Goal: Task Accomplishment & Management: Manage account settings

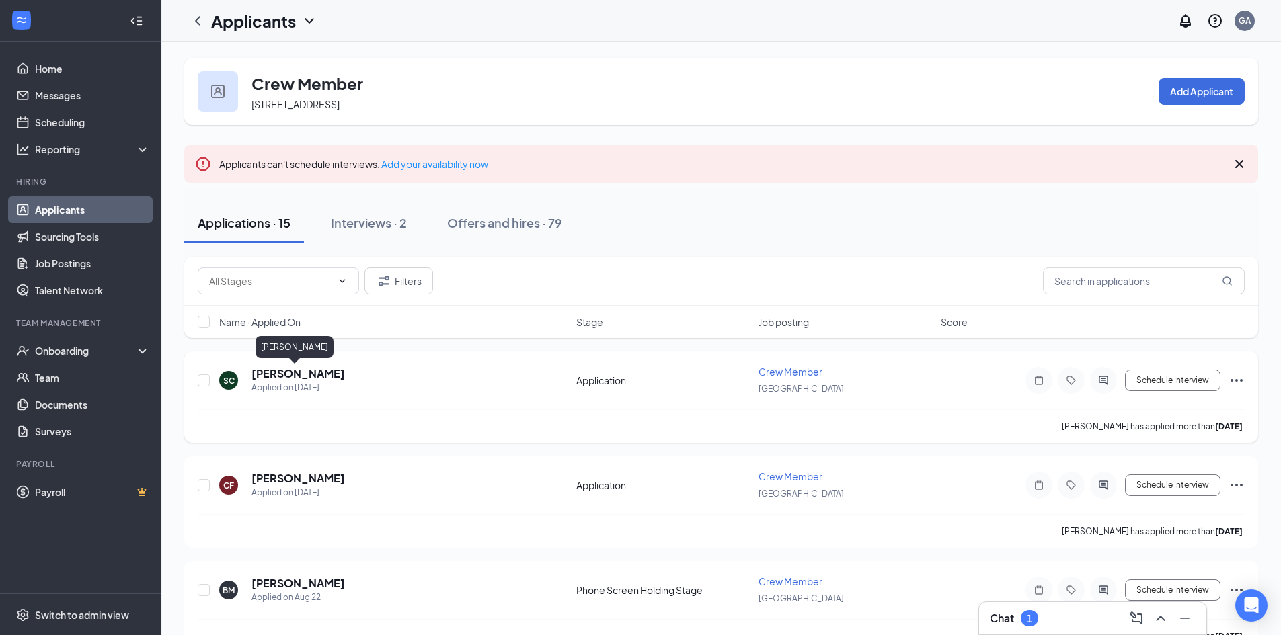
click at [287, 377] on h5 "[PERSON_NAME]" at bounding box center [297, 373] width 93 height 15
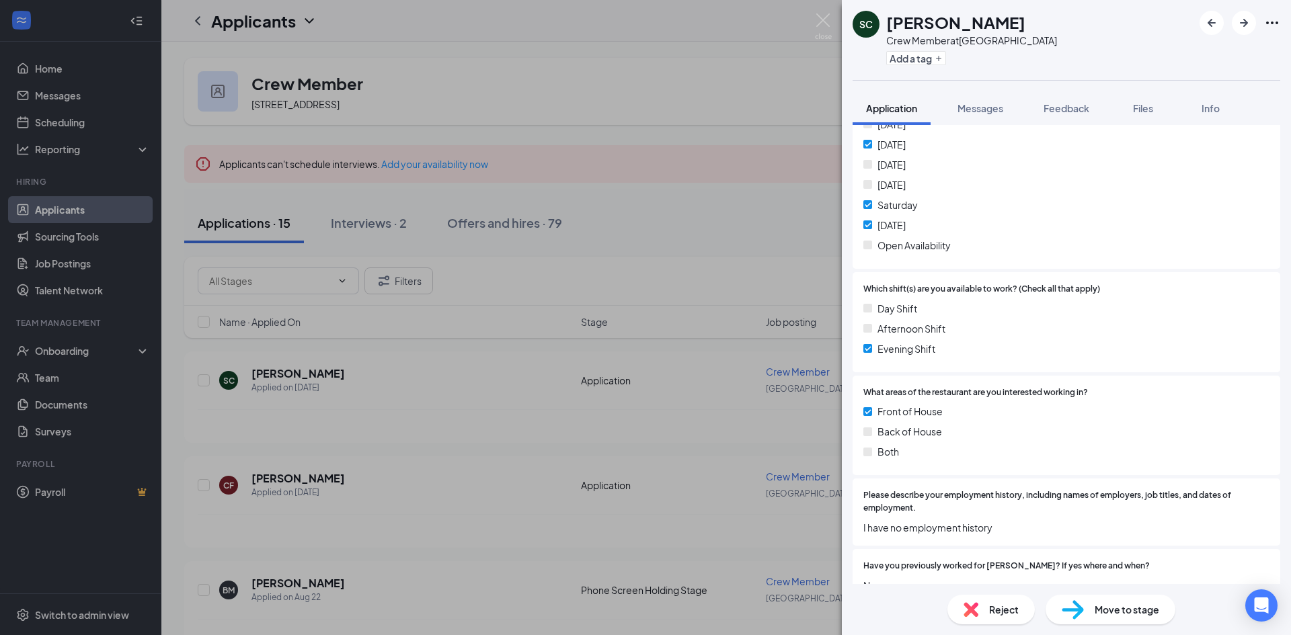
scroll to position [538, 0]
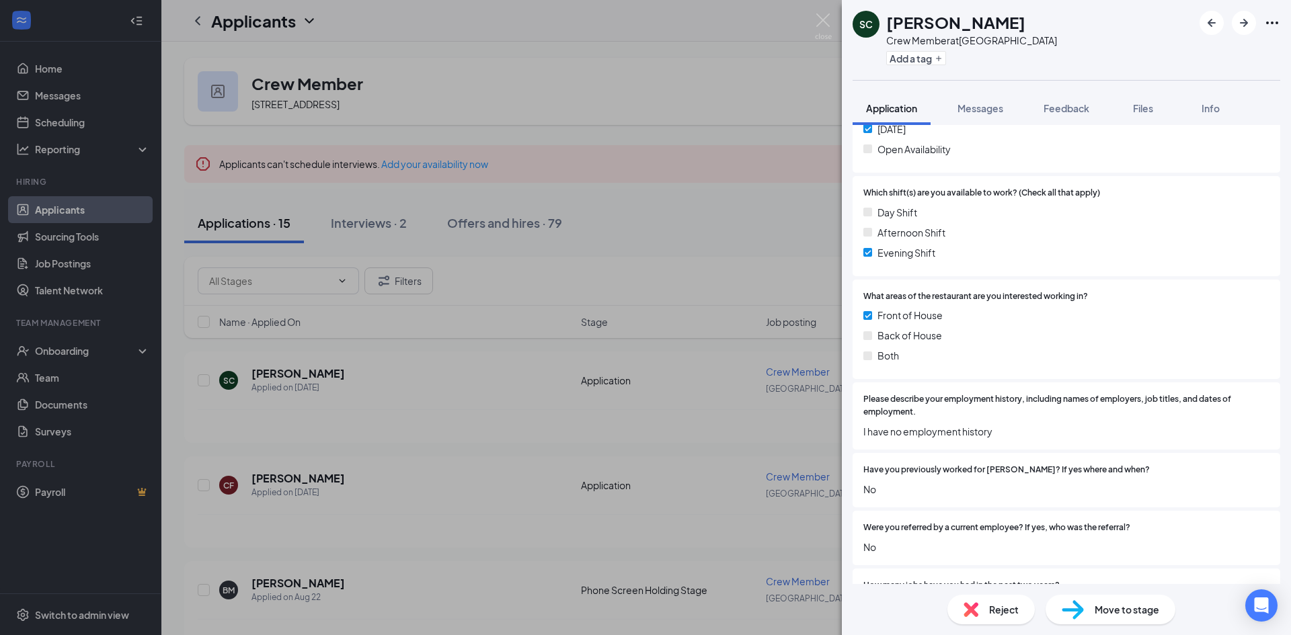
click at [984, 613] on div "Reject" at bounding box center [990, 610] width 87 height 30
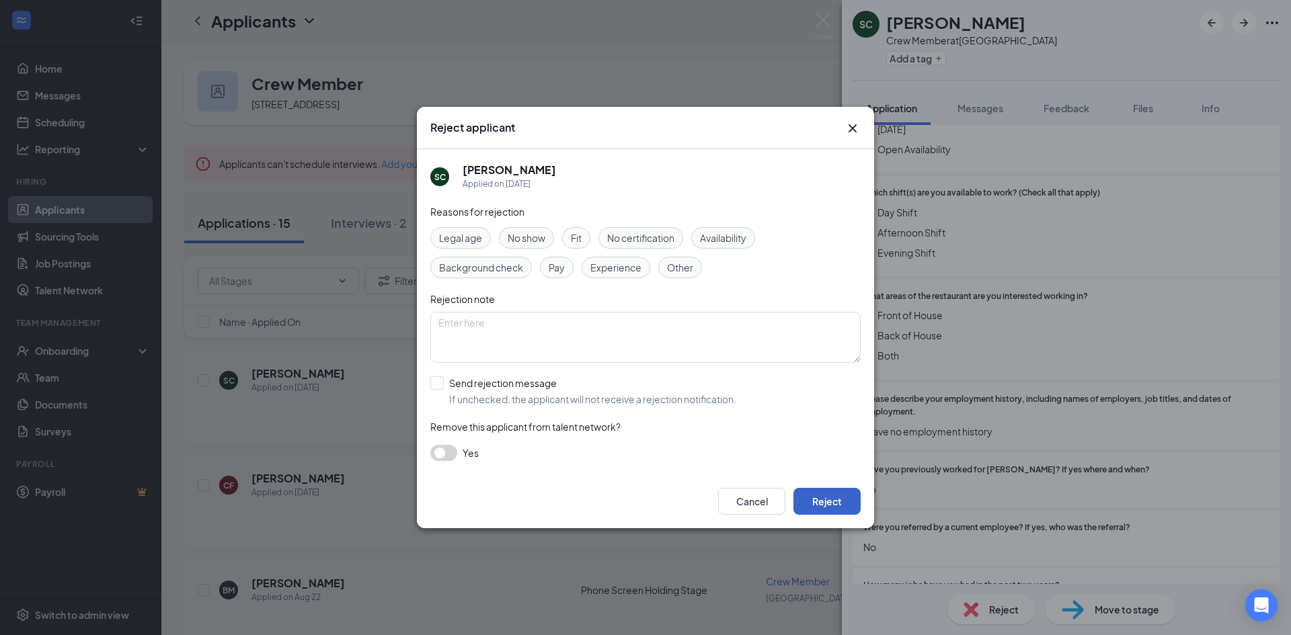
click at [851, 509] on button "Reject" at bounding box center [826, 501] width 67 height 27
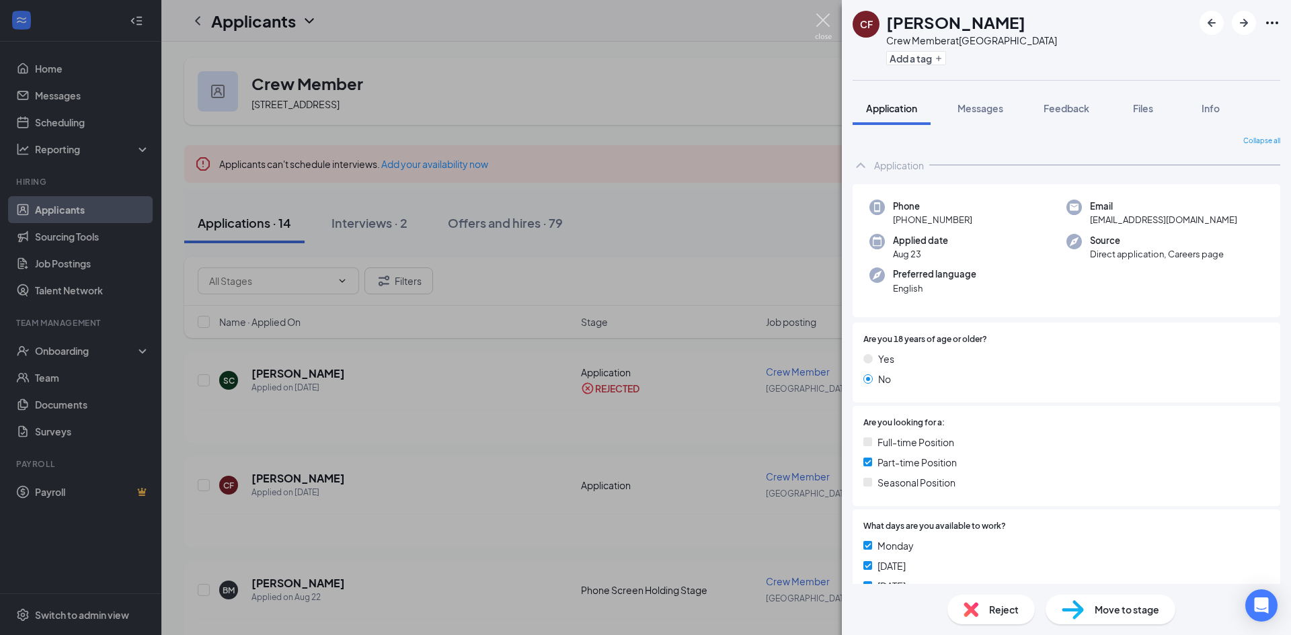
click at [819, 19] on img at bounding box center [823, 26] width 17 height 26
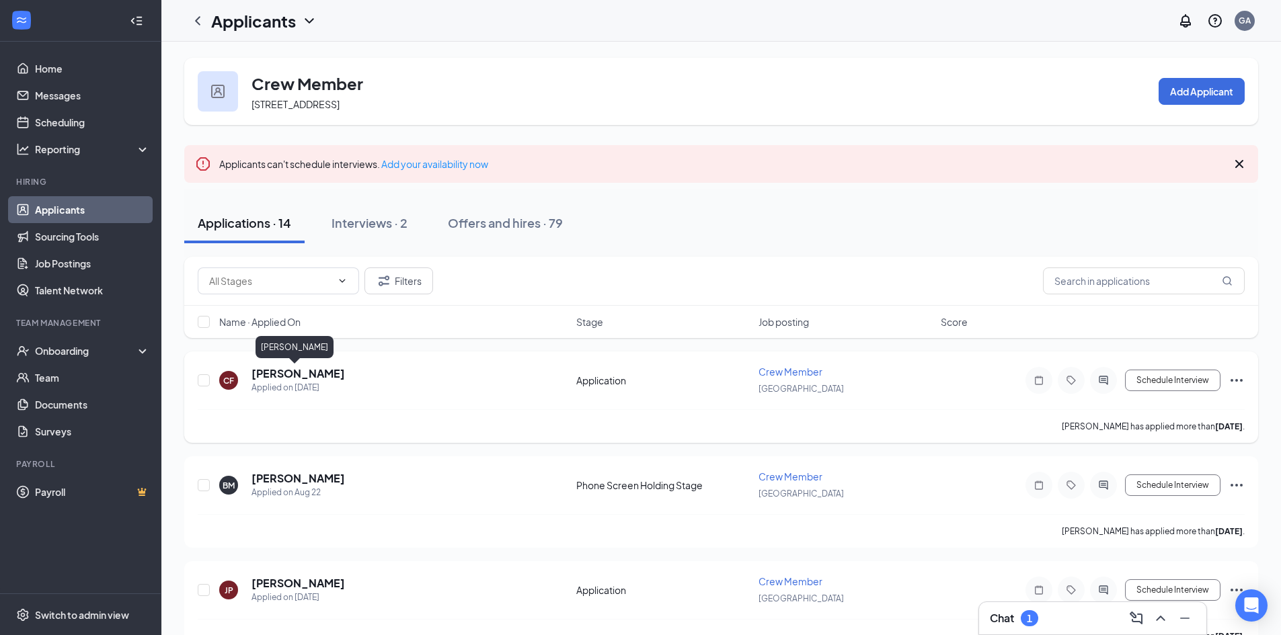
click at [301, 375] on h5 "[PERSON_NAME]" at bounding box center [297, 373] width 93 height 15
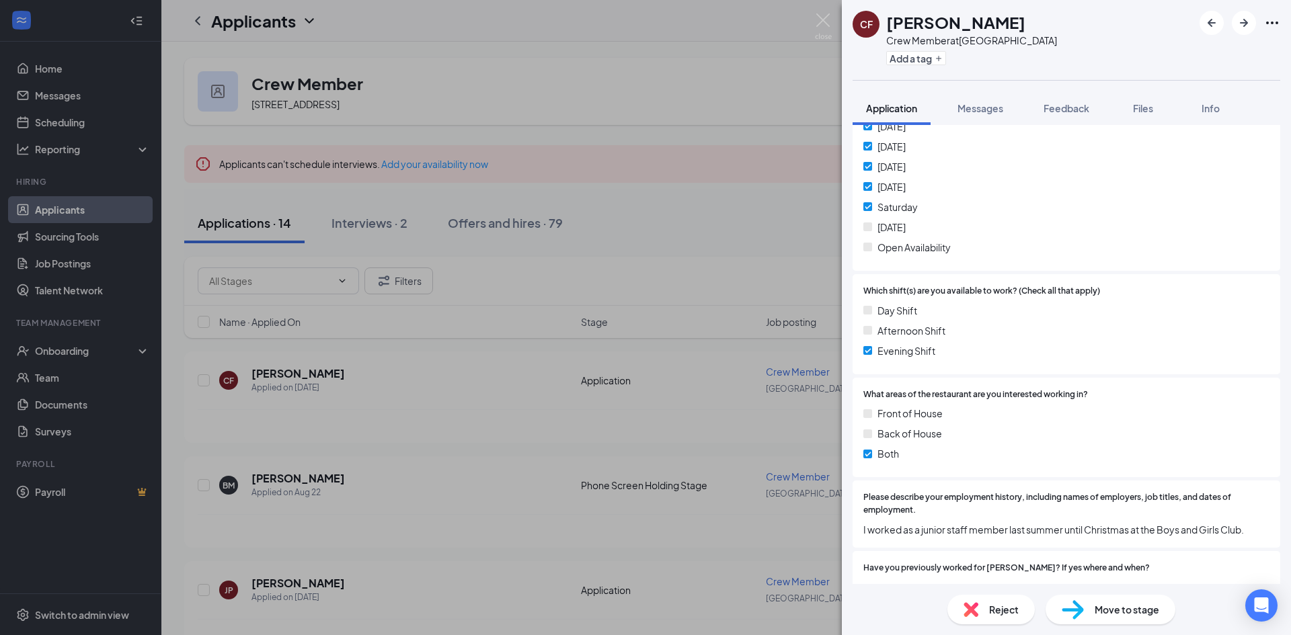
scroll to position [471, 0]
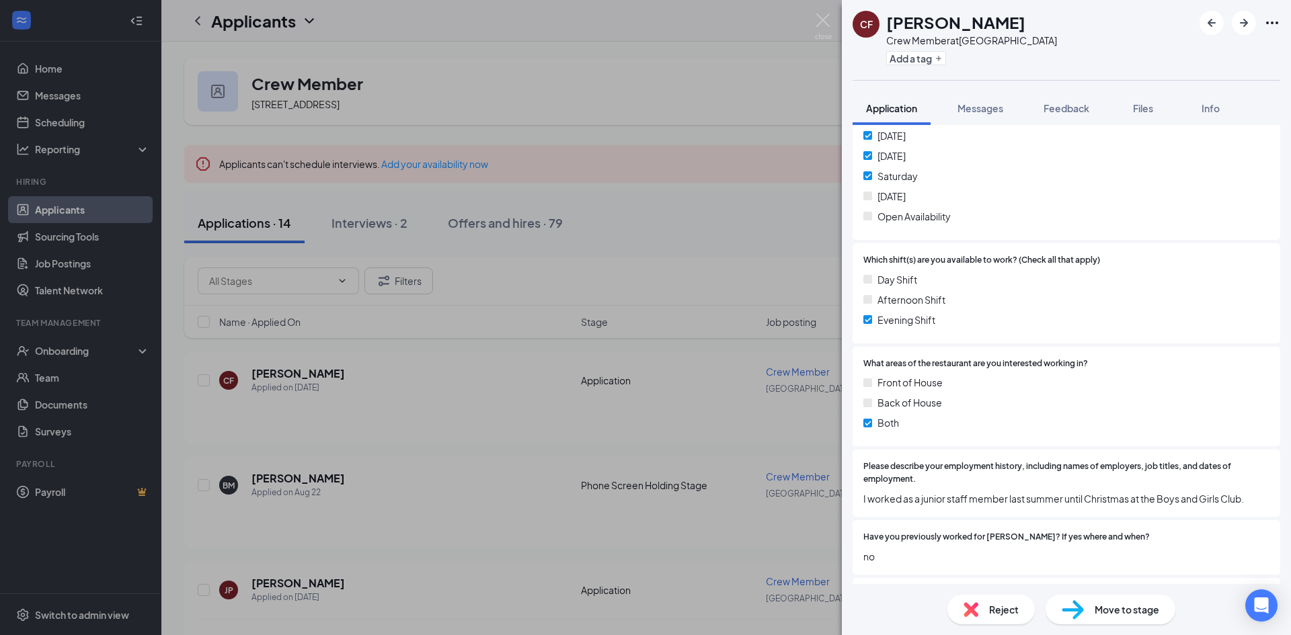
click at [1095, 604] on span "Move to stage" at bounding box center [1127, 609] width 65 height 15
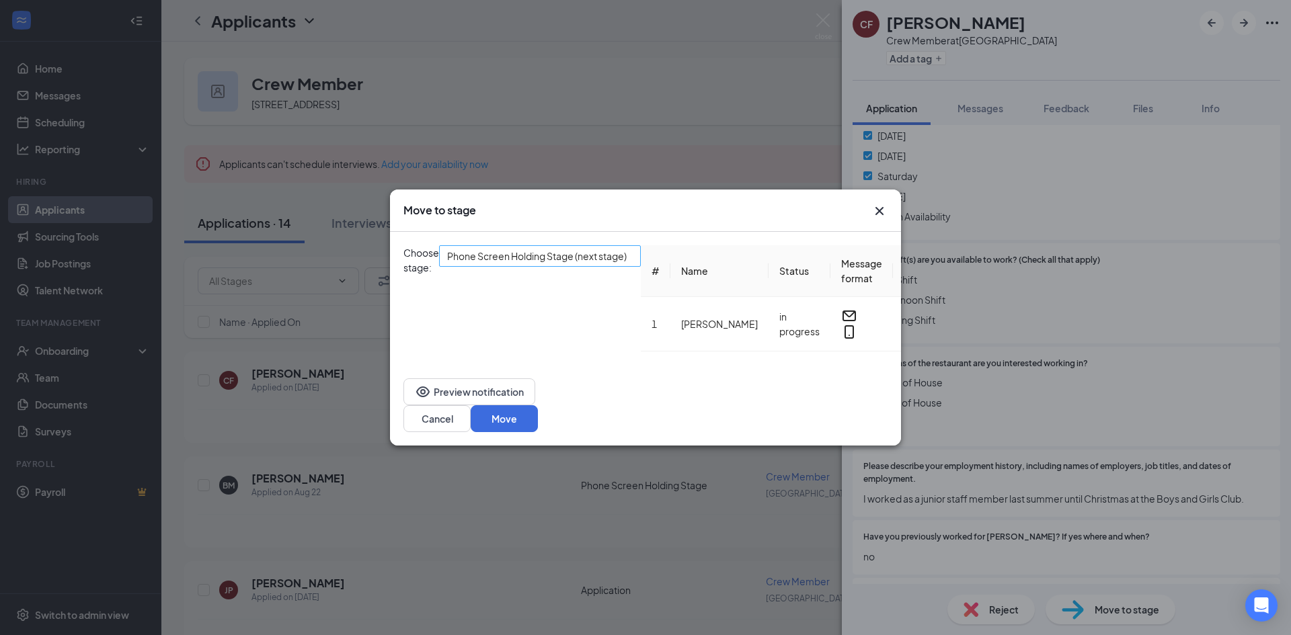
click at [593, 266] on span "Phone Screen Holding Stage (next stage)" at bounding box center [537, 256] width 180 height 20
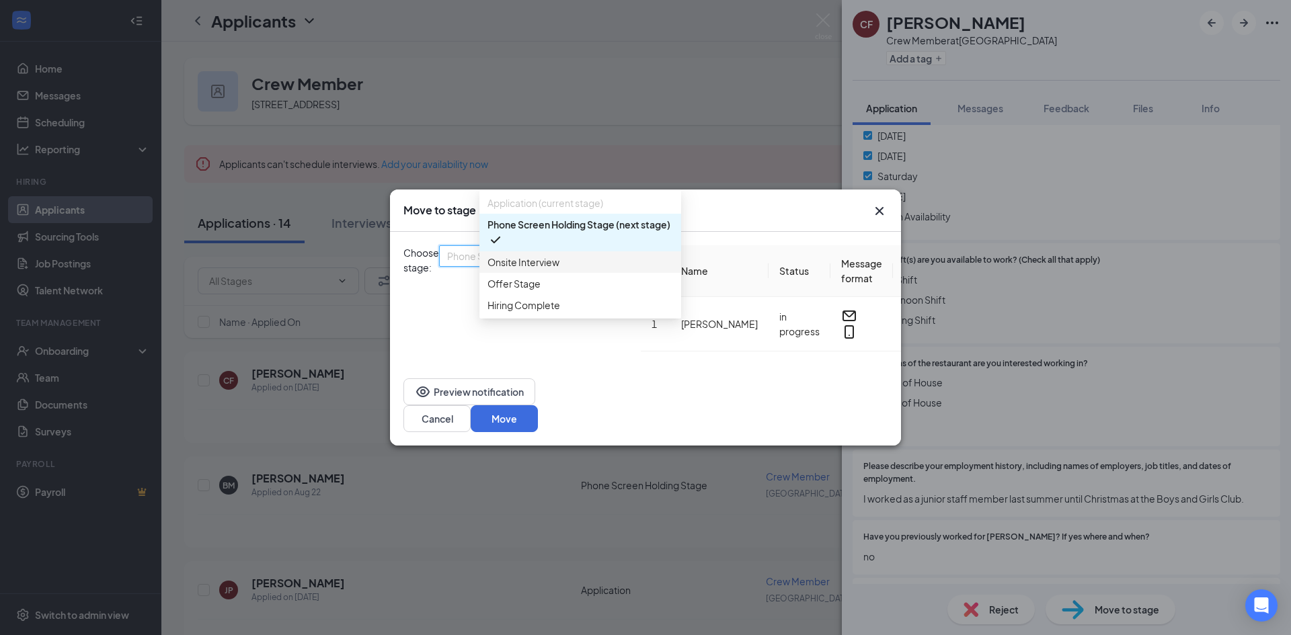
click at [567, 270] on span "Onsite Interview" at bounding box center [580, 262] width 186 height 15
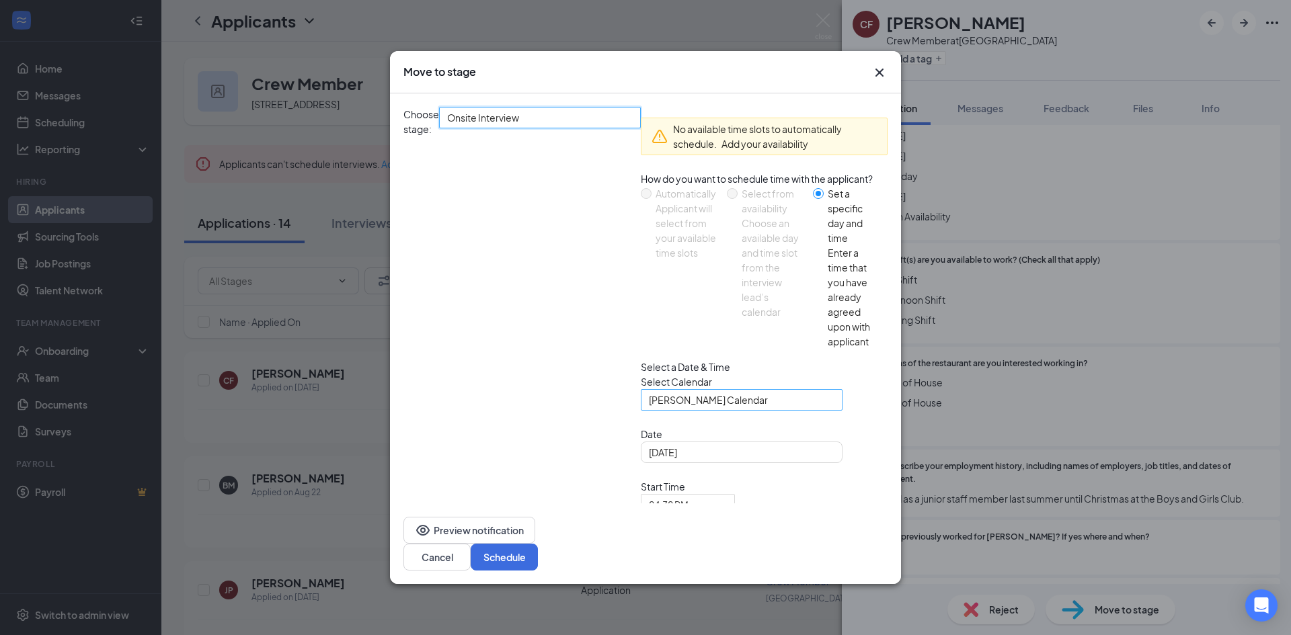
click at [649, 393] on span "[PERSON_NAME] Calendar" at bounding box center [708, 400] width 119 height 20
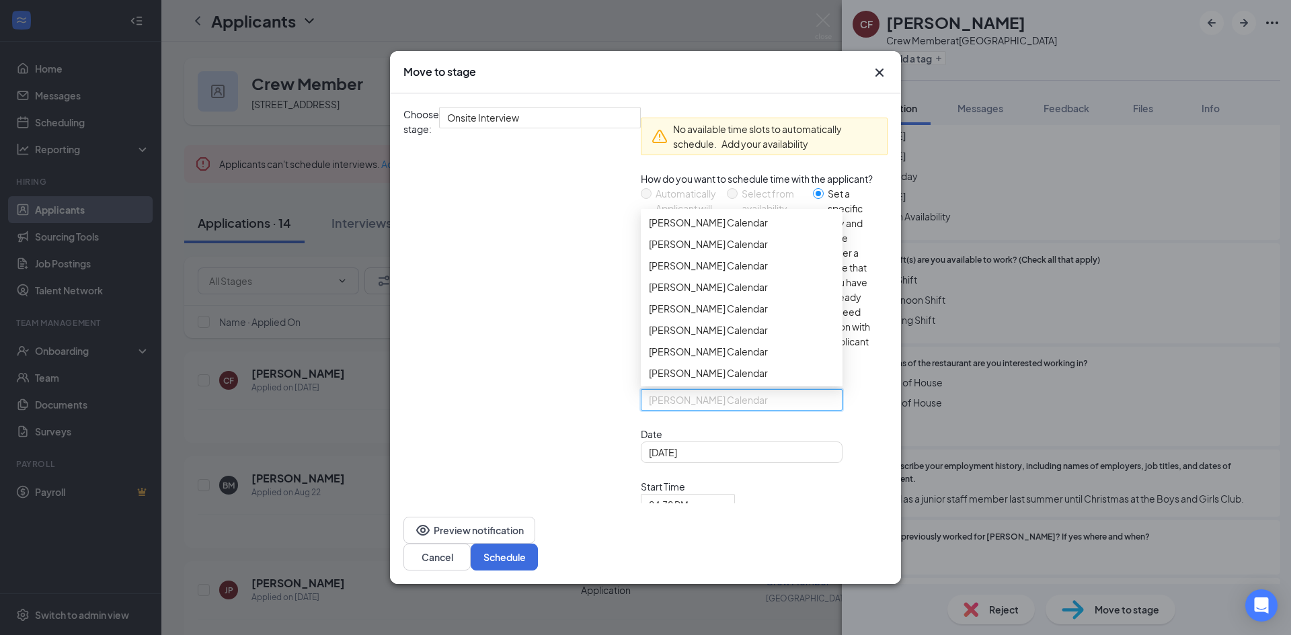
scroll to position [2464, 0]
click at [649, 144] on span "[PERSON_NAME] Calendar" at bounding box center [708, 136] width 119 height 15
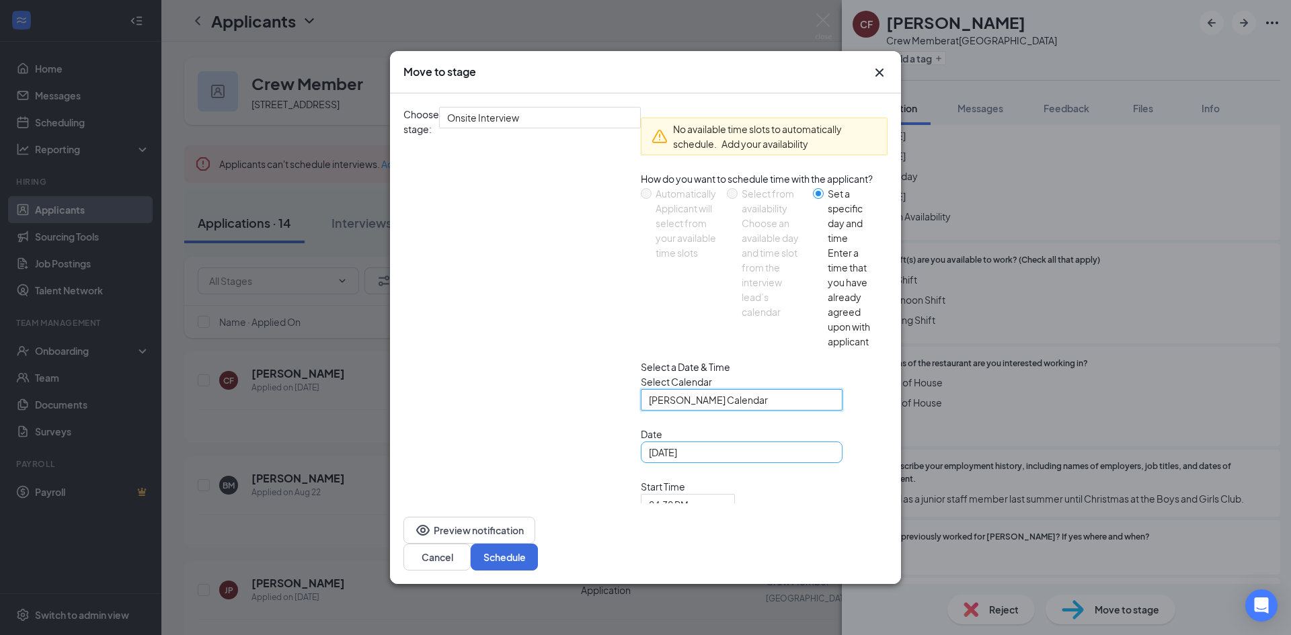
click at [649, 455] on div "[DATE]" at bounding box center [742, 452] width 186 height 15
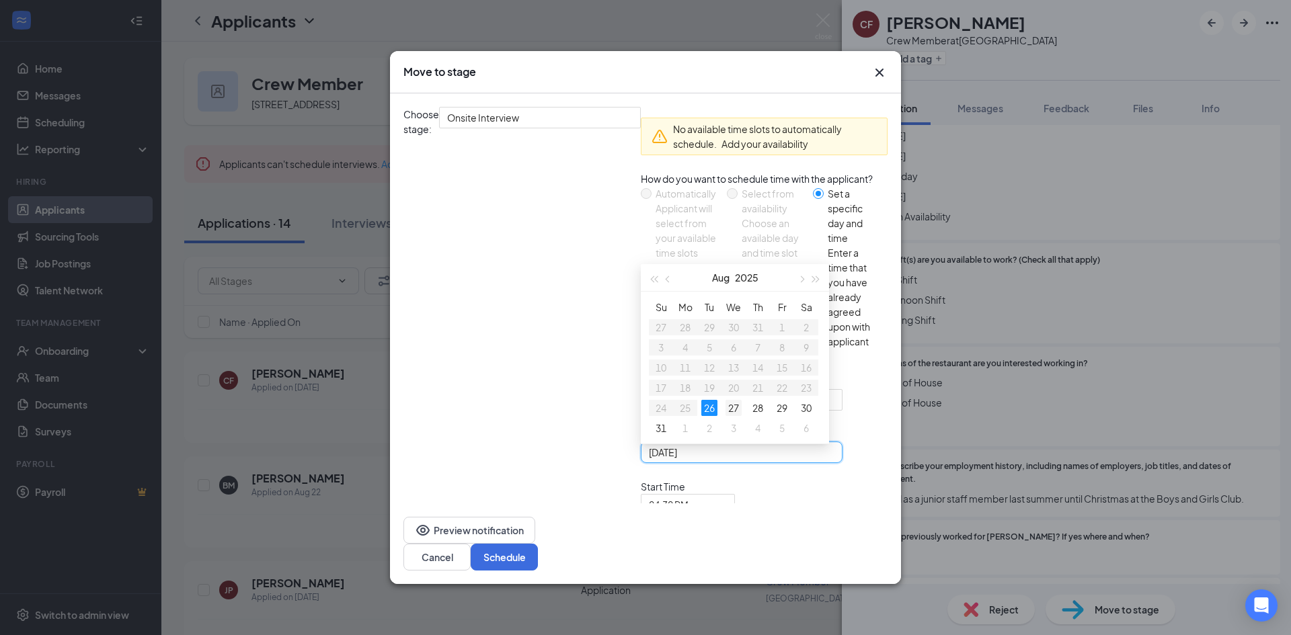
type input "[DATE]"
click at [726, 400] on div "27" at bounding box center [734, 408] width 16 height 16
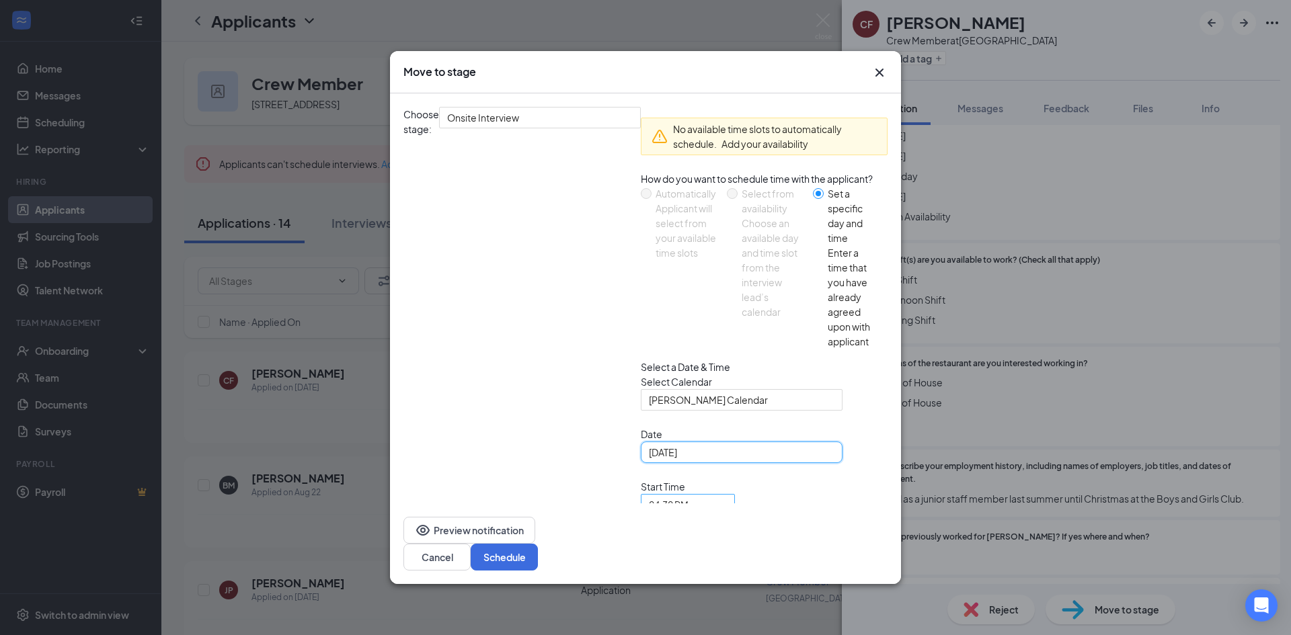
click at [658, 495] on span "04:30 PM" at bounding box center [669, 505] width 40 height 20
click at [689, 577] on span "05:00 PM" at bounding box center [669, 587] width 40 height 20
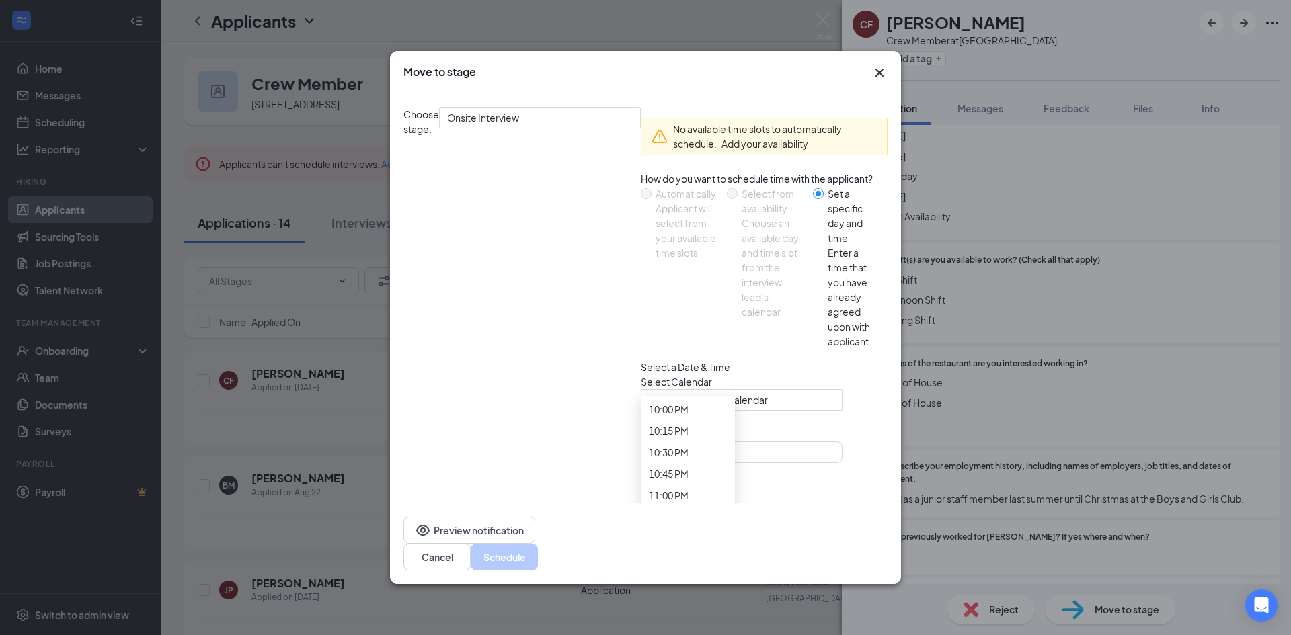
click at [689, 8] on span "05:15 PM" at bounding box center [669, 0] width 40 height 15
click at [538, 544] on button "Schedule" at bounding box center [504, 557] width 67 height 27
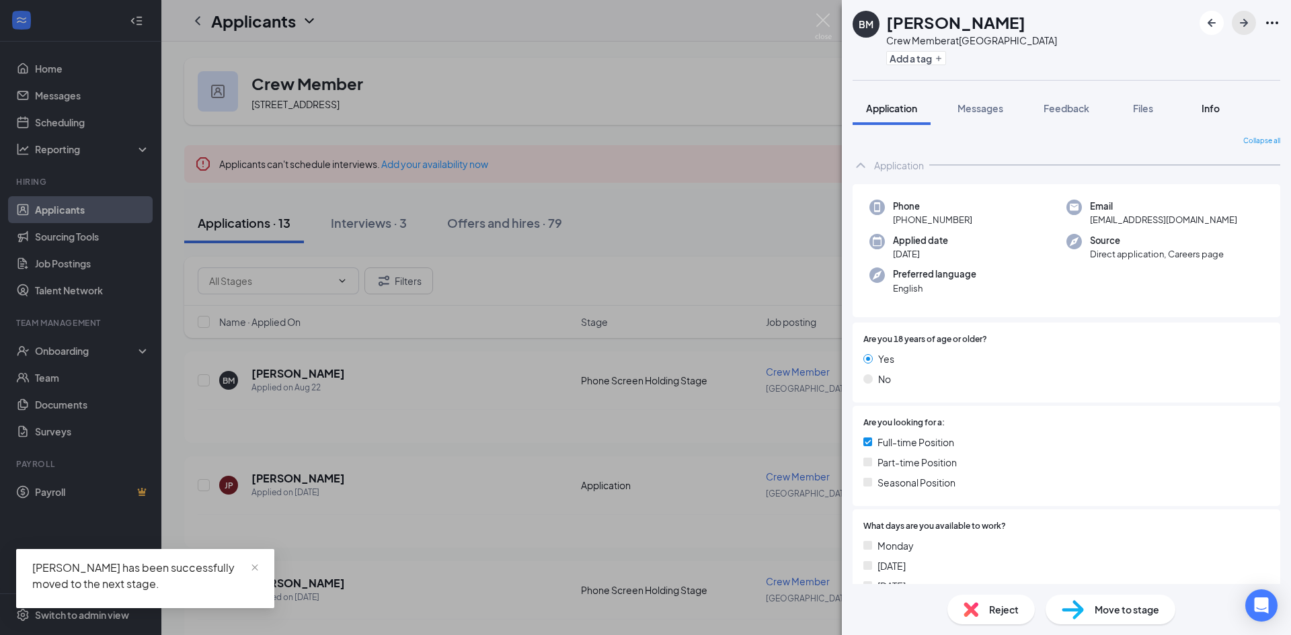
click at [1248, 26] on icon "ArrowRight" at bounding box center [1244, 23] width 16 height 16
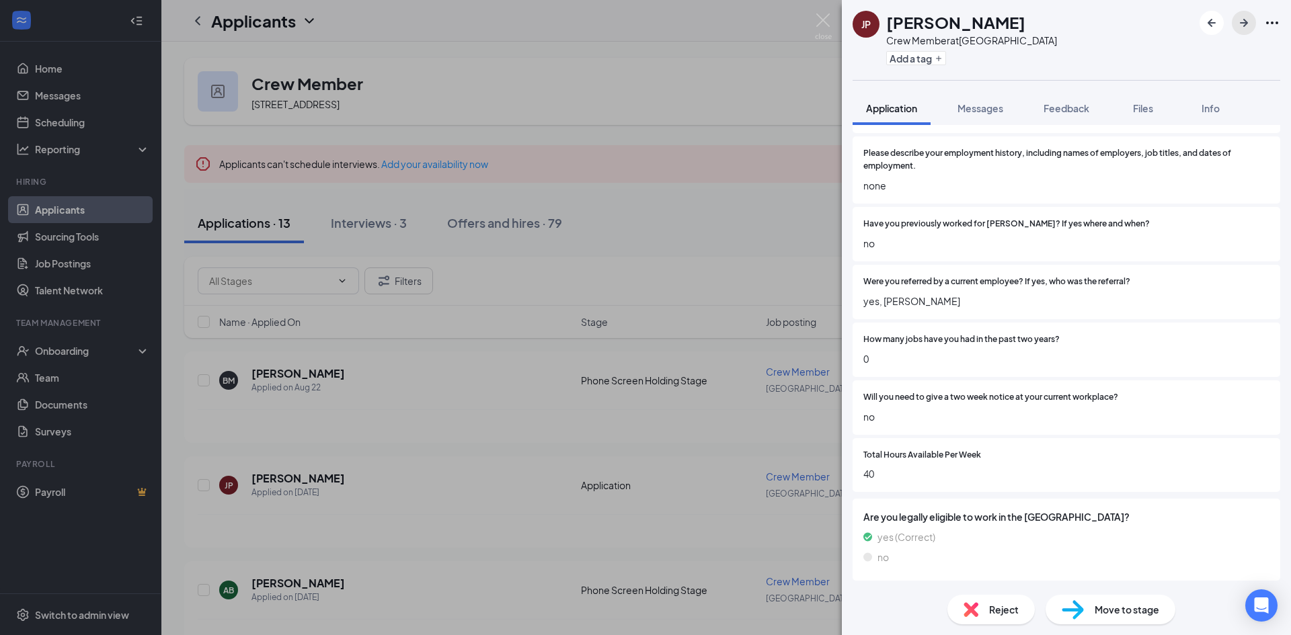
scroll to position [582, 0]
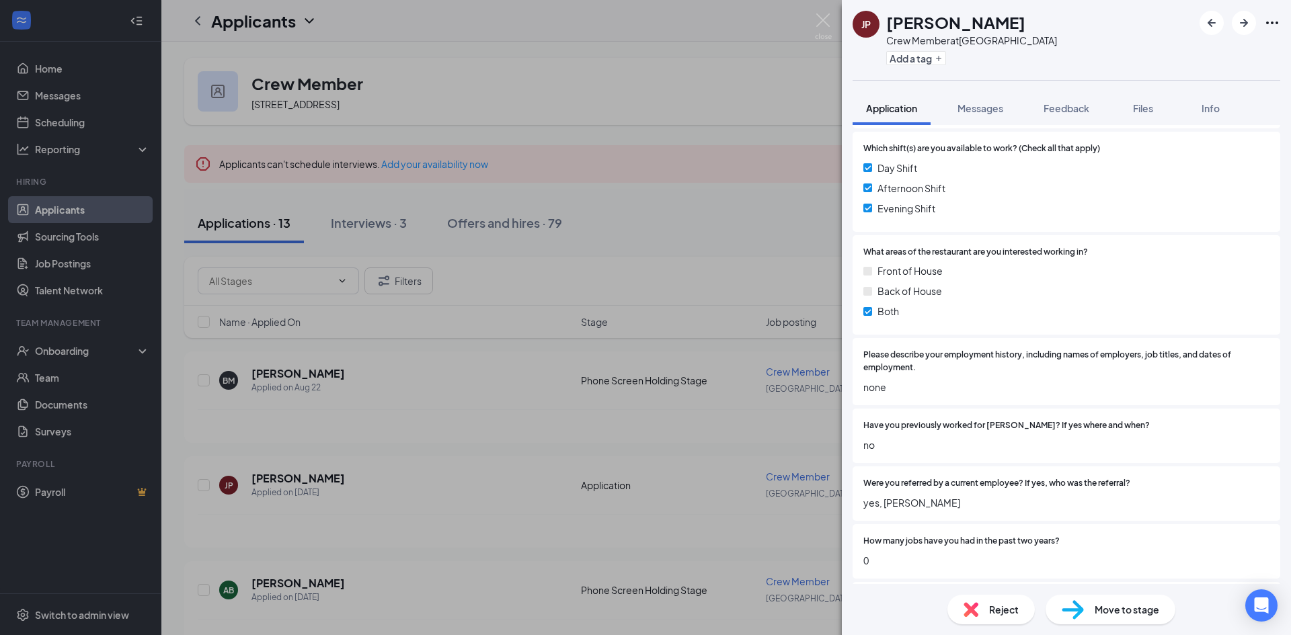
drag, startPoint x: 890, startPoint y: 25, endPoint x: 1008, endPoint y: 26, distance: 118.3
click at [1008, 26] on h1 "[PERSON_NAME]" at bounding box center [955, 22] width 139 height 23
click at [1052, 241] on div "What areas of the restaurant are you interested working in? Front of House Back…" at bounding box center [1067, 285] width 428 height 100
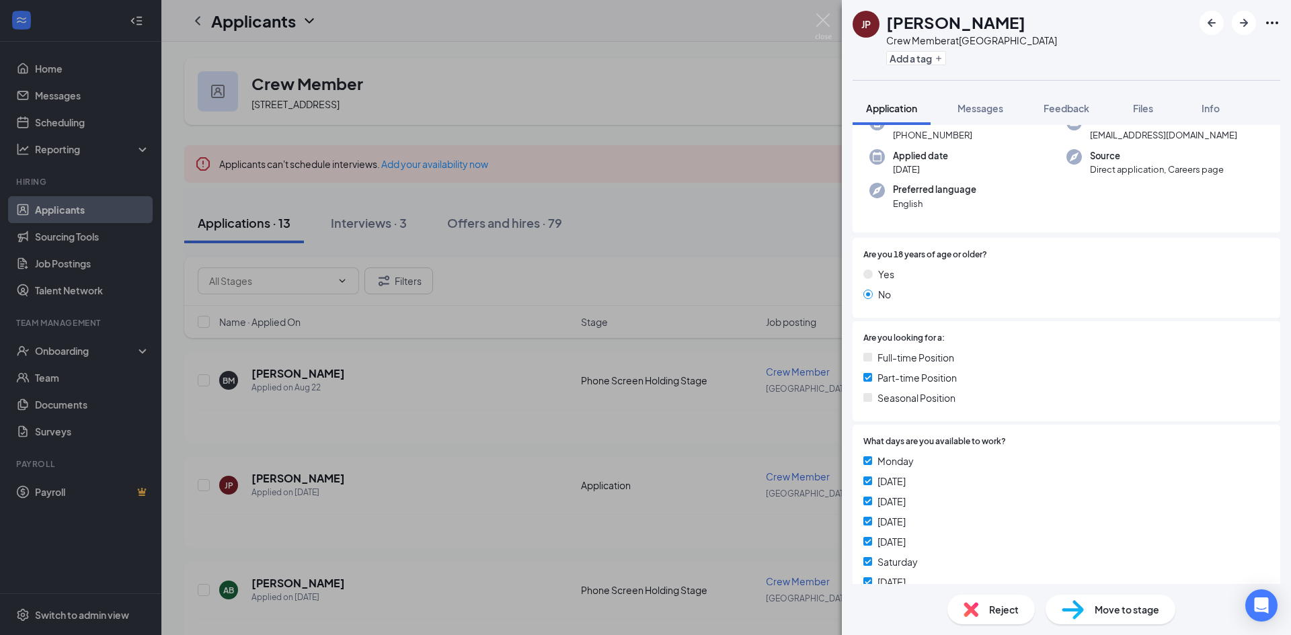
scroll to position [44, 0]
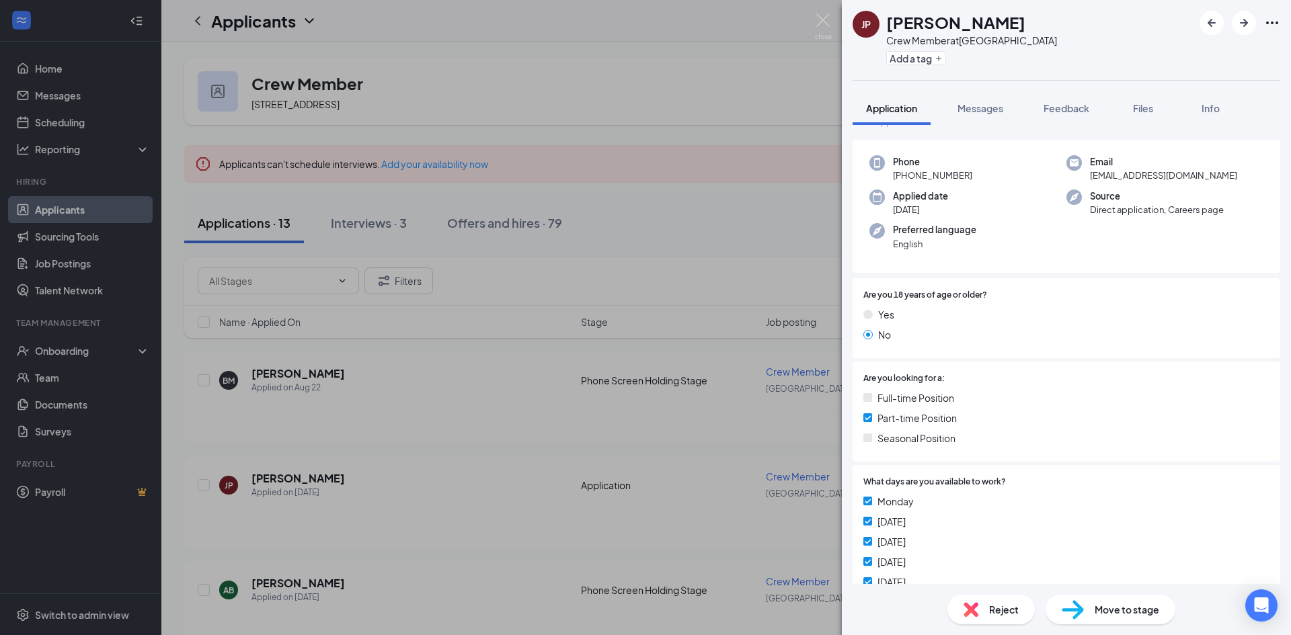
click at [1144, 613] on span "Move to stage" at bounding box center [1127, 609] width 65 height 15
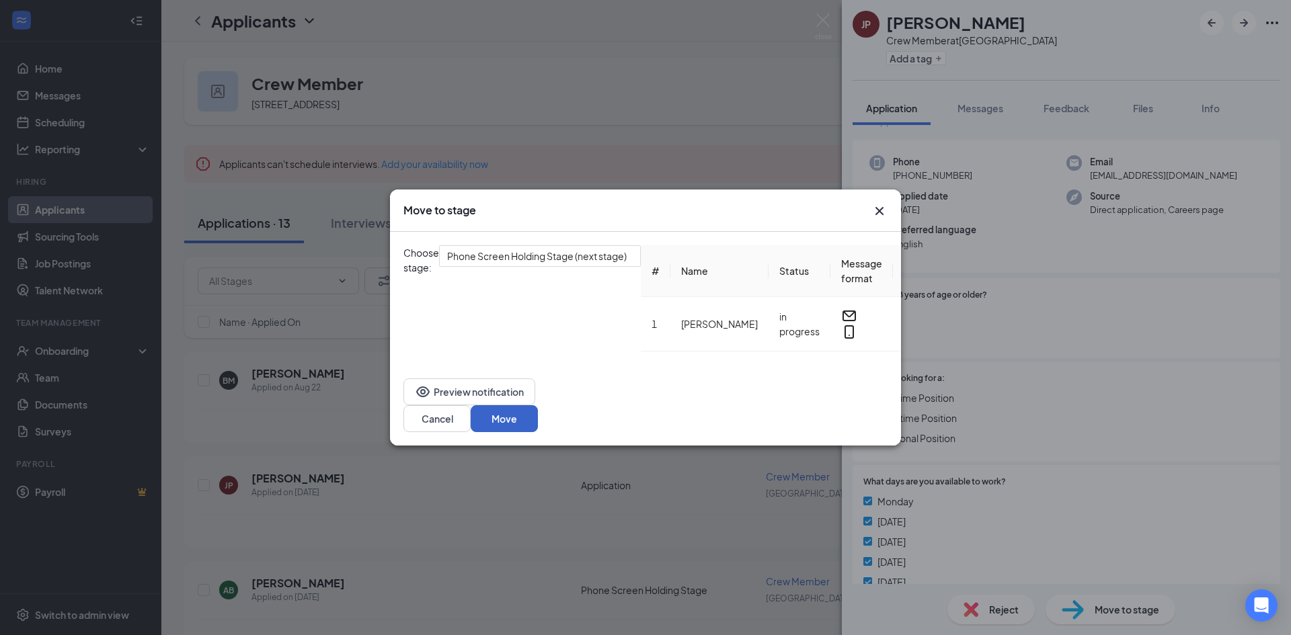
click at [538, 412] on button "Move" at bounding box center [504, 418] width 67 height 27
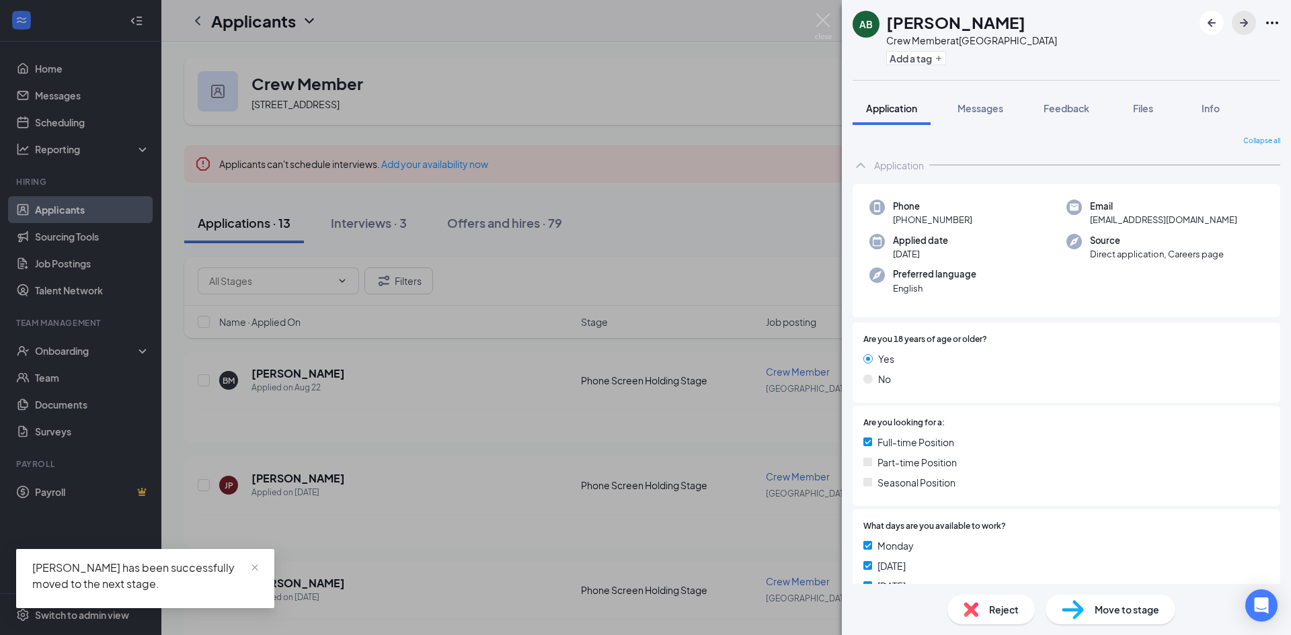
click at [1253, 25] on button "button" at bounding box center [1244, 23] width 24 height 24
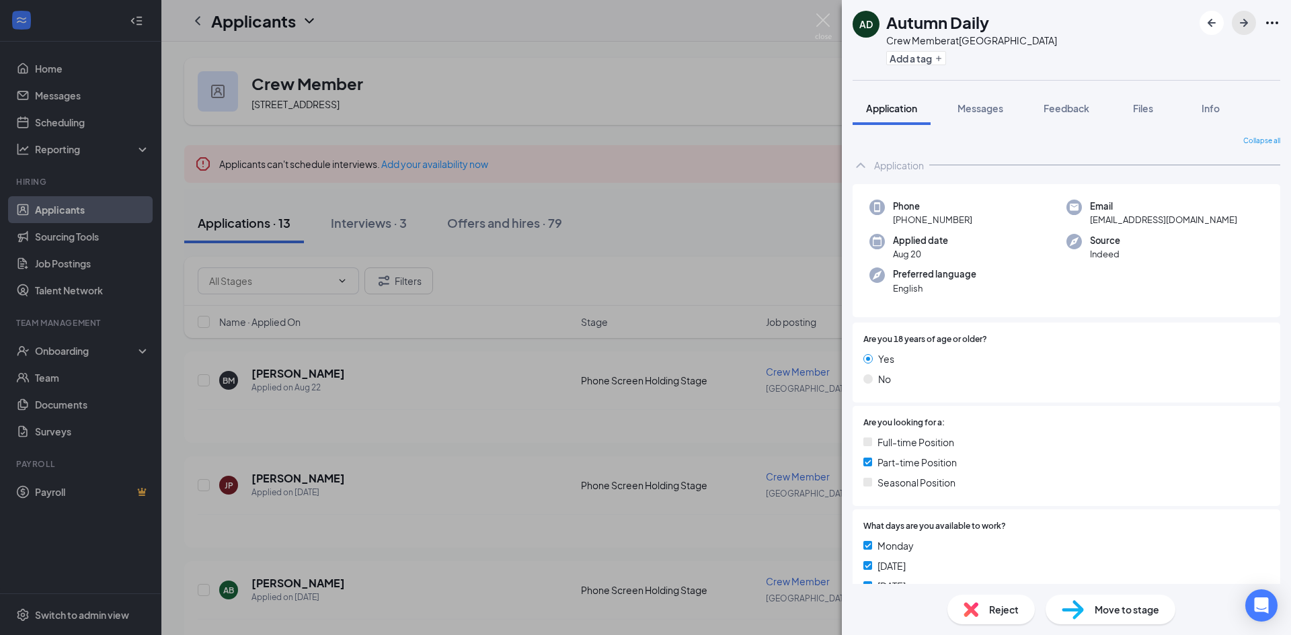
click at [1240, 31] on button "button" at bounding box center [1244, 23] width 24 height 24
click at [1107, 615] on span "Move to stage" at bounding box center [1127, 609] width 65 height 15
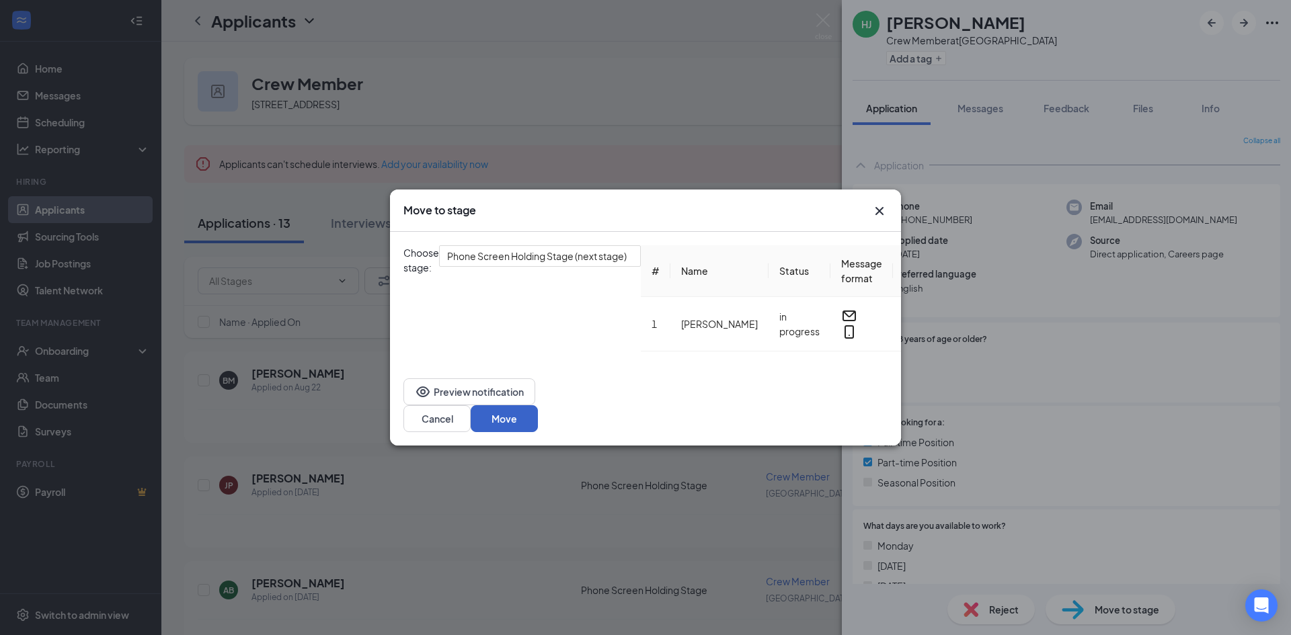
click at [538, 417] on button "Move" at bounding box center [504, 418] width 67 height 27
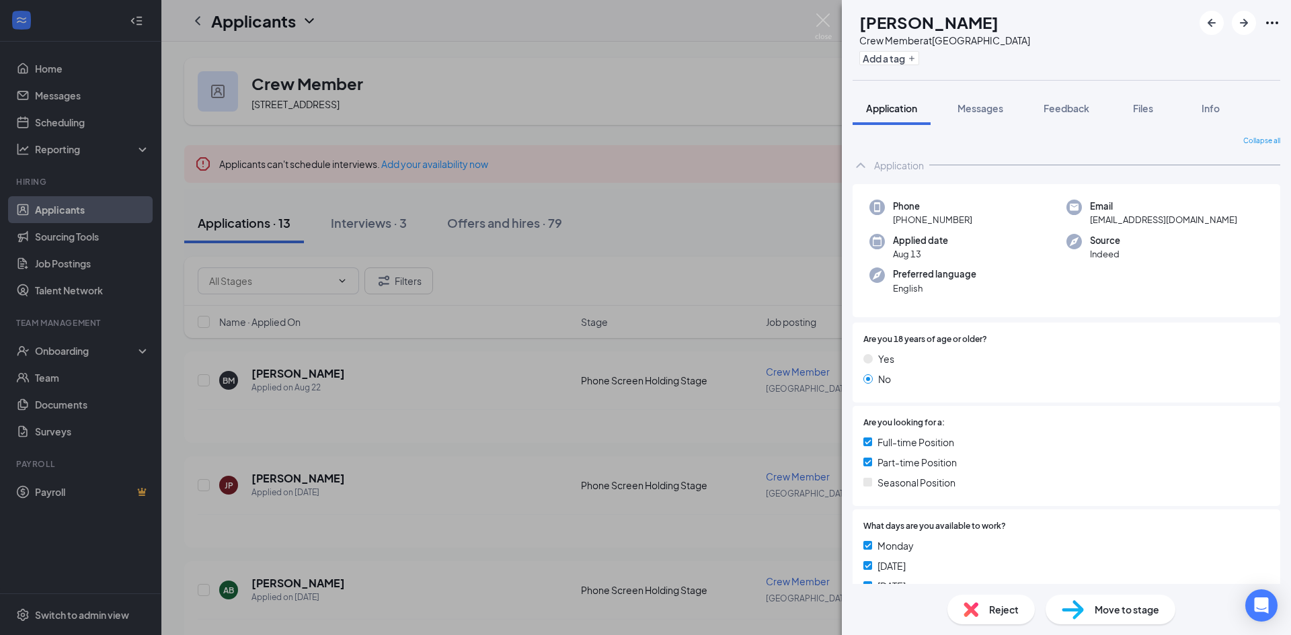
click at [1118, 598] on div "Move to stage" at bounding box center [1111, 610] width 130 height 30
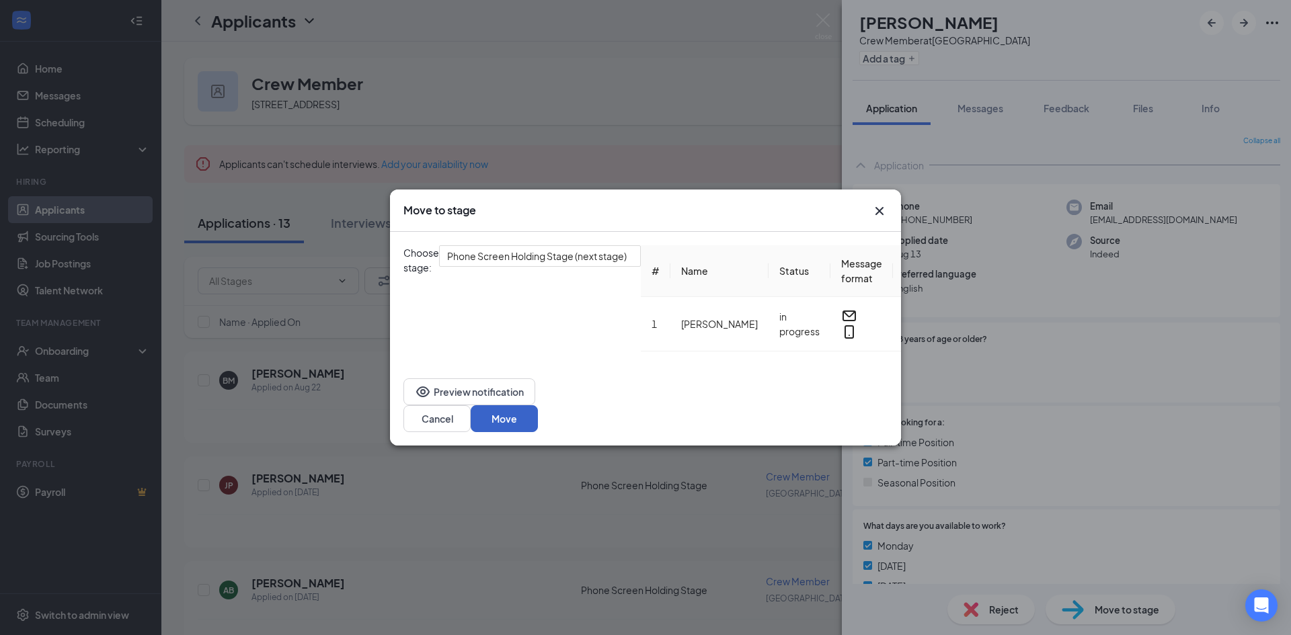
click at [538, 412] on button "Move" at bounding box center [504, 418] width 67 height 27
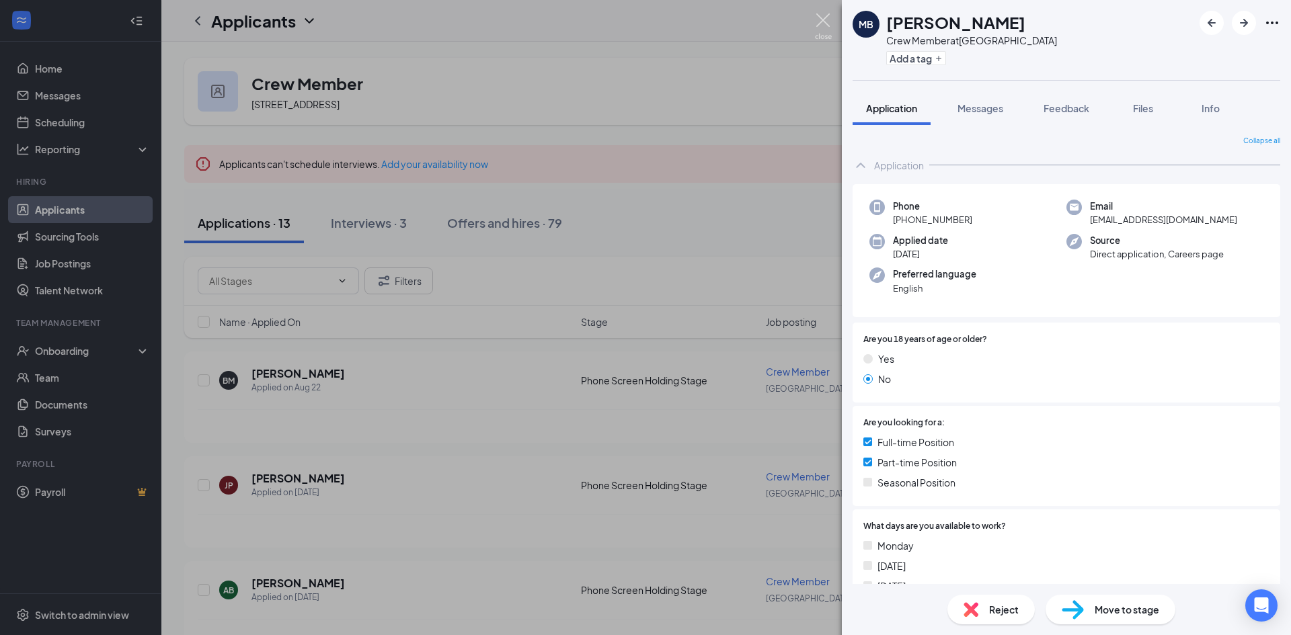
click at [817, 20] on img at bounding box center [823, 26] width 17 height 26
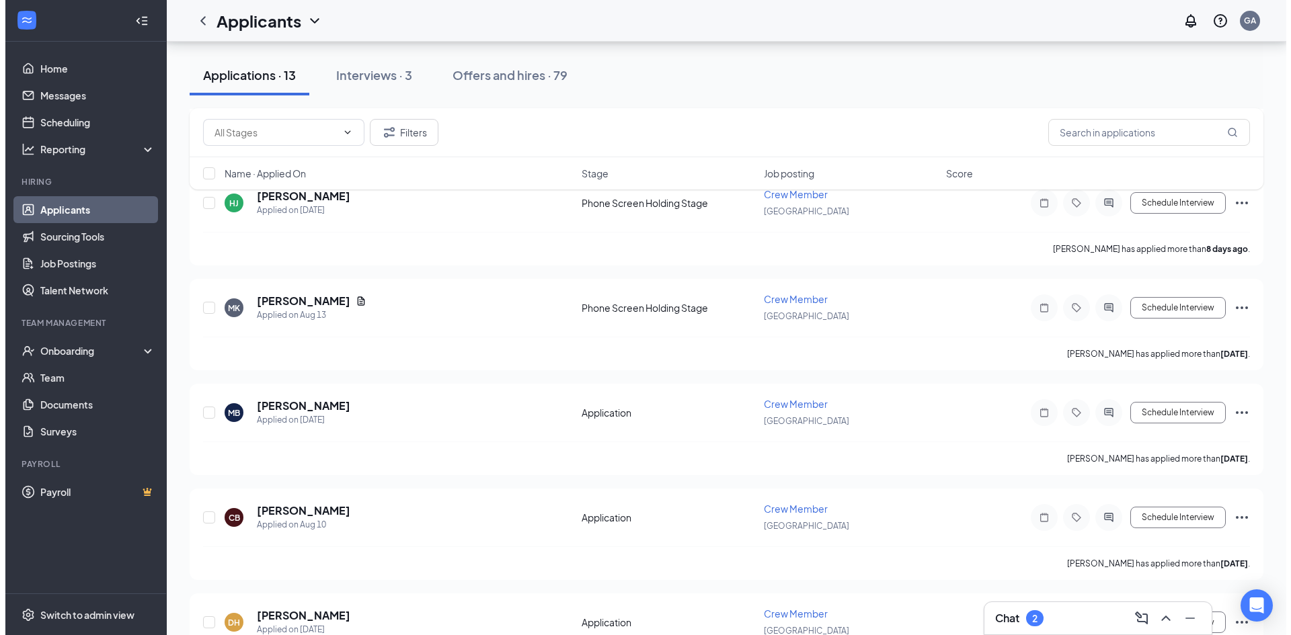
scroll to position [605, 0]
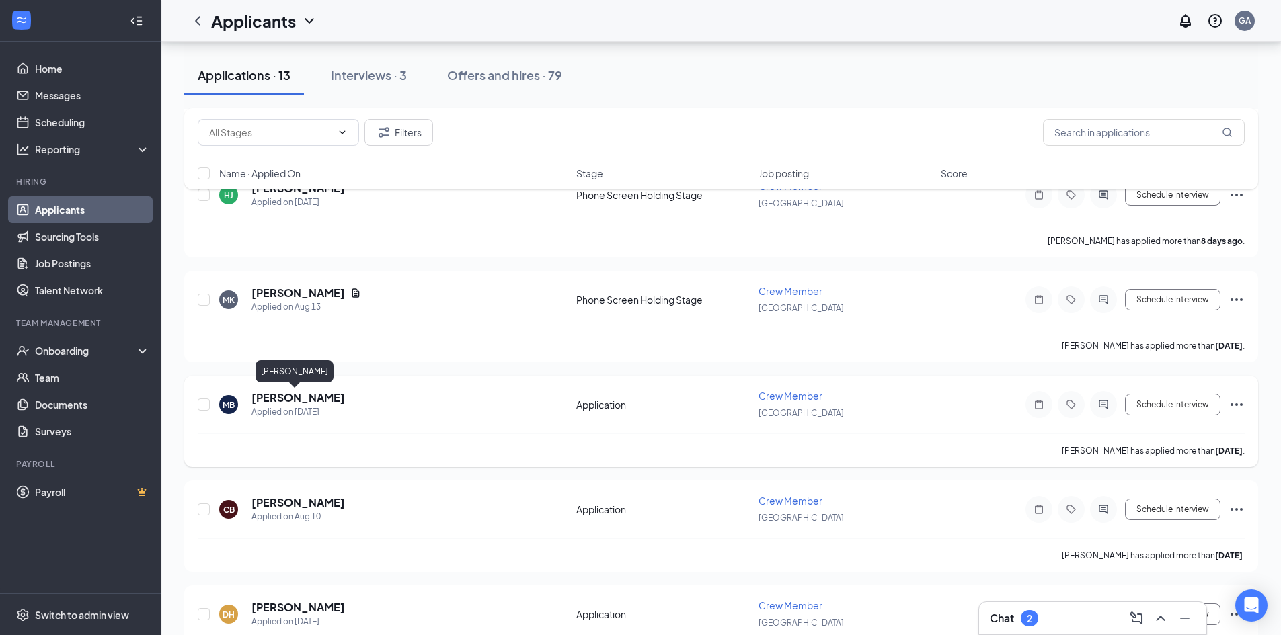
click at [304, 400] on h5 "[PERSON_NAME]" at bounding box center [297, 398] width 93 height 15
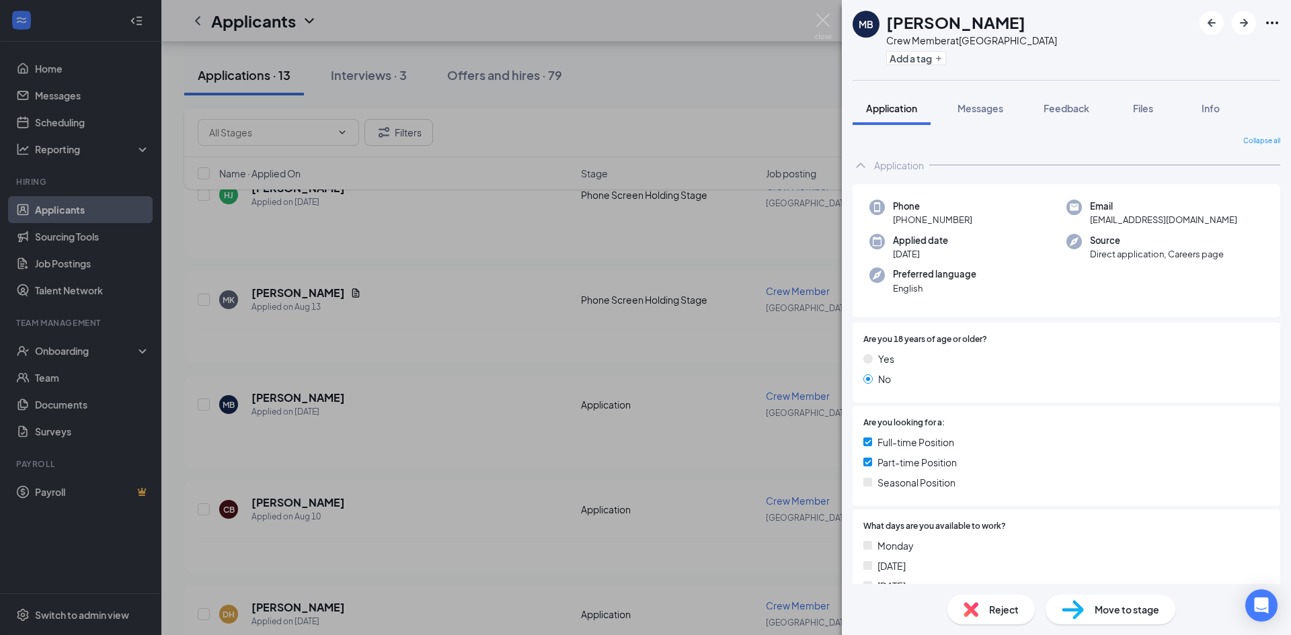
click at [1087, 612] on div "Move to stage" at bounding box center [1111, 610] width 130 height 30
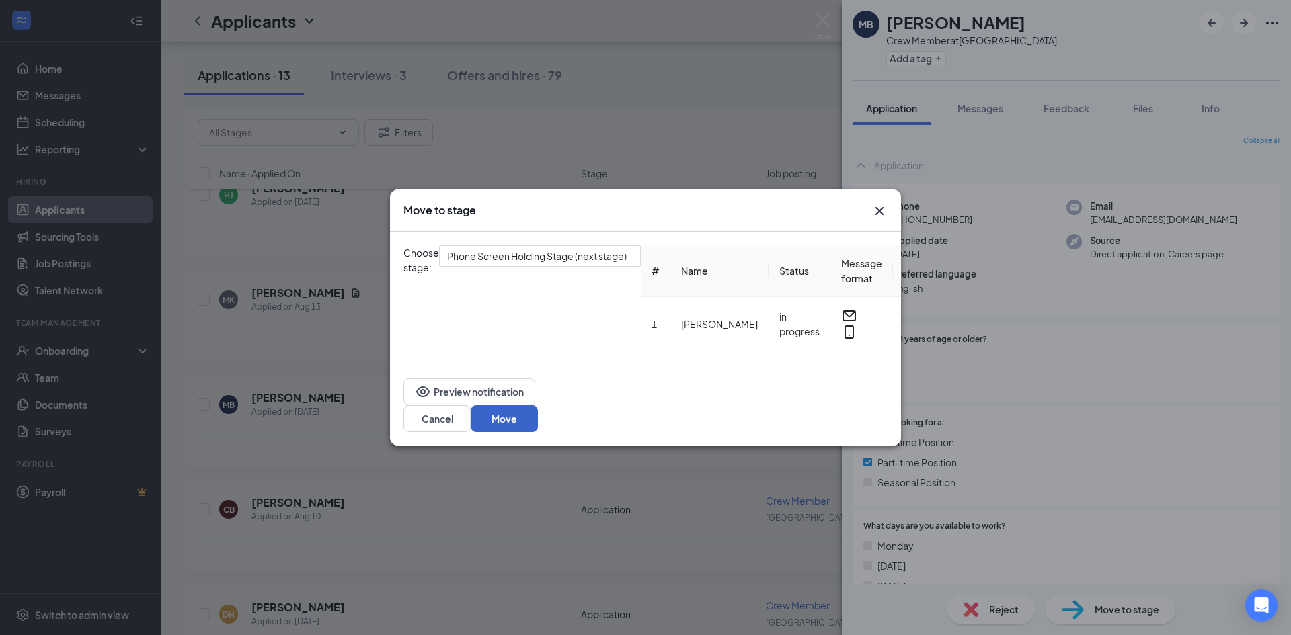
click at [538, 406] on button "Move" at bounding box center [504, 418] width 67 height 27
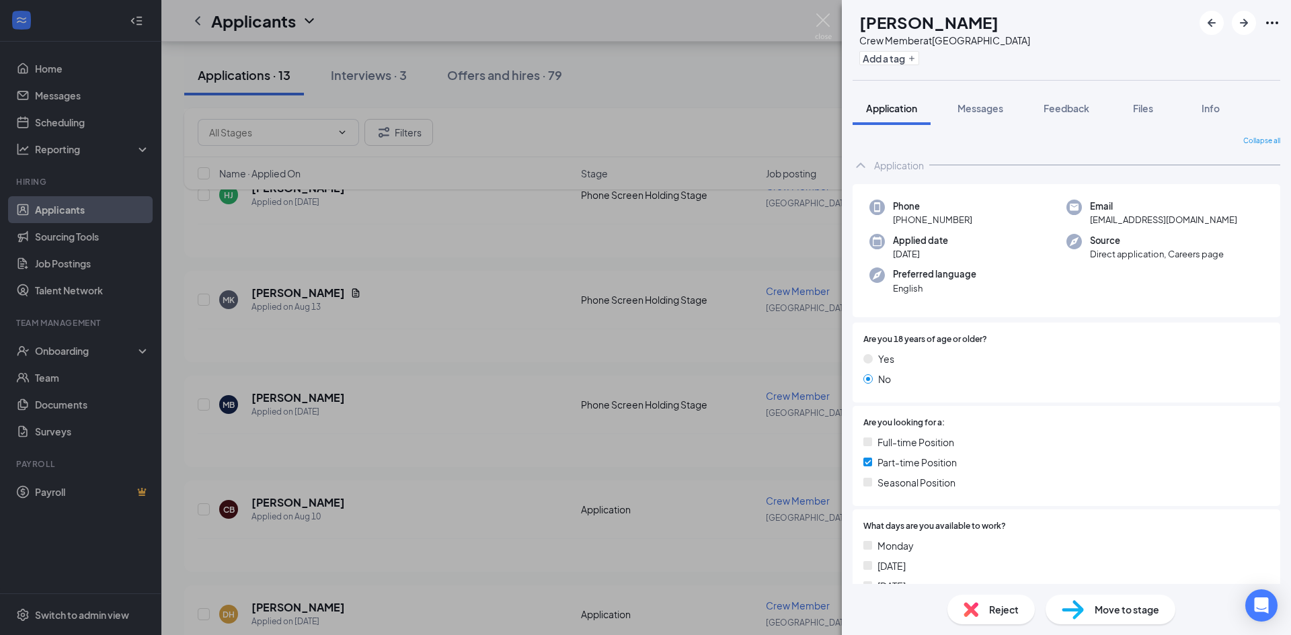
click at [1070, 593] on div "Reject Move to stage" at bounding box center [1066, 609] width 449 height 51
click at [1076, 608] on img at bounding box center [1073, 609] width 22 height 19
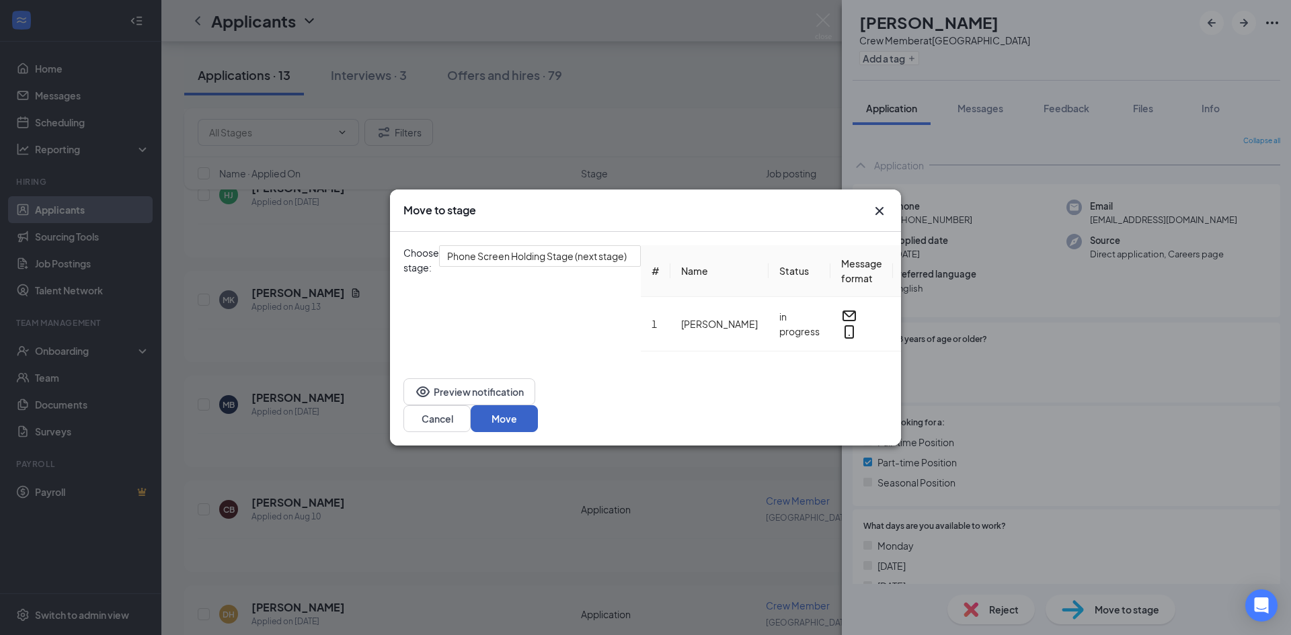
click at [538, 414] on button "Move" at bounding box center [504, 418] width 67 height 27
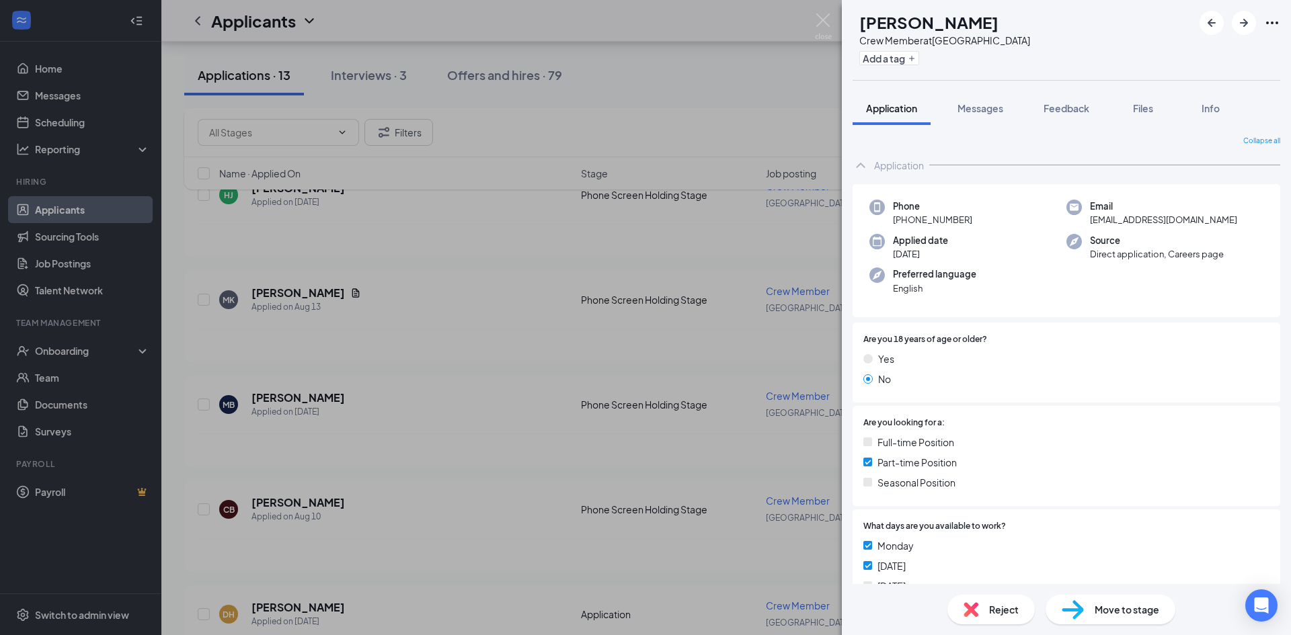
click at [1110, 612] on span "Move to stage" at bounding box center [1127, 609] width 65 height 15
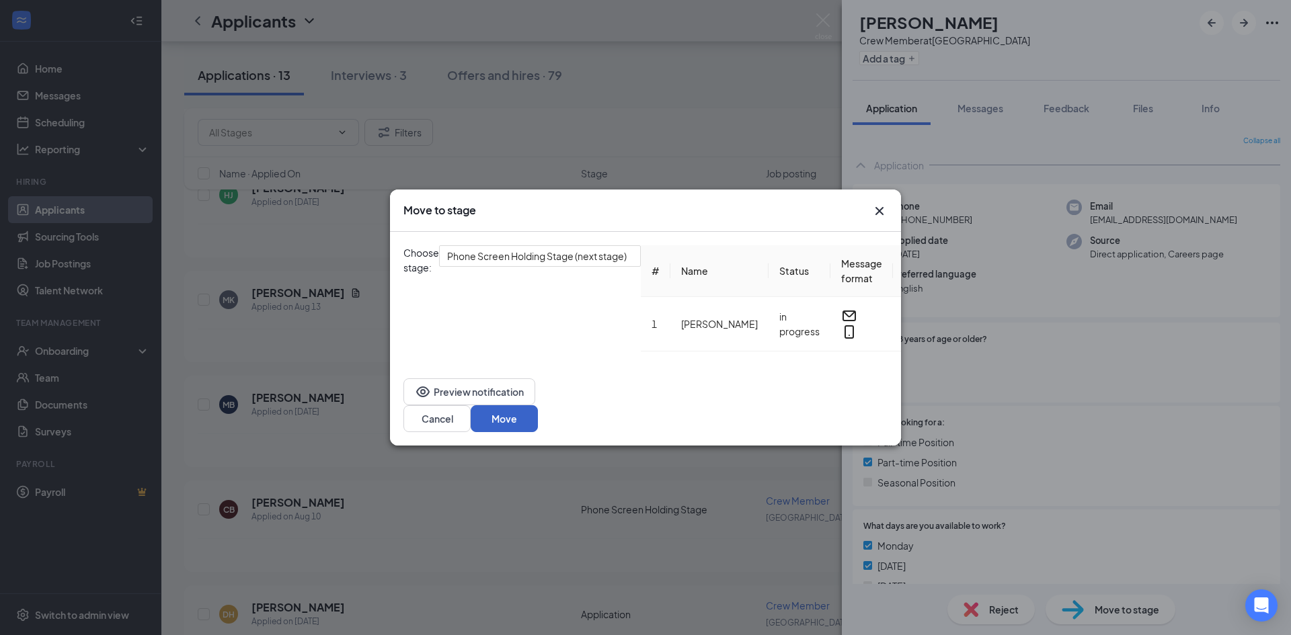
click at [538, 410] on button "Move" at bounding box center [504, 418] width 67 height 27
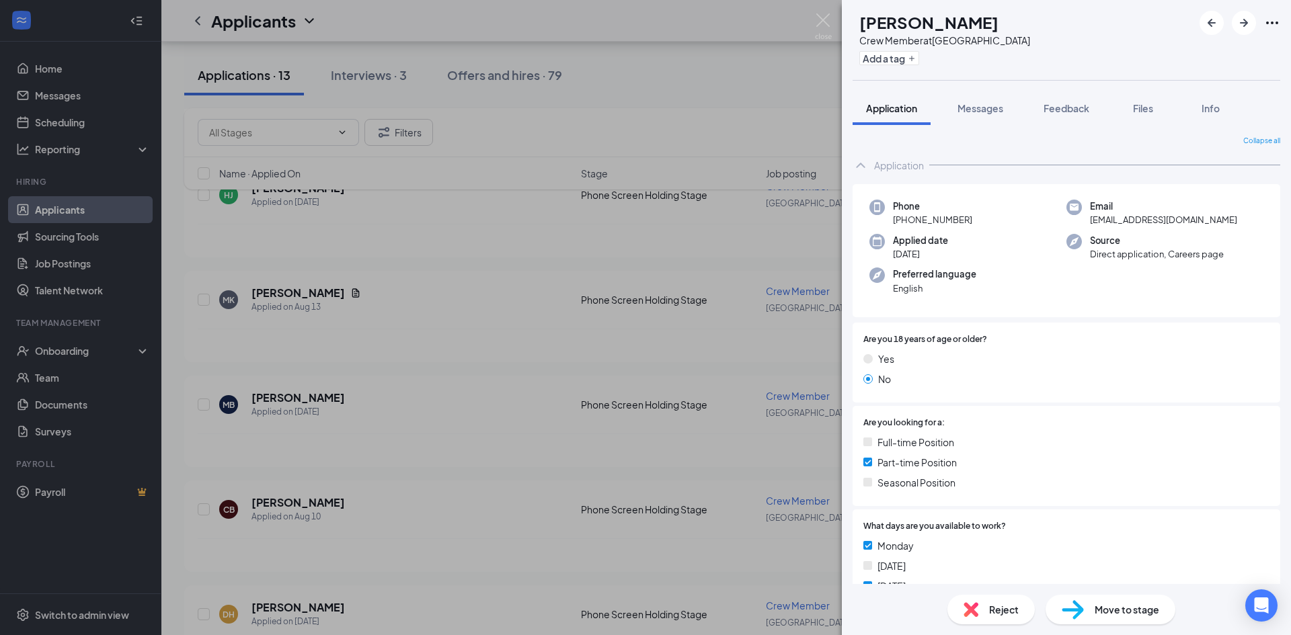
click at [1003, 616] on span "Reject" at bounding box center [1004, 609] width 30 height 15
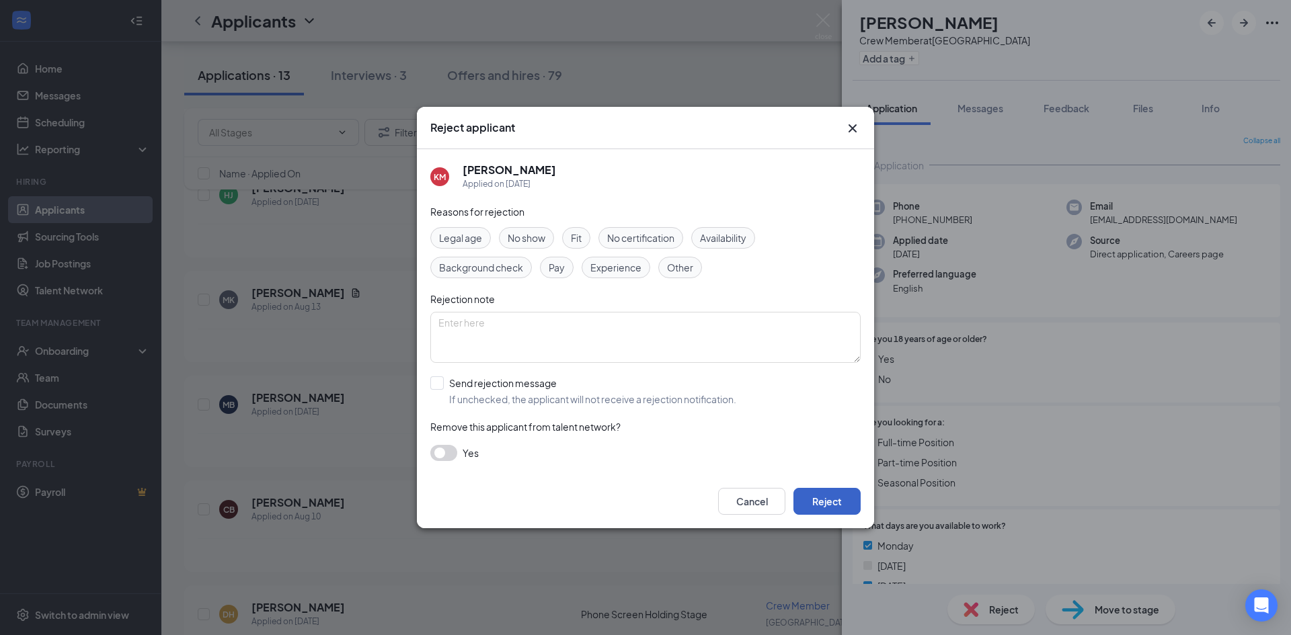
click at [851, 501] on button "Reject" at bounding box center [826, 501] width 67 height 27
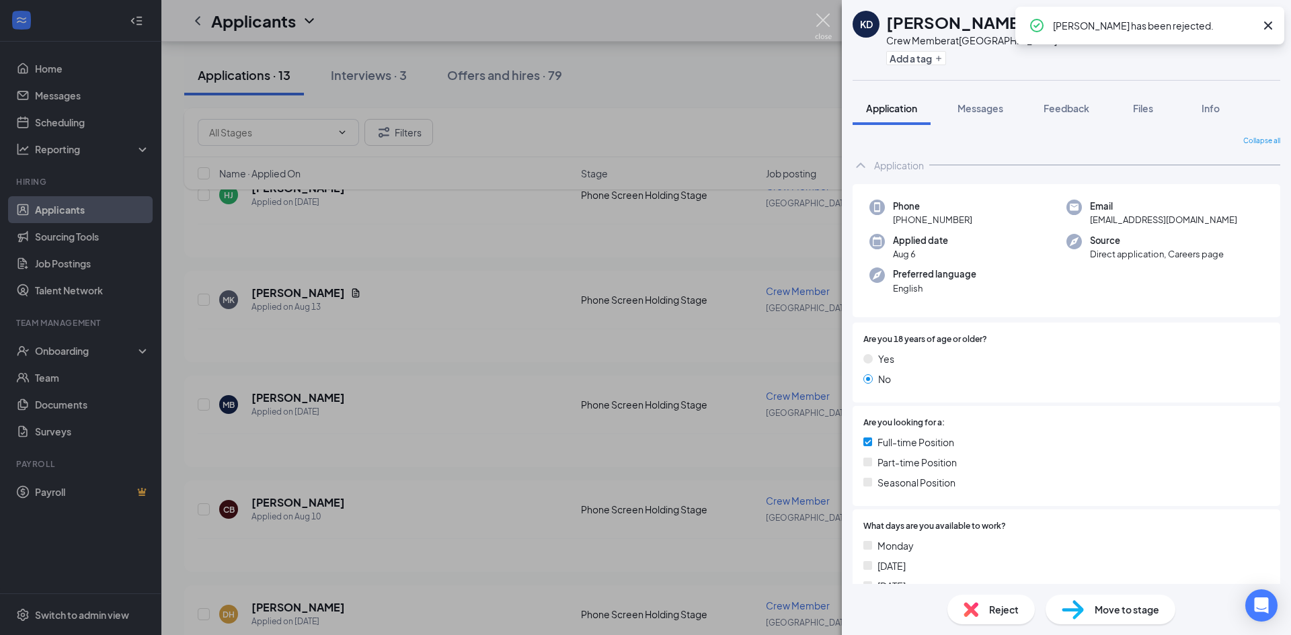
click at [828, 19] on img at bounding box center [823, 26] width 17 height 26
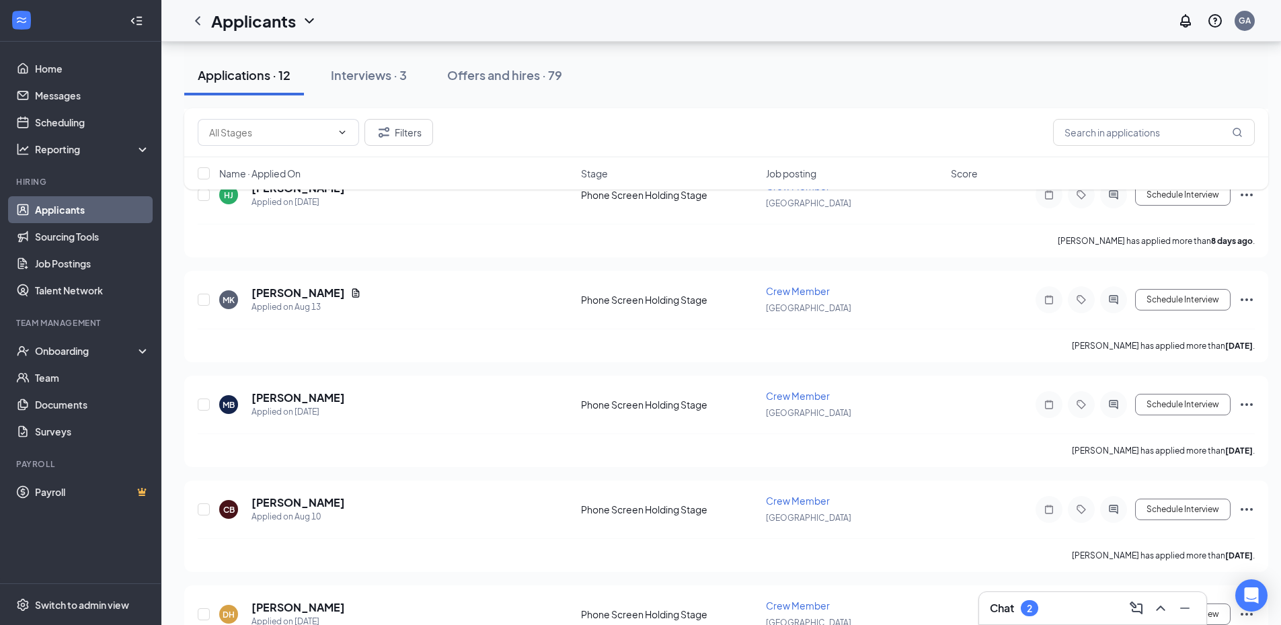
drag, startPoint x: 81, startPoint y: 208, endPoint x: 111, endPoint y: 217, distance: 31.5
click at [81, 208] on link "Applicants" at bounding box center [92, 209] width 115 height 27
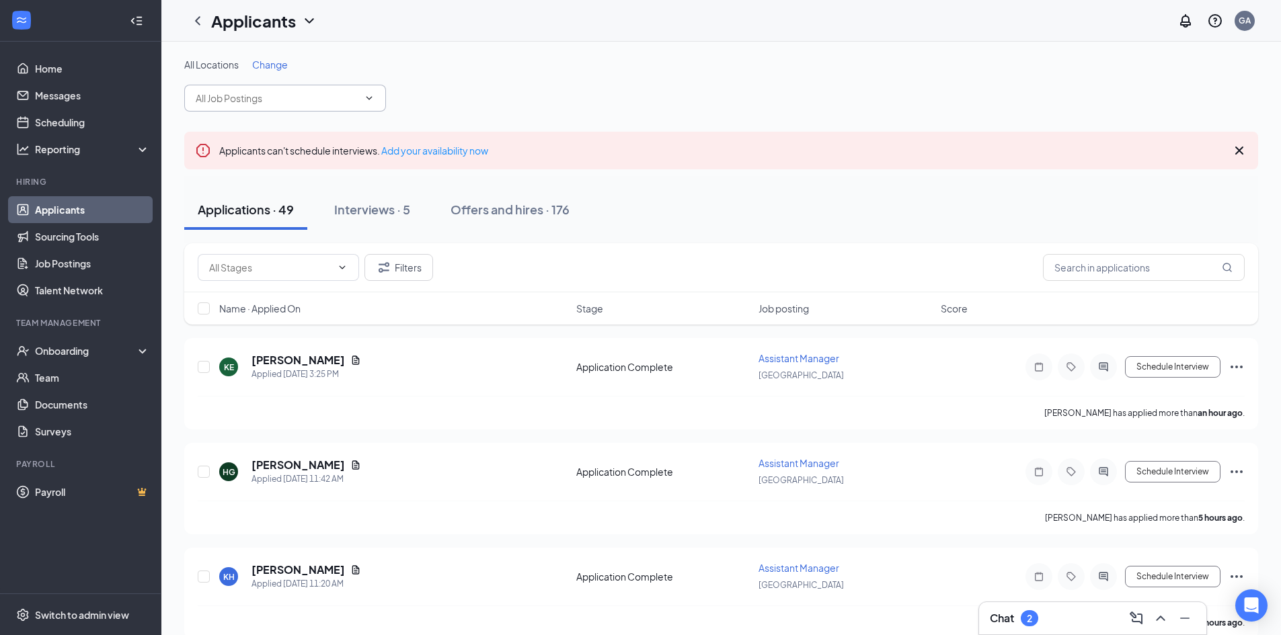
click at [293, 102] on input "text" at bounding box center [277, 98] width 163 height 15
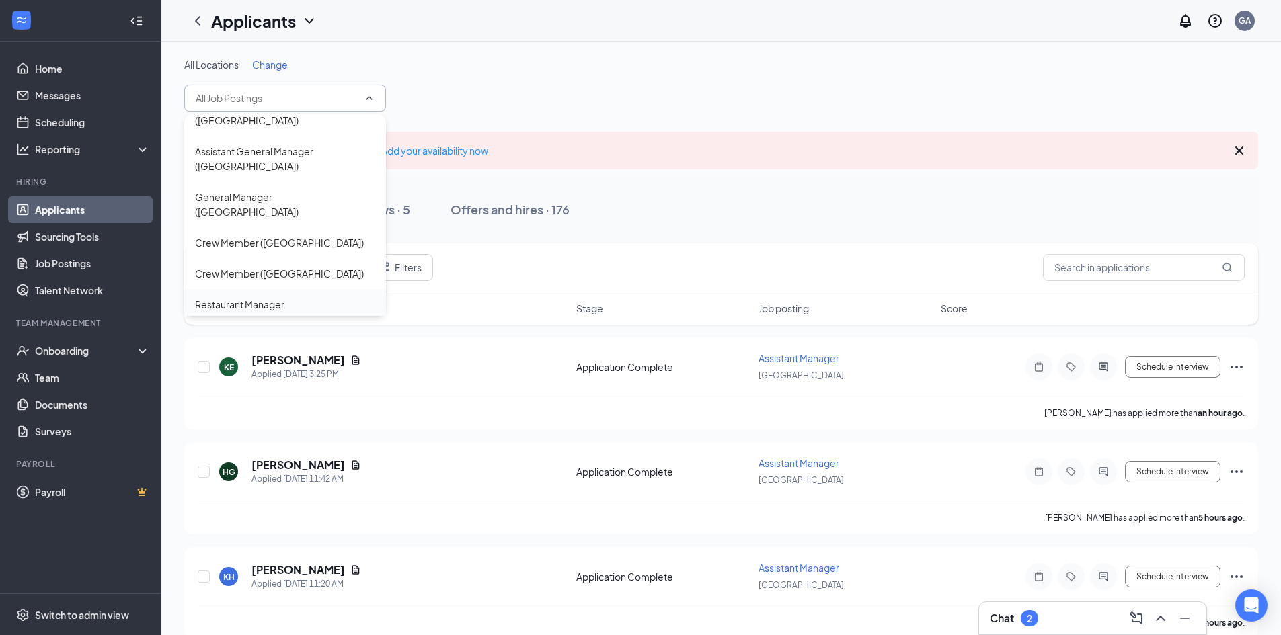
scroll to position [67, 0]
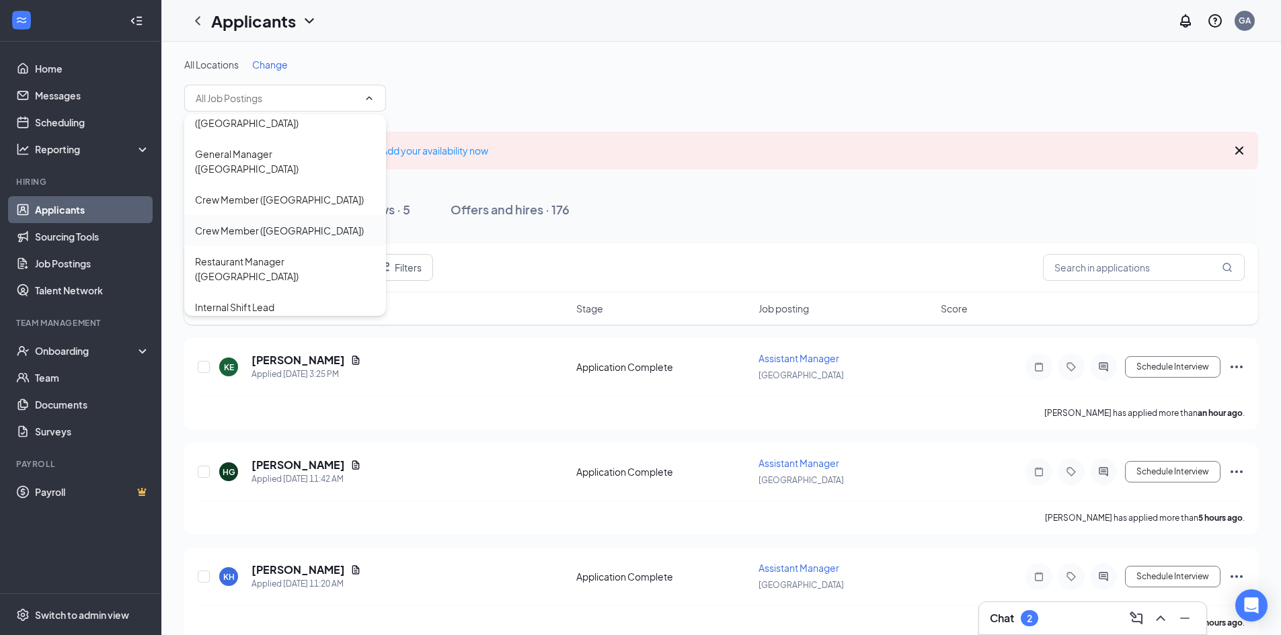
click at [272, 223] on div "Crew Member ([GEOGRAPHIC_DATA])" at bounding box center [279, 230] width 169 height 15
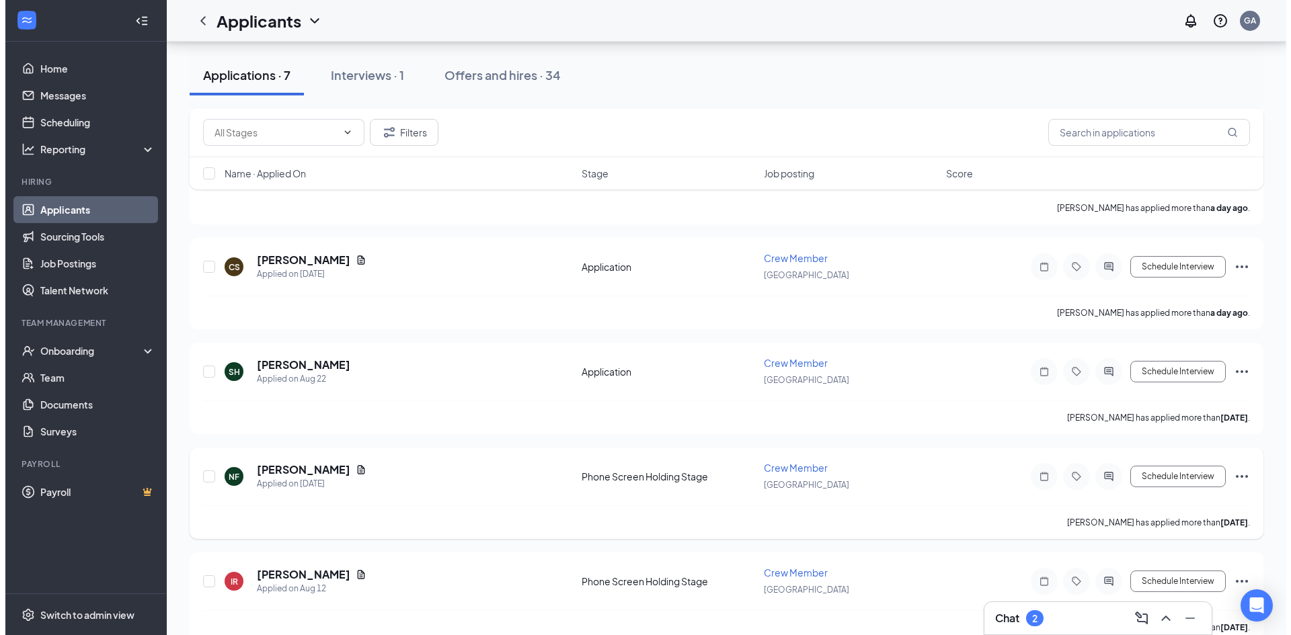
scroll to position [453, 0]
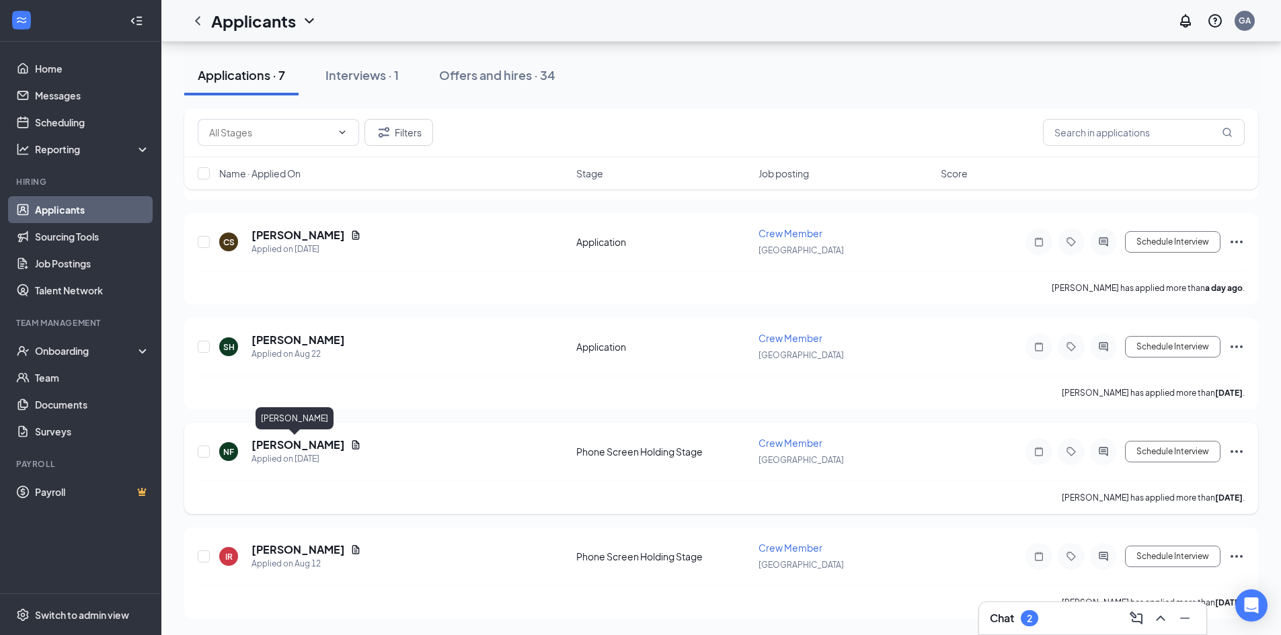
click at [296, 448] on h5 "[PERSON_NAME]" at bounding box center [297, 445] width 93 height 15
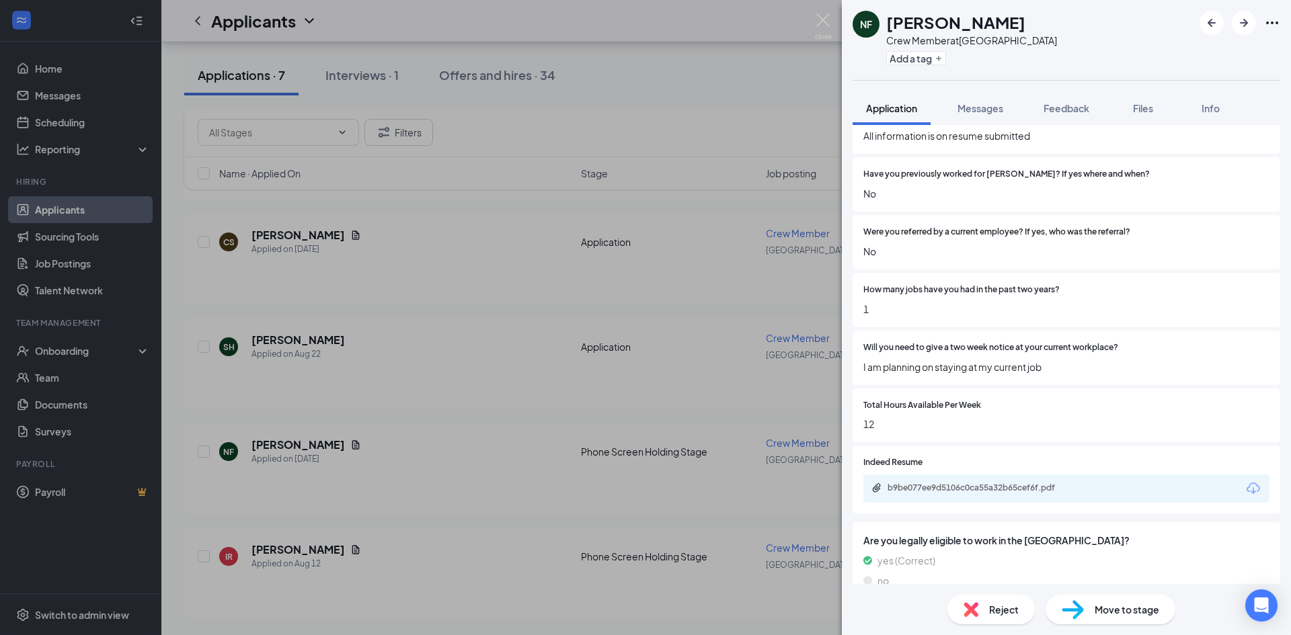
scroll to position [857, 0]
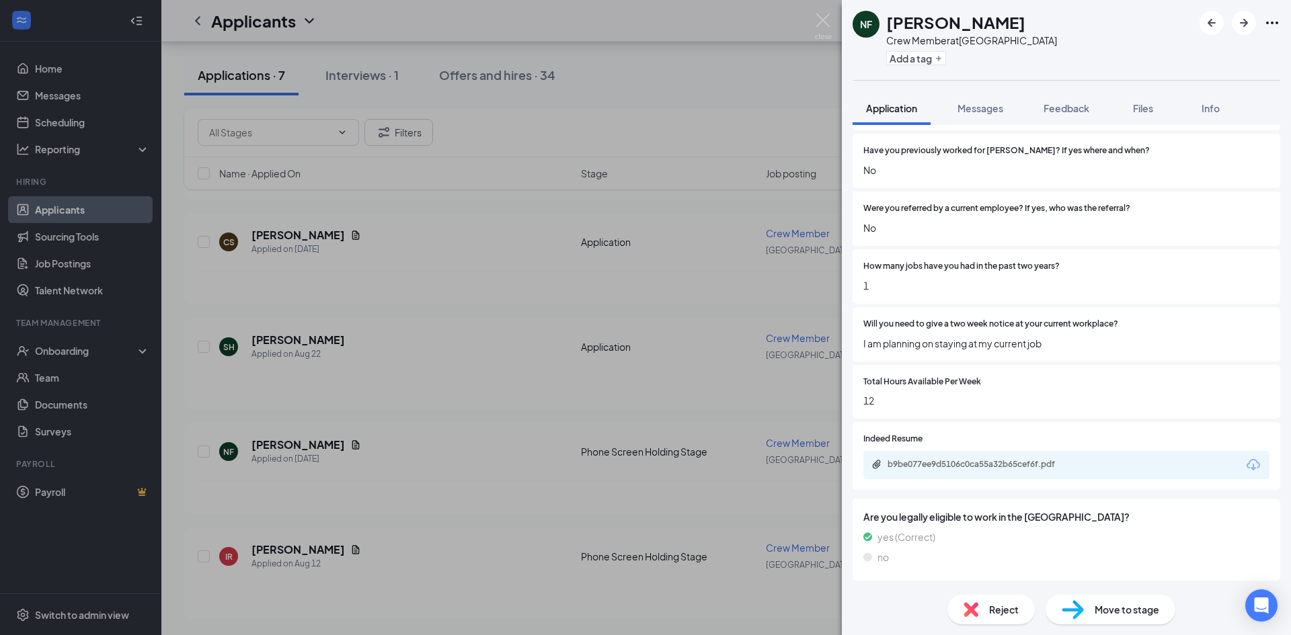
click at [927, 473] on div "b9be077ee9d5106c0ca55a32b65cef6f.pdf" at bounding box center [1066, 465] width 406 height 28
click at [924, 468] on div "b9be077ee9d5106c0ca55a32b65cef6f.pdf" at bounding box center [982, 464] width 188 height 11
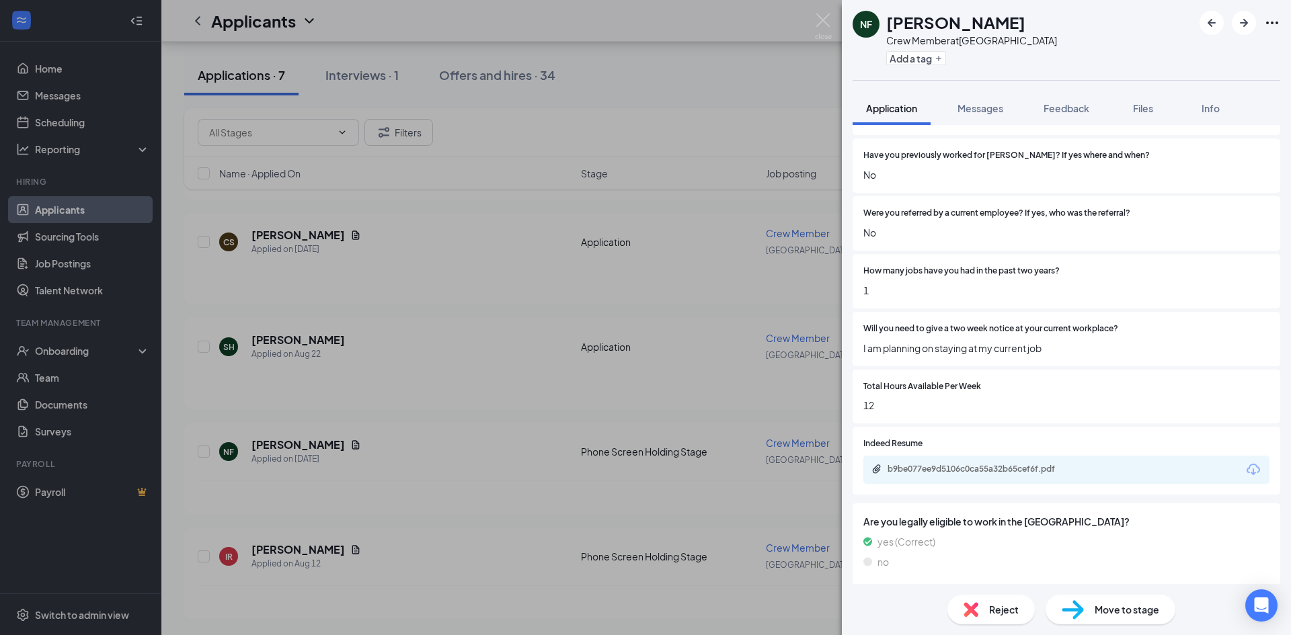
click at [974, 605] on img at bounding box center [971, 609] width 15 height 15
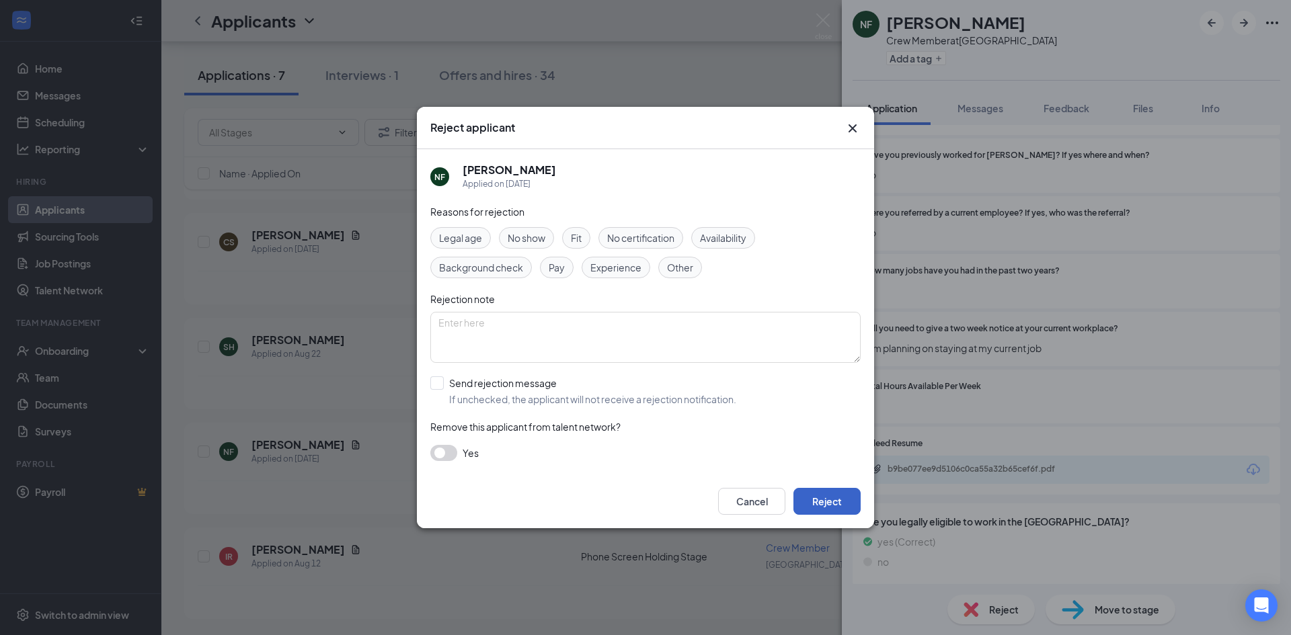
click at [815, 500] on button "Reject" at bounding box center [826, 501] width 67 height 27
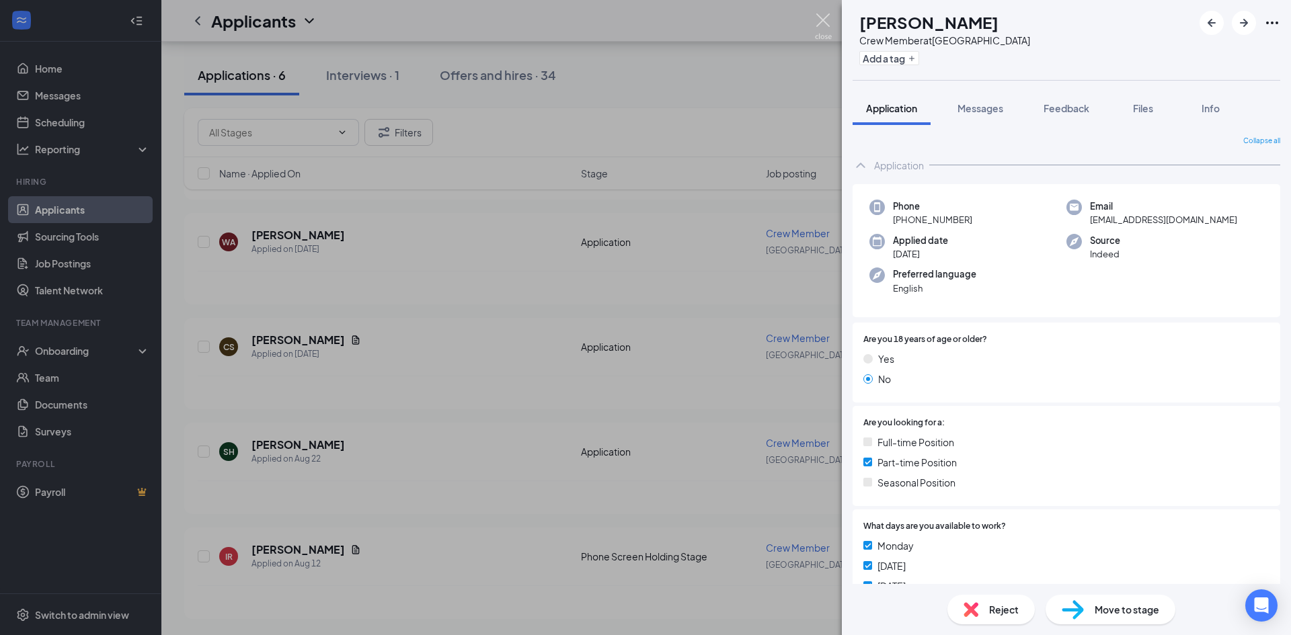
click at [814, 16] on div "IR [PERSON_NAME] Crew Member at [GEOGRAPHIC_DATA] Add a tag Application Message…" at bounding box center [645, 317] width 1291 height 635
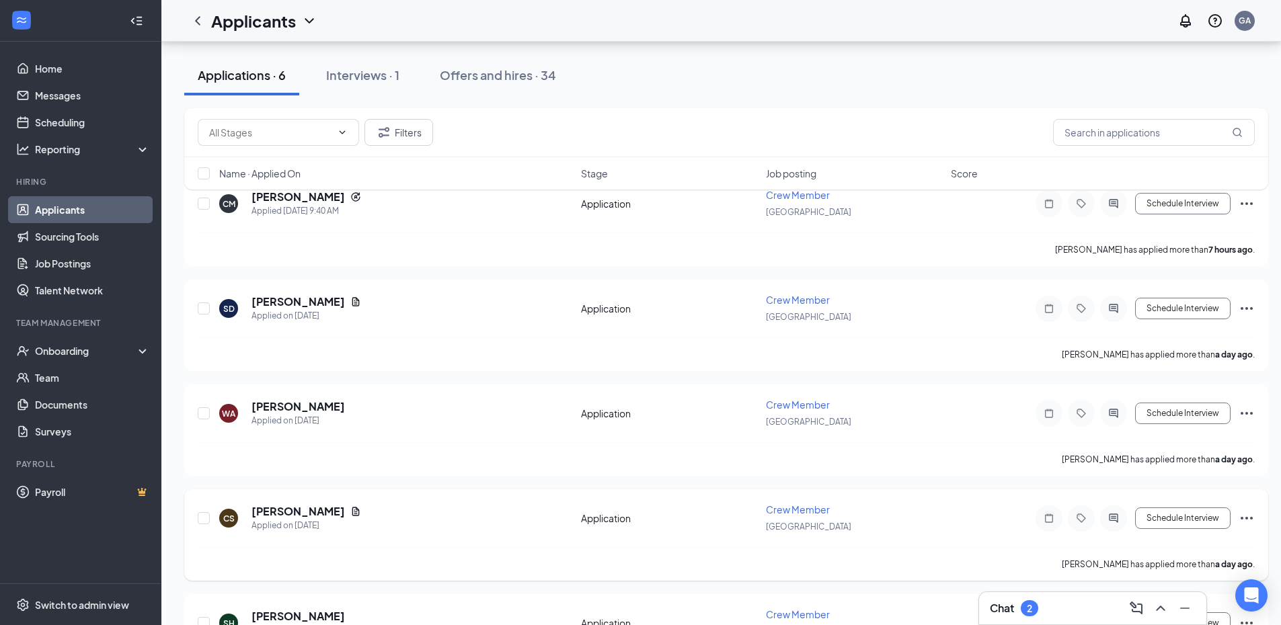
scroll to position [157, 0]
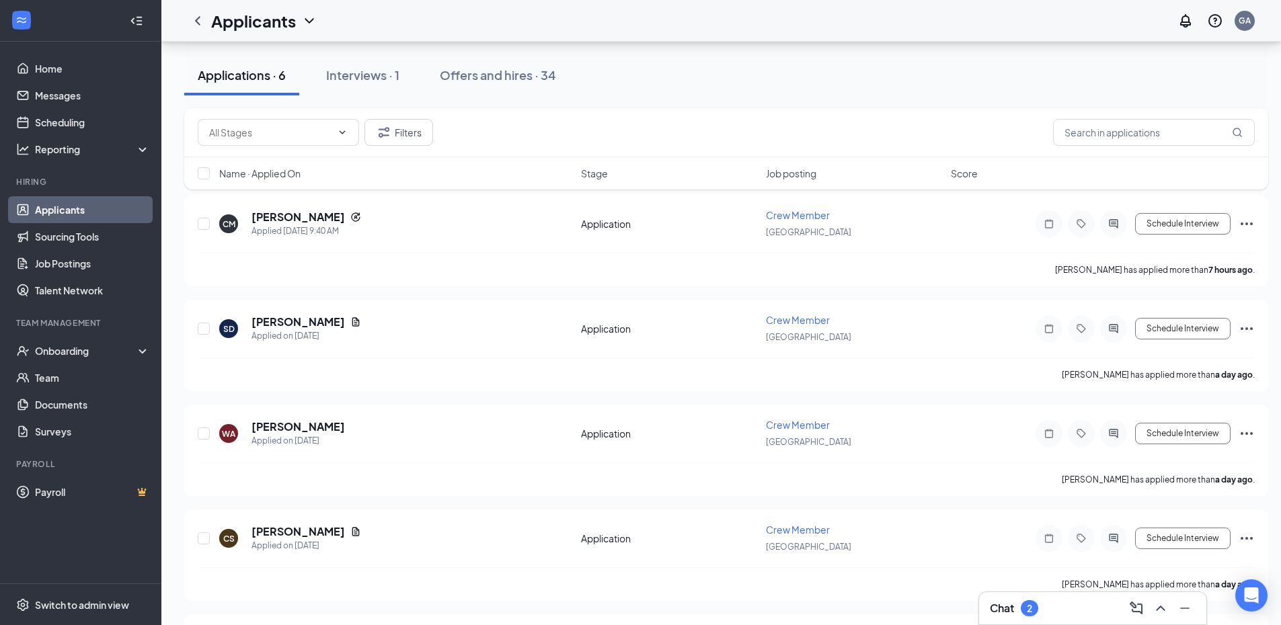
click at [72, 206] on link "Applicants" at bounding box center [92, 209] width 115 height 27
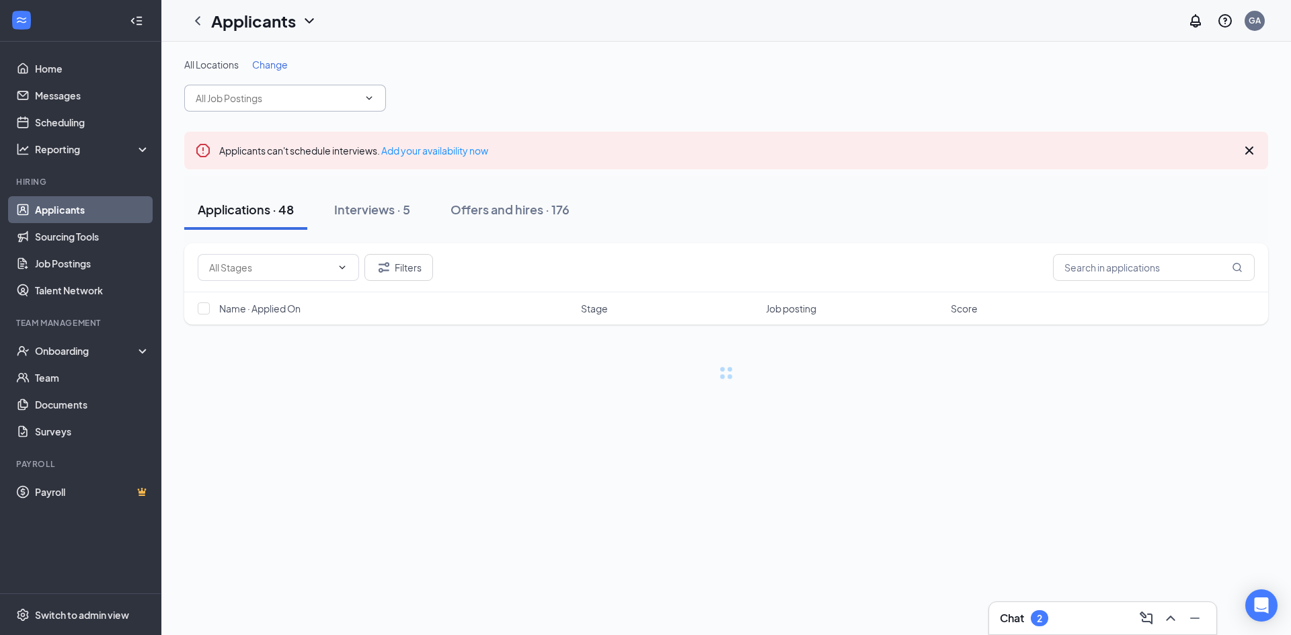
click at [287, 108] on span at bounding box center [285, 98] width 202 height 27
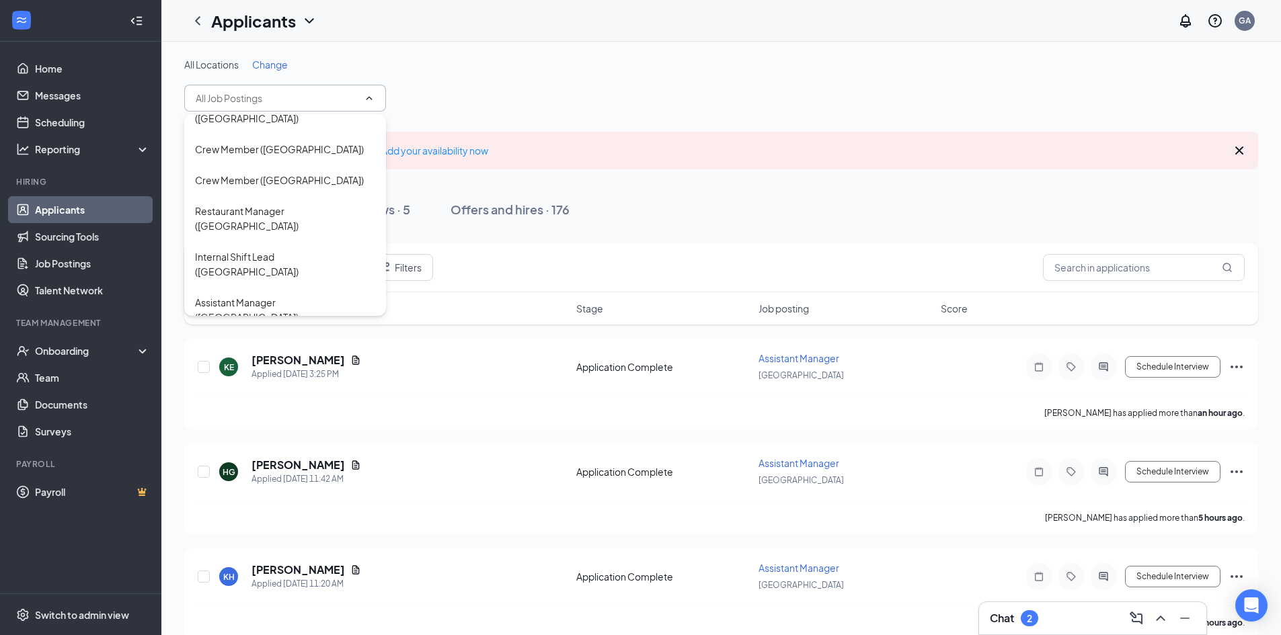
scroll to position [215, 0]
click at [290, 426] on div "Crew Member ([GEOGRAPHIC_DATA])" at bounding box center [279, 433] width 169 height 15
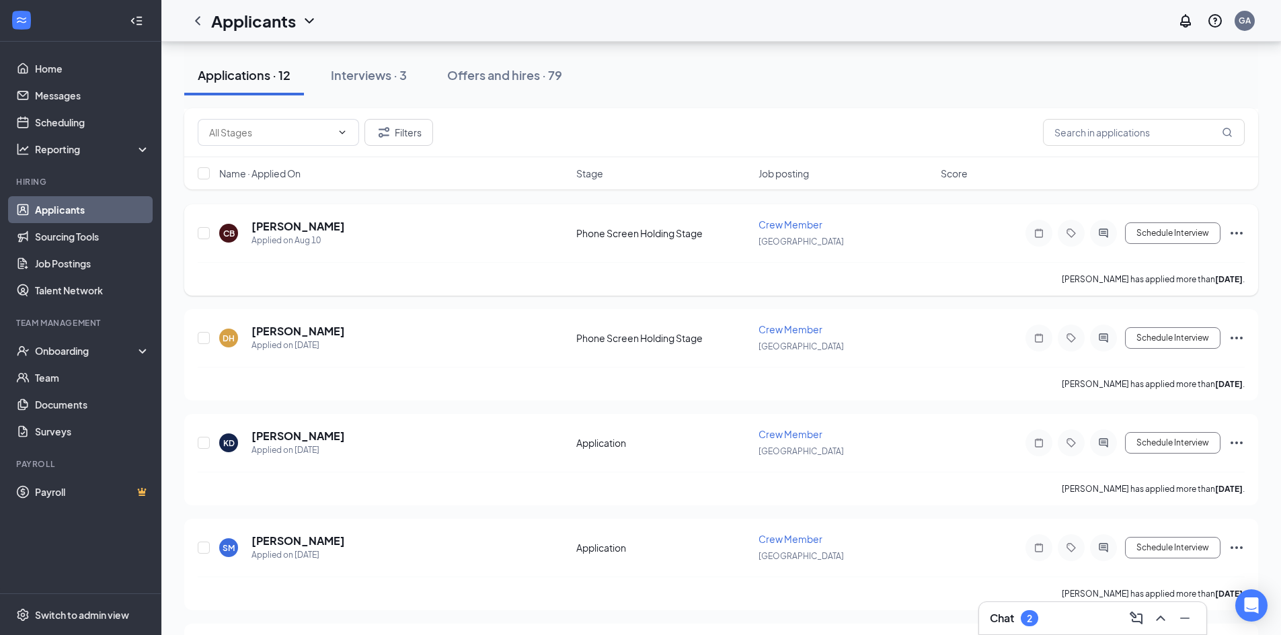
scroll to position [978, 0]
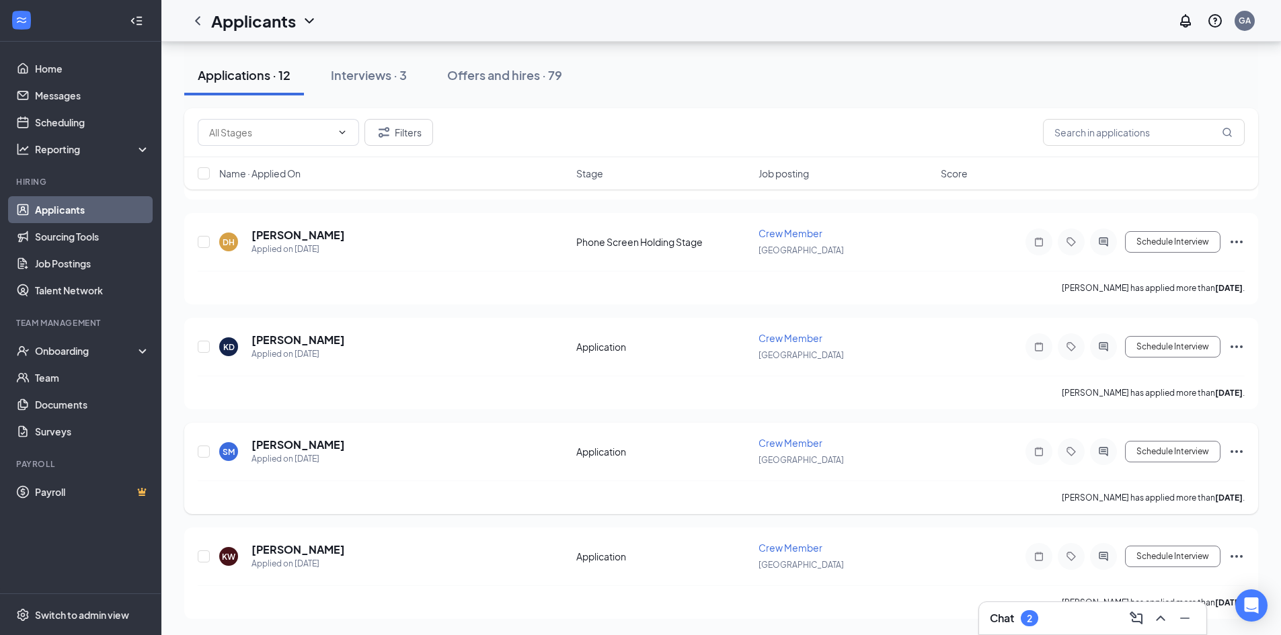
click at [1241, 453] on icon "Ellipses" at bounding box center [1236, 452] width 12 height 3
click at [1141, 253] on p "Reject" at bounding box center [1175, 245] width 121 height 13
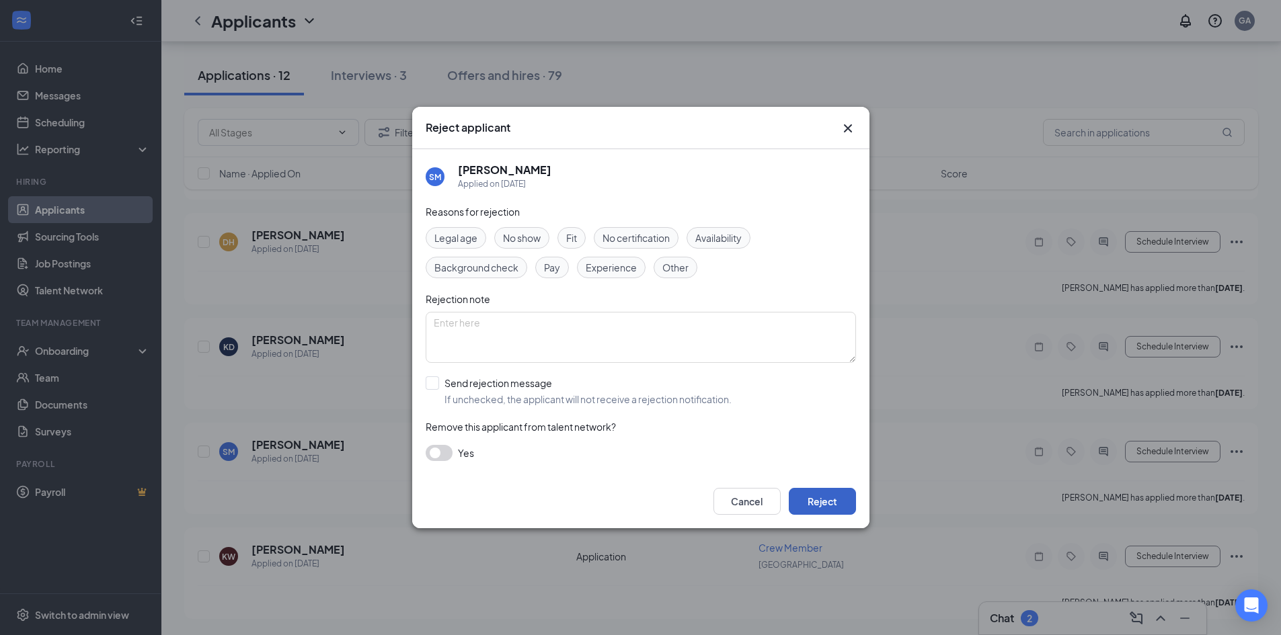
click at [848, 498] on button "Reject" at bounding box center [822, 501] width 67 height 27
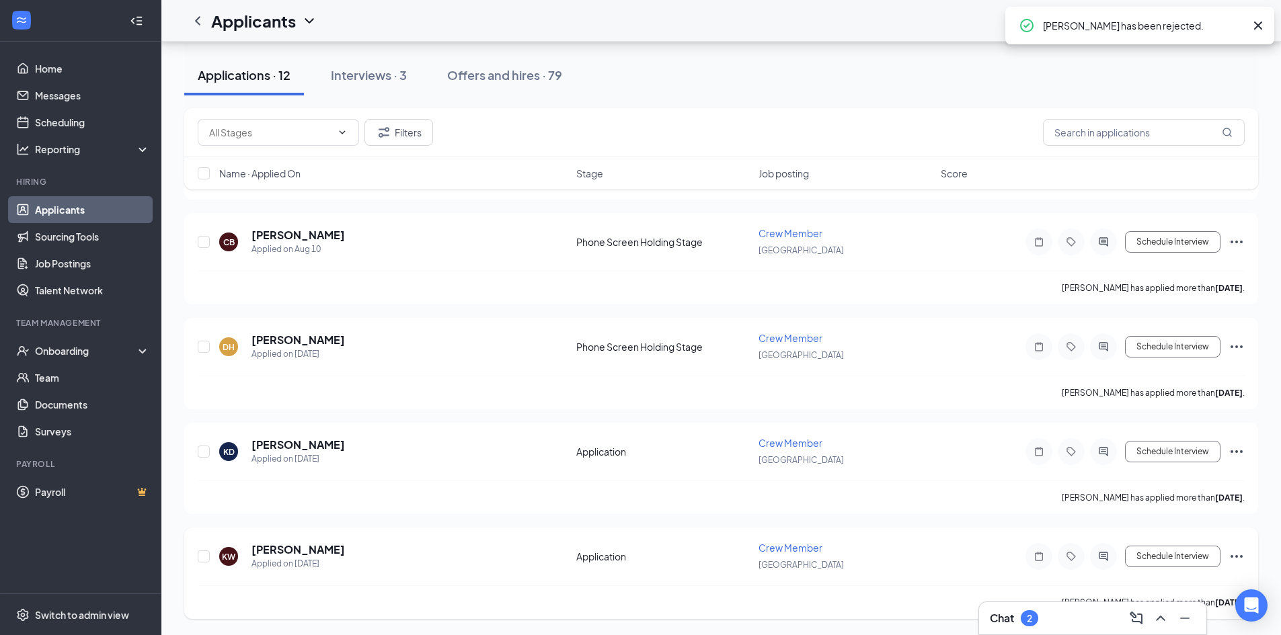
scroll to position [873, 0]
click at [1241, 555] on icon "Ellipses" at bounding box center [1236, 556] width 12 height 3
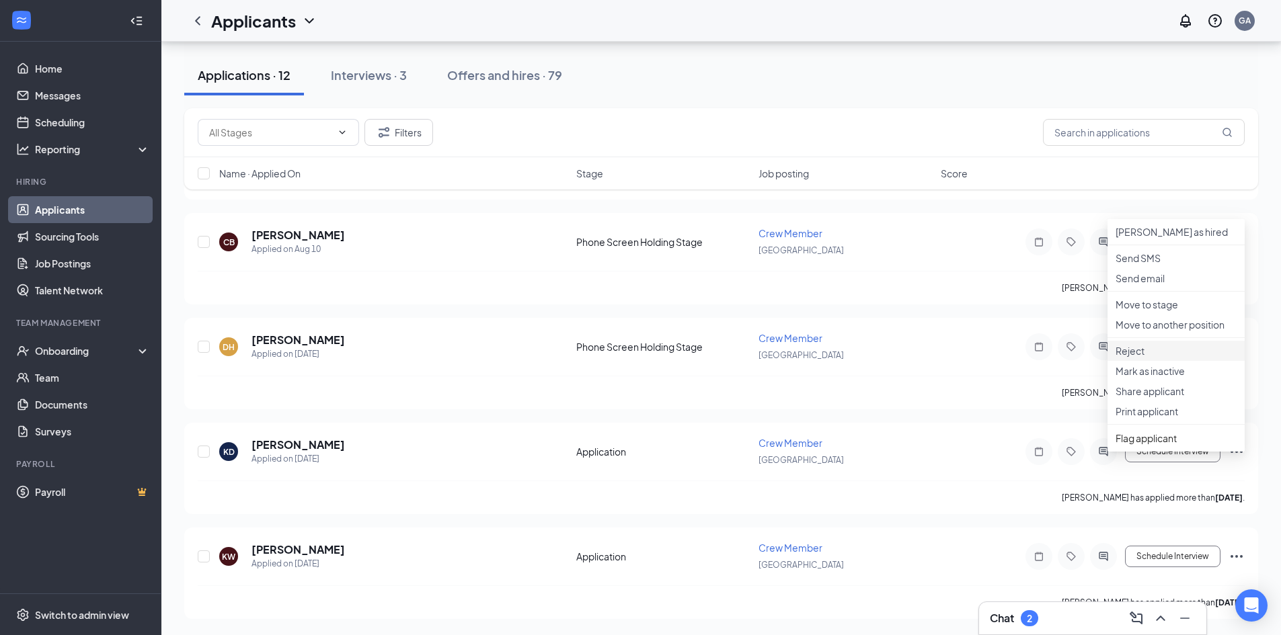
click at [1168, 358] on p "Reject" at bounding box center [1175, 350] width 121 height 13
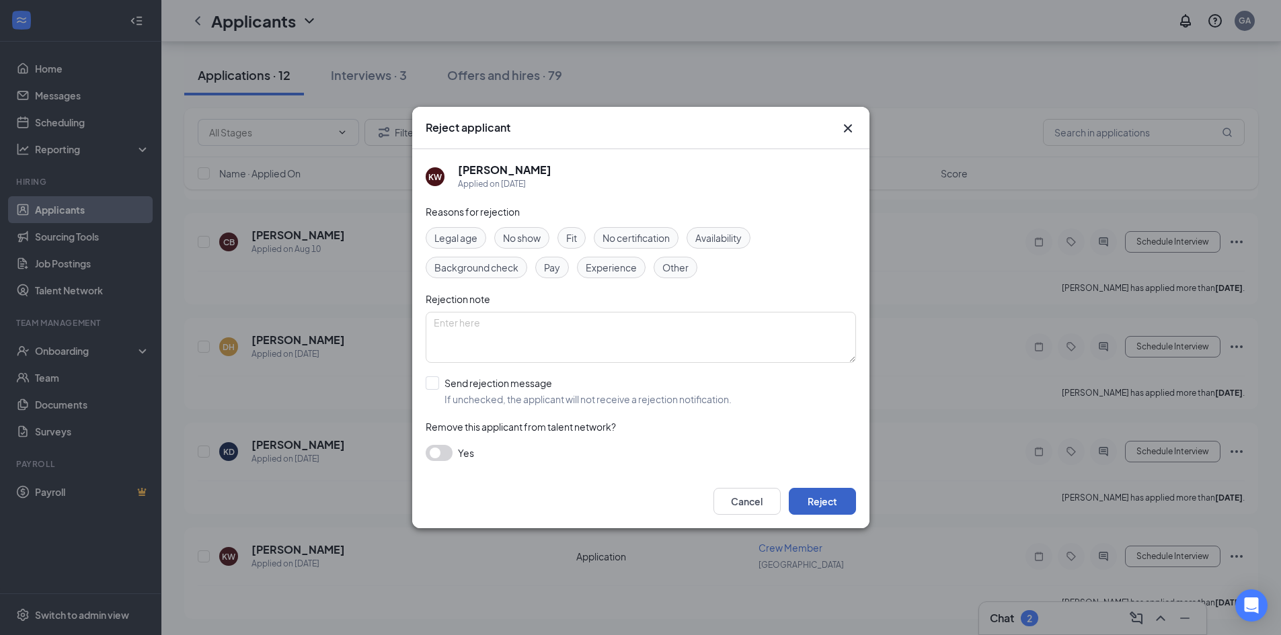
click at [800, 500] on button "Reject" at bounding box center [822, 501] width 67 height 27
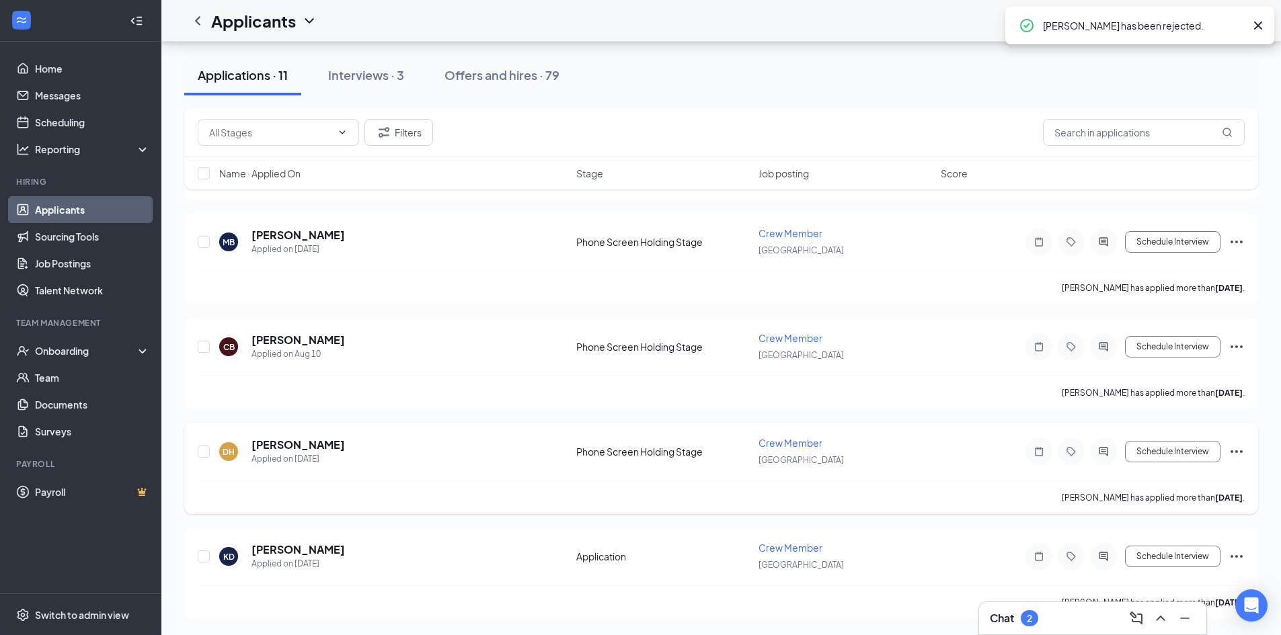
scroll to position [768, 0]
click at [1234, 557] on icon "Ellipses" at bounding box center [1236, 557] width 16 height 16
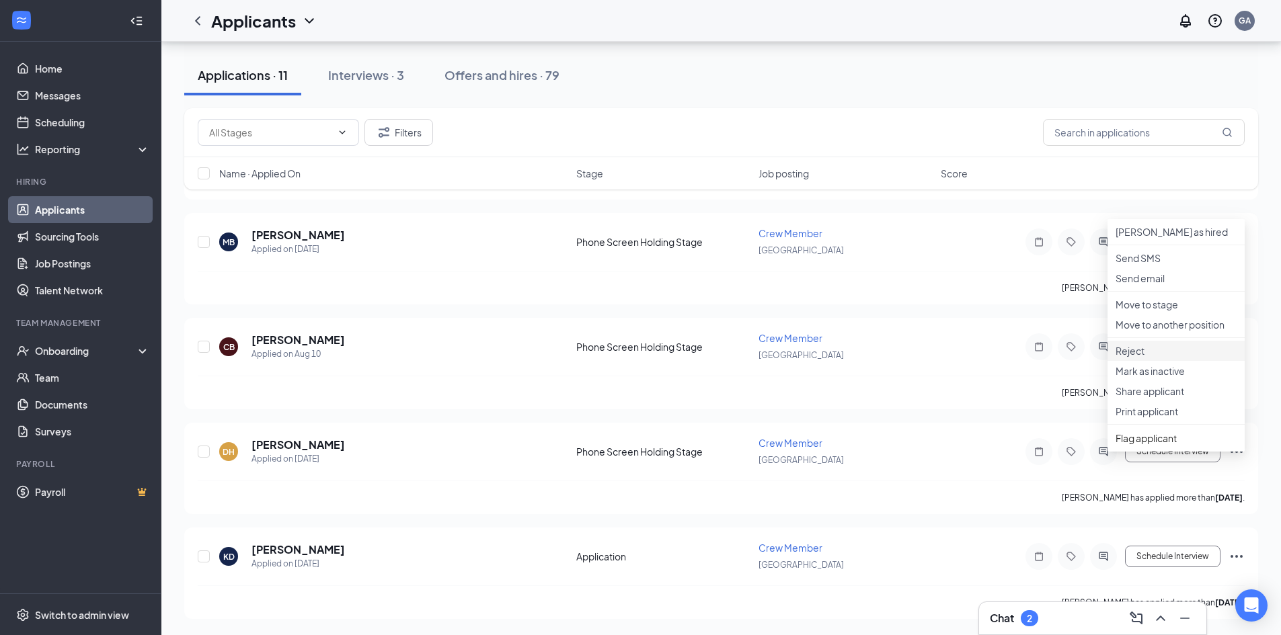
click at [1153, 358] on p "Reject" at bounding box center [1175, 350] width 121 height 13
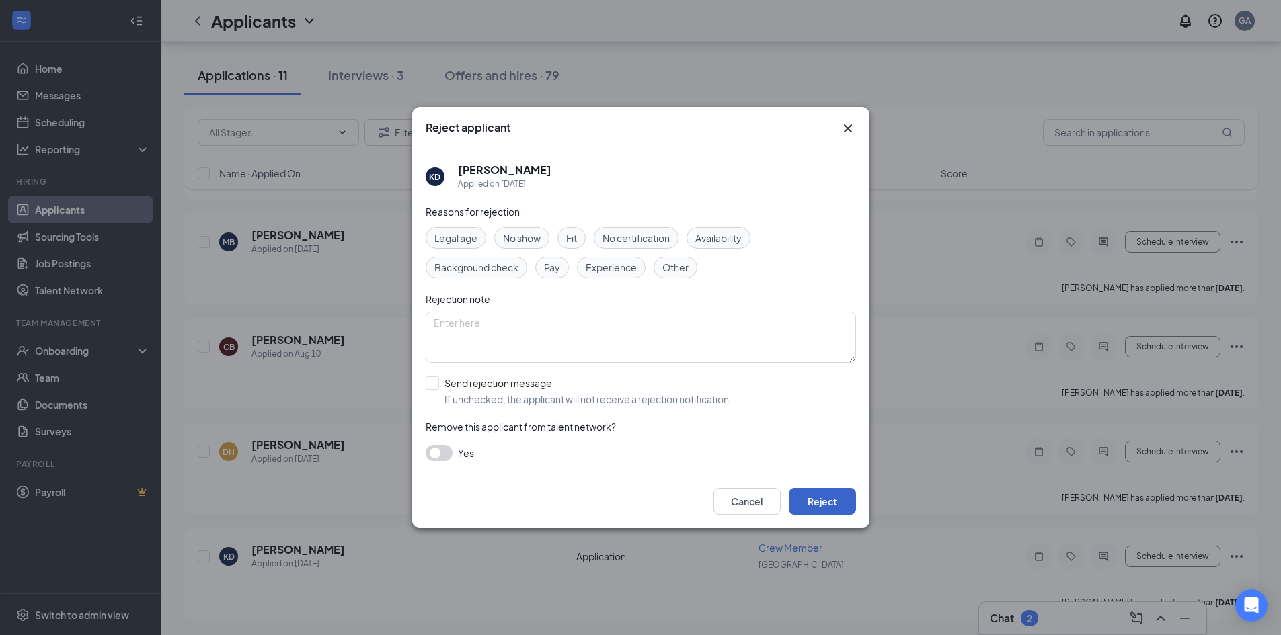
click at [835, 506] on button "Reject" at bounding box center [822, 501] width 67 height 27
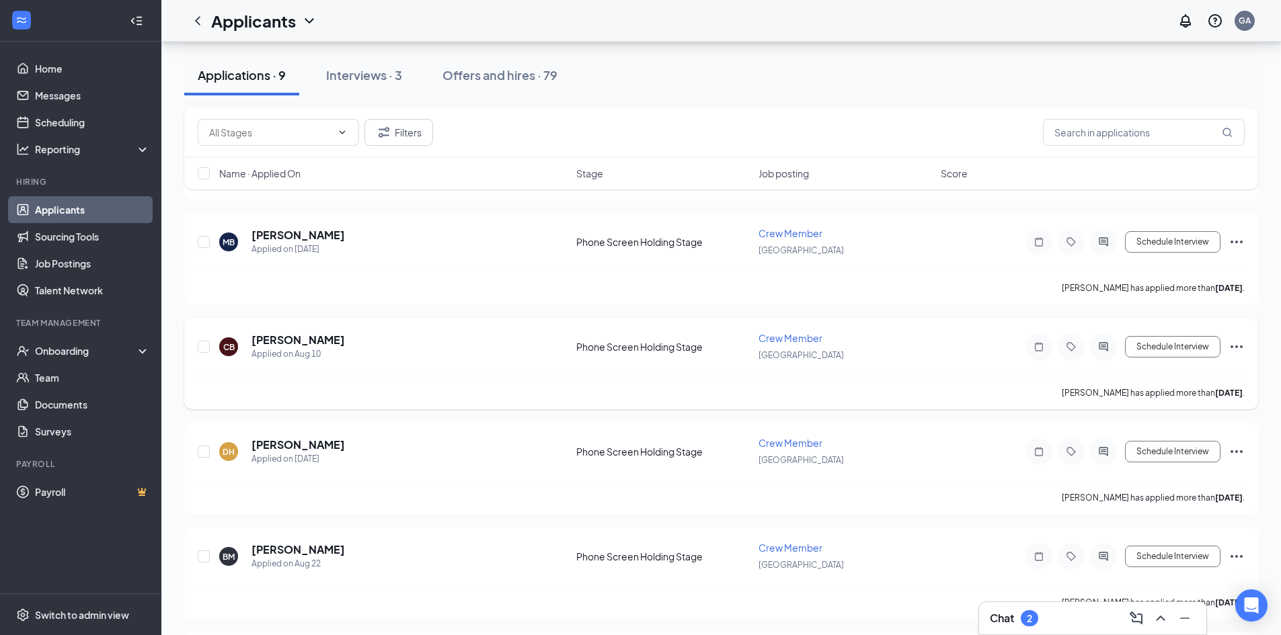
click at [1245, 344] on div "CB [PERSON_NAME] Applied on [DATE] Phone Screen Holding Stage Crew Member Richm…" at bounding box center [721, 363] width 1074 height 91
click at [1235, 347] on icon "Ellipses" at bounding box center [1236, 347] width 12 height 3
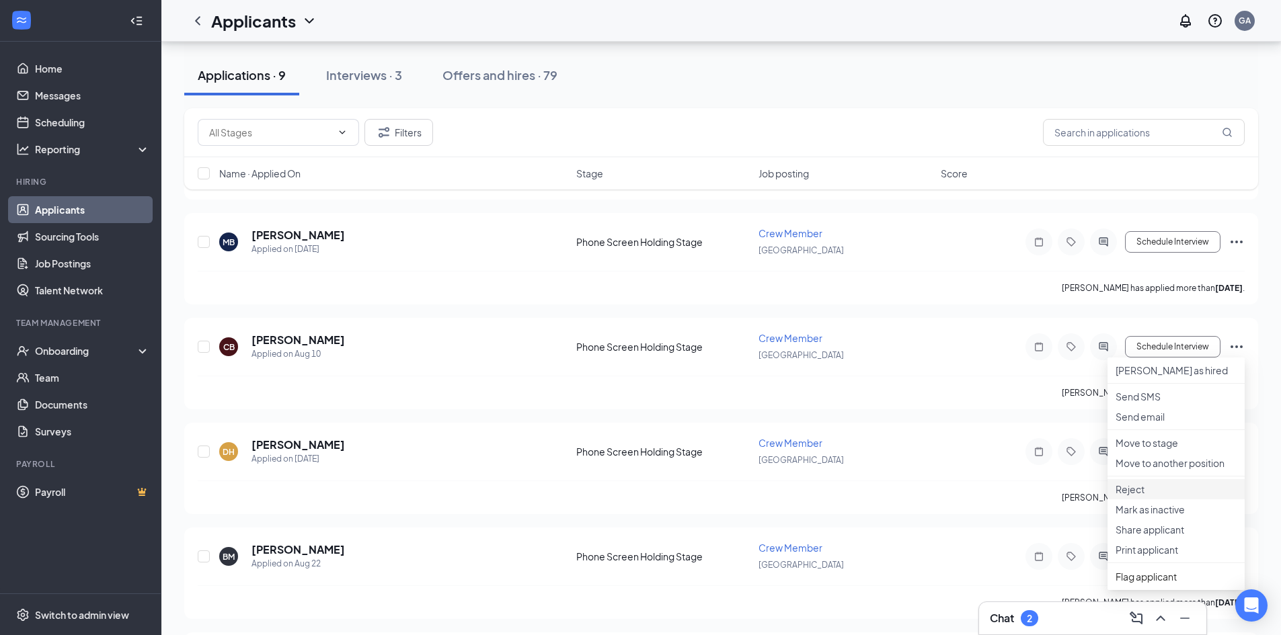
click at [1171, 496] on p "Reject" at bounding box center [1175, 489] width 121 height 13
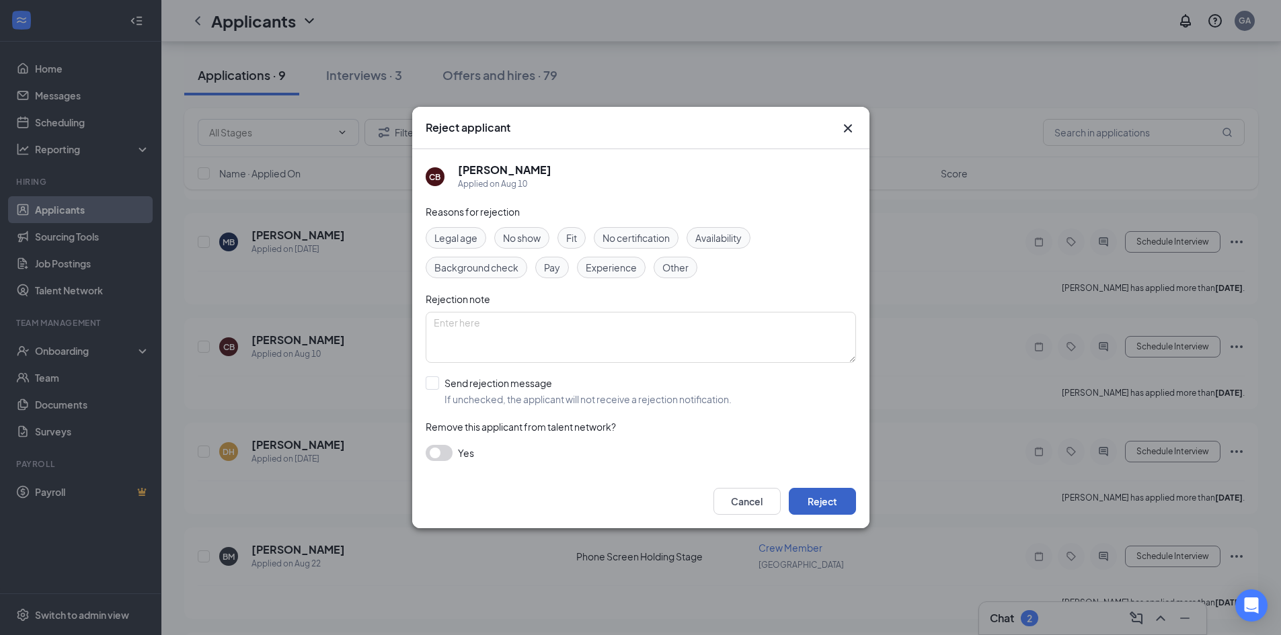
click at [833, 506] on button "Reject" at bounding box center [822, 501] width 67 height 27
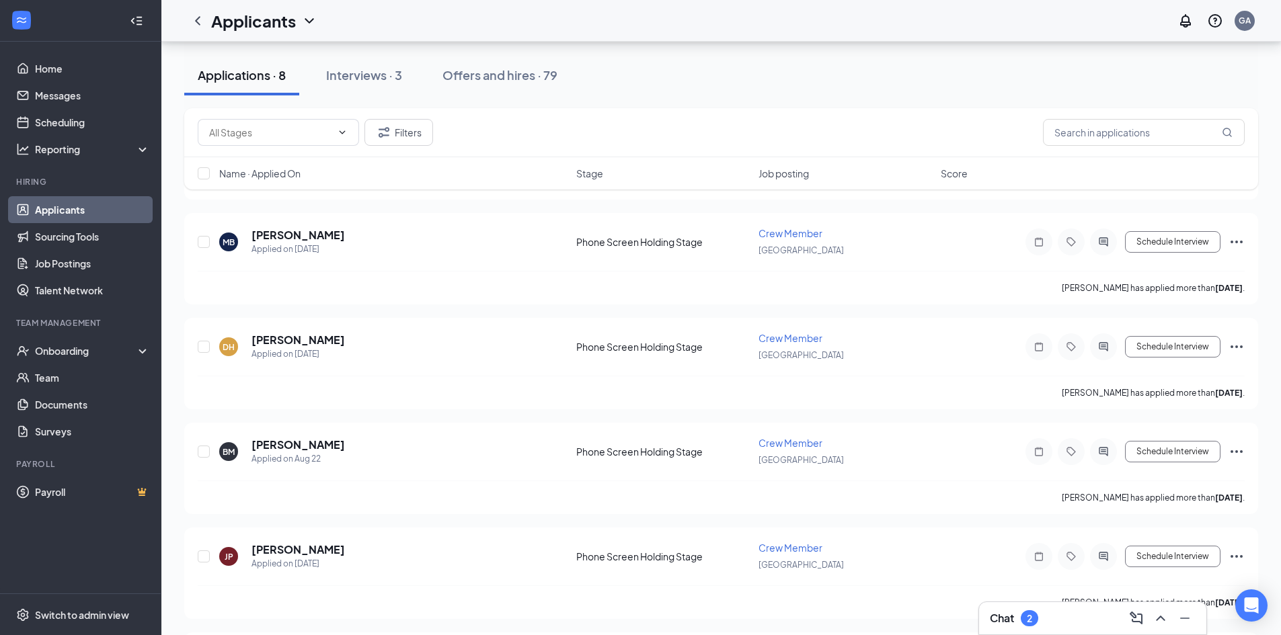
click at [71, 204] on link "Applicants" at bounding box center [92, 209] width 115 height 27
click at [279, 33] on div "Applicants" at bounding box center [250, 20] width 133 height 27
click at [283, 21] on h1 "Applicants" at bounding box center [253, 20] width 85 height 23
click at [305, 22] on icon "ChevronDown" at bounding box center [309, 21] width 16 height 16
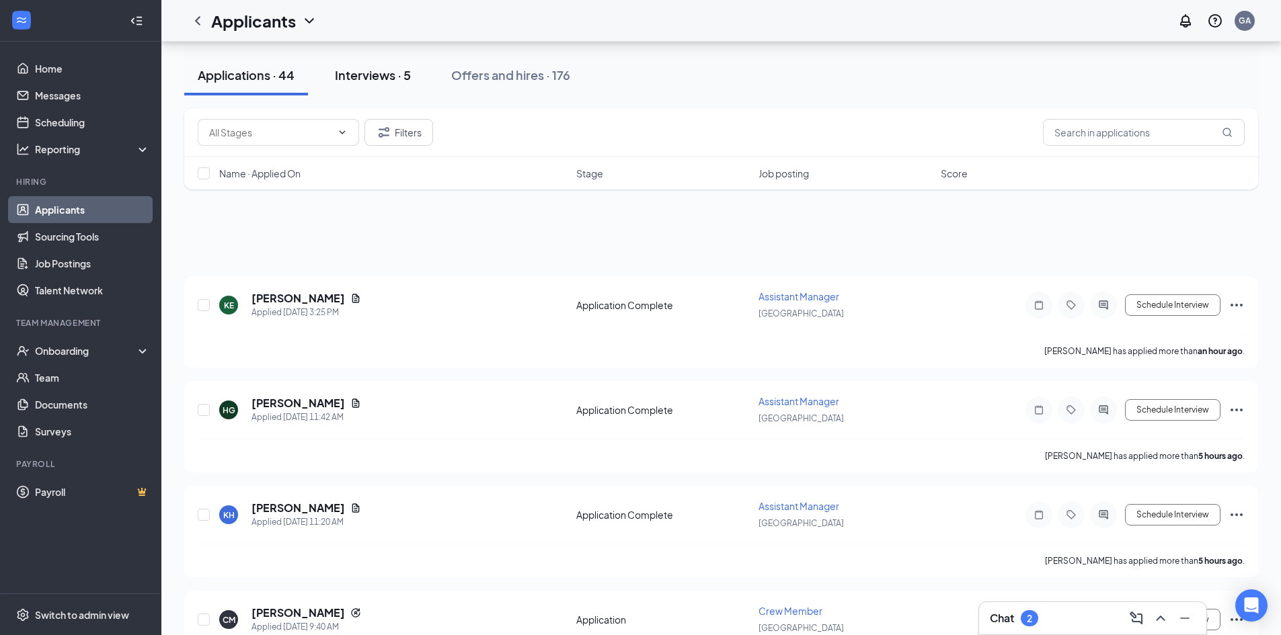
scroll to position [0, 0]
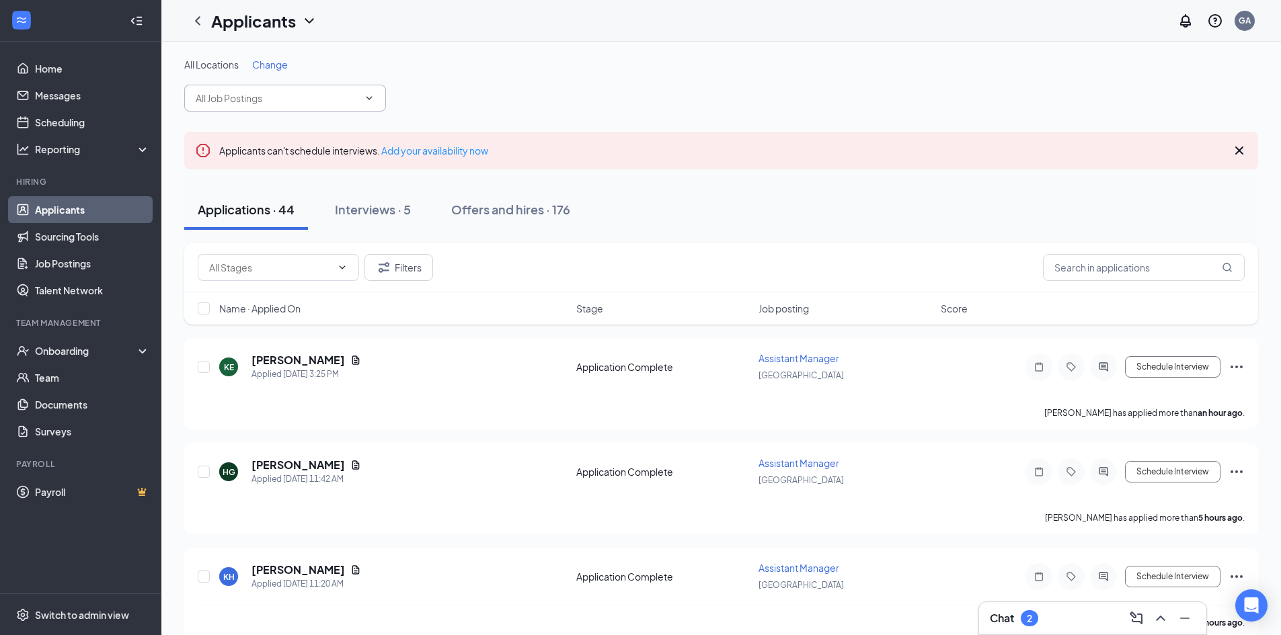
click at [370, 100] on icon "ChevronDown" at bounding box center [369, 98] width 11 height 11
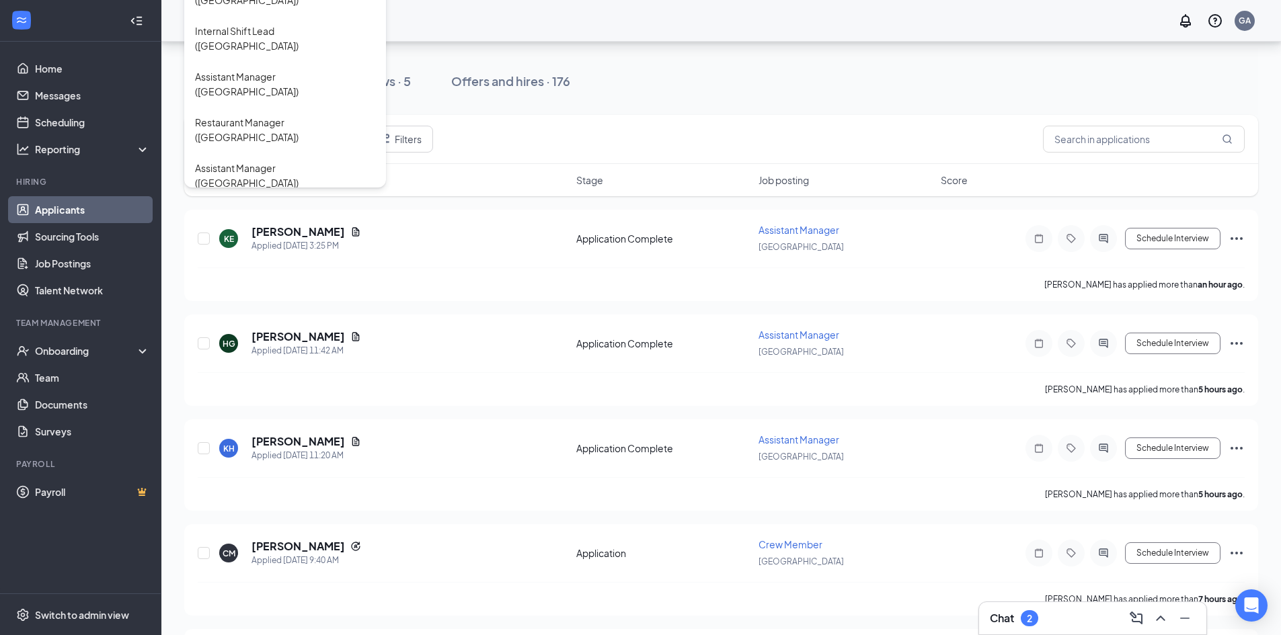
scroll to position [134, 0]
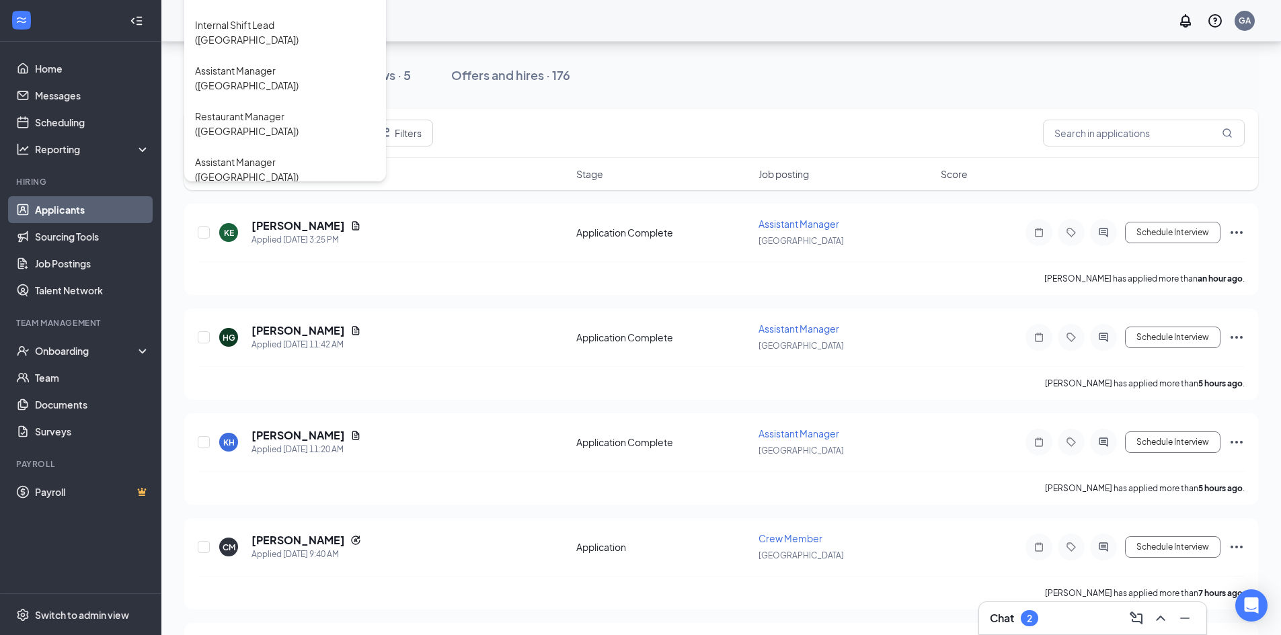
click at [288, 246] on div "Restaurant Manager ([GEOGRAPHIC_DATA])" at bounding box center [285, 261] width 180 height 30
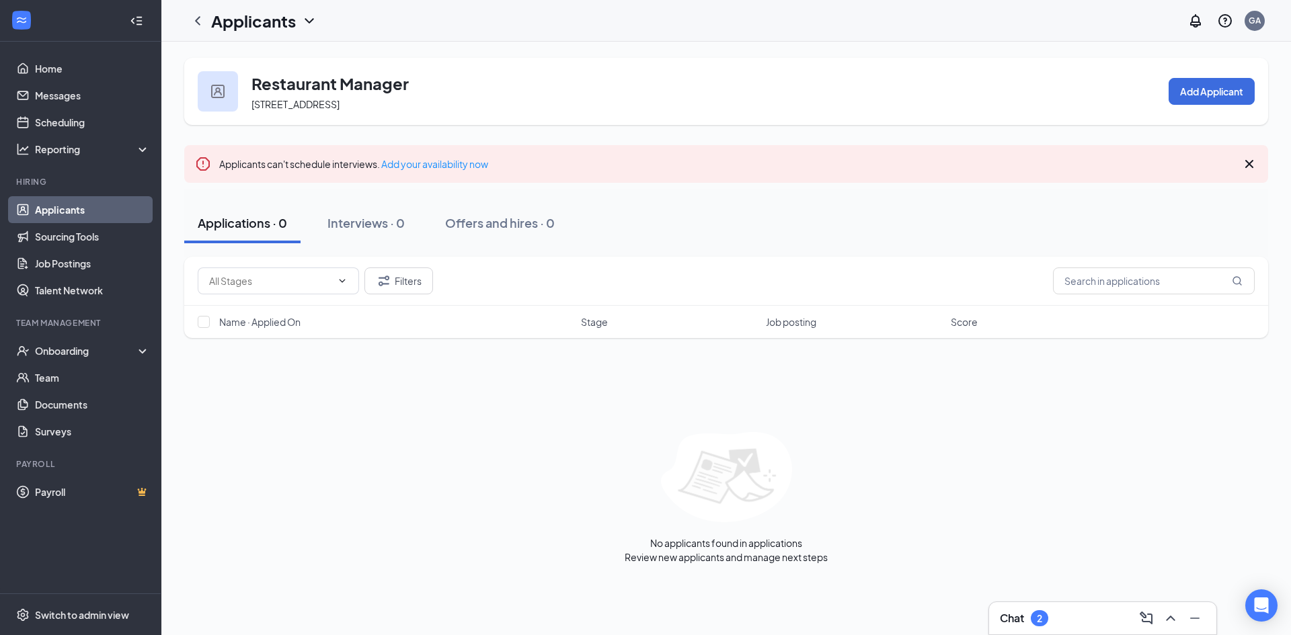
click at [291, 26] on h1 "Applicants" at bounding box center [253, 20] width 85 height 23
click at [307, 58] on link "Applicants" at bounding box center [264, 50] width 90 height 13
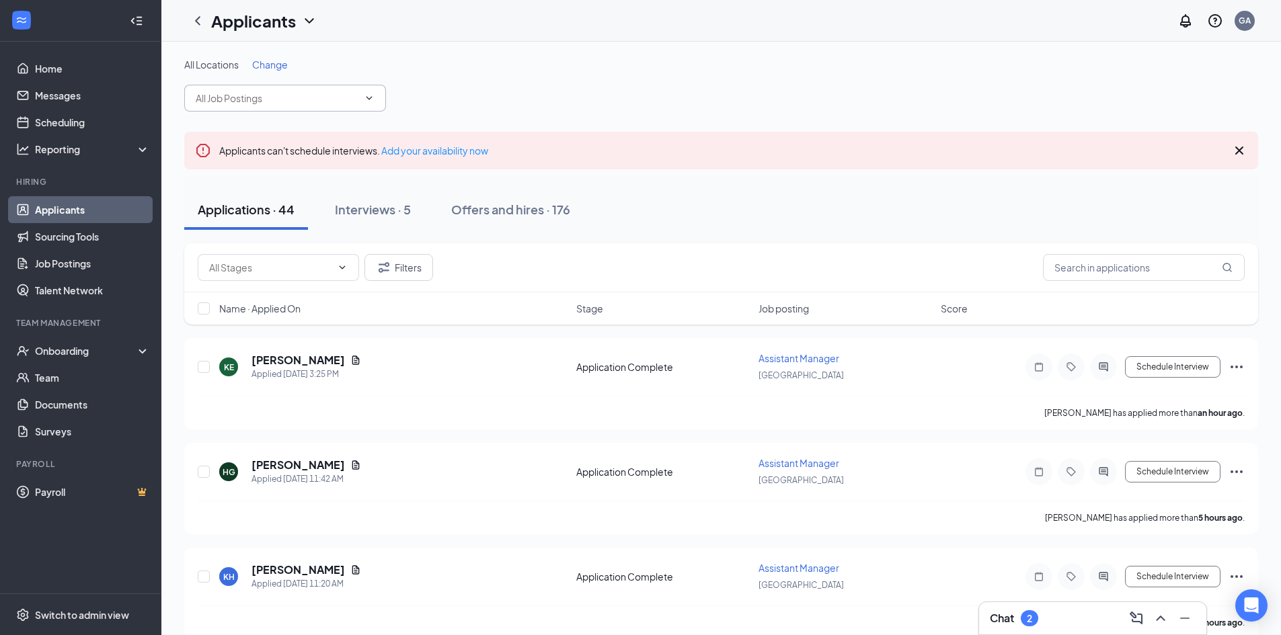
click at [364, 96] on icon "ChevronDown" at bounding box center [369, 98] width 11 height 11
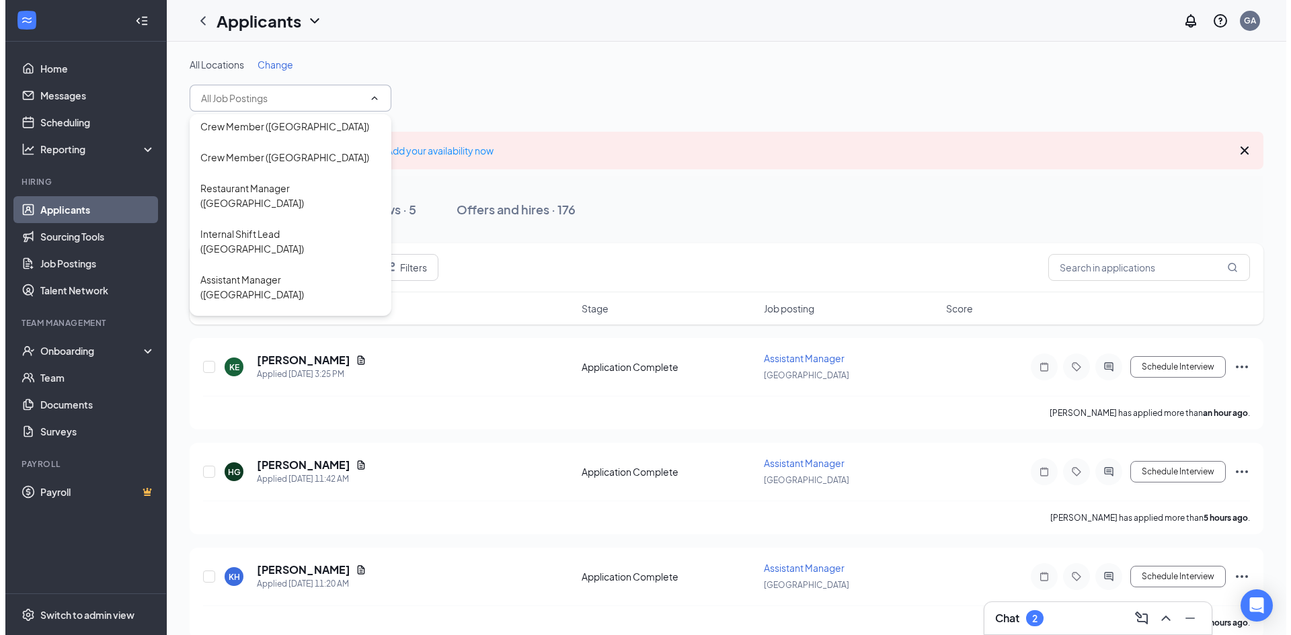
scroll to position [215, 0]
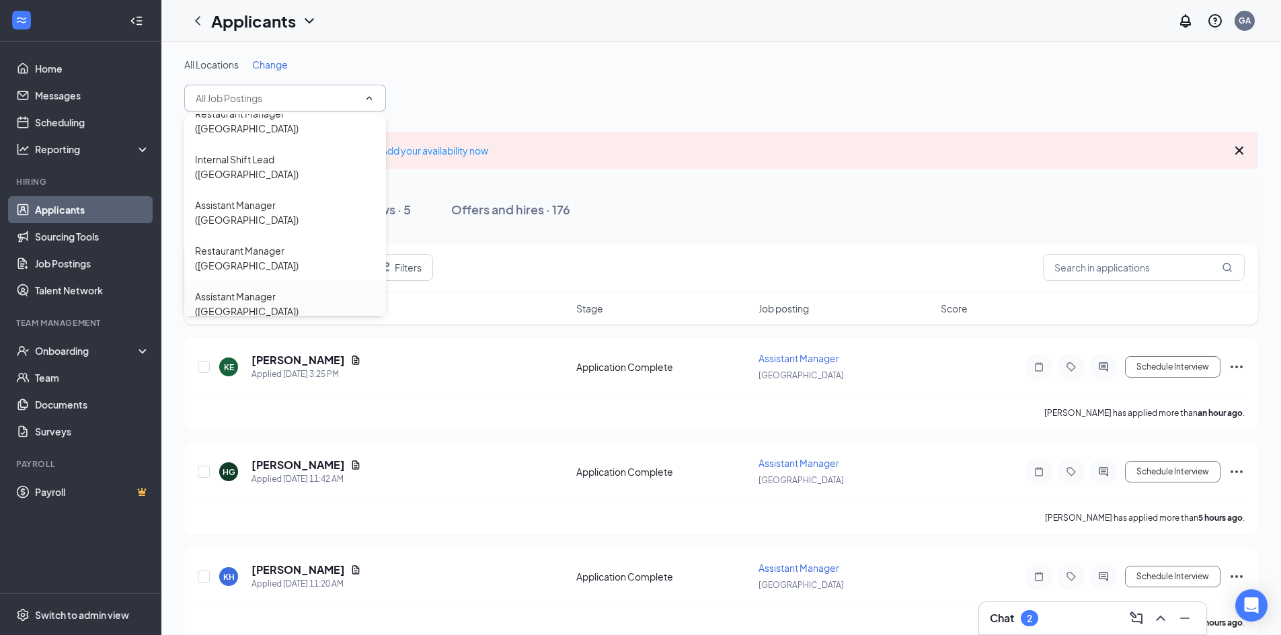
click at [305, 289] on div "Assistant Manager ([GEOGRAPHIC_DATA])" at bounding box center [285, 304] width 180 height 30
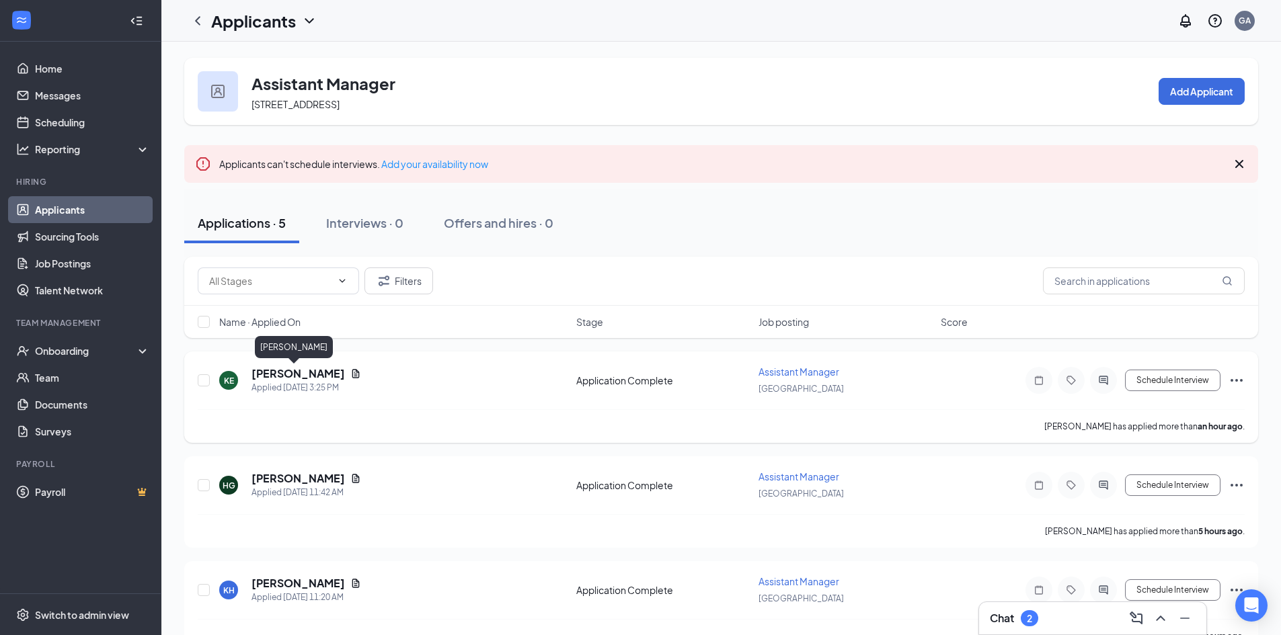
click at [305, 372] on h5 "[PERSON_NAME]" at bounding box center [297, 373] width 93 height 15
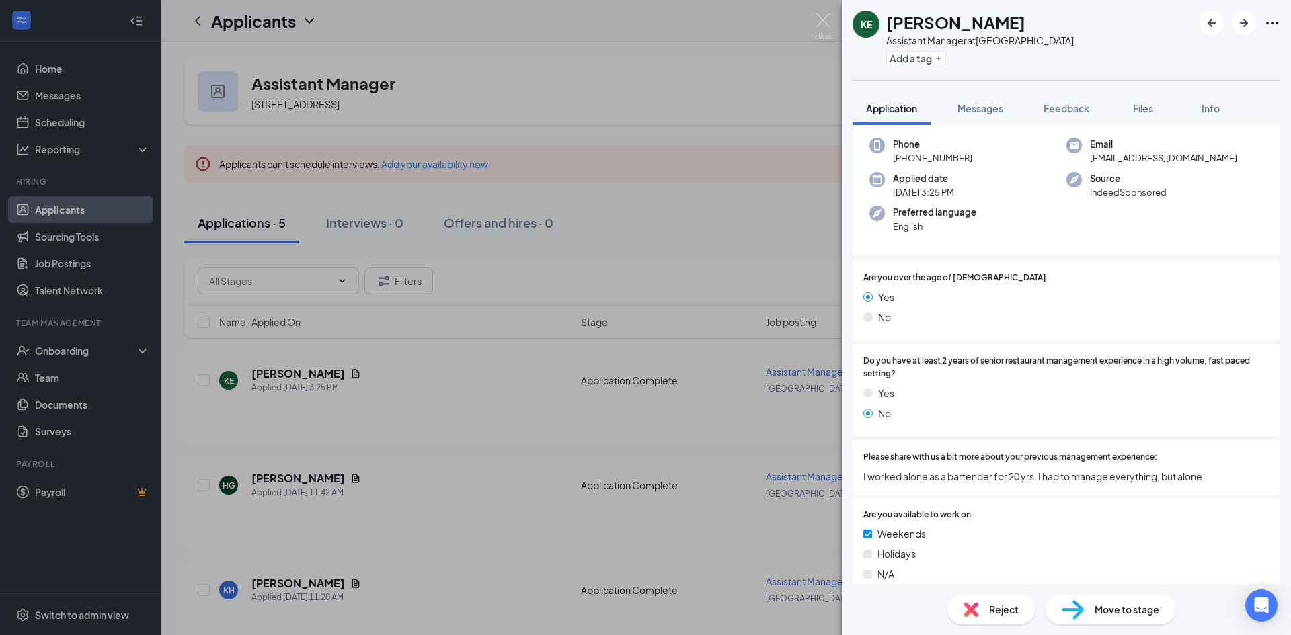
scroll to position [134, 0]
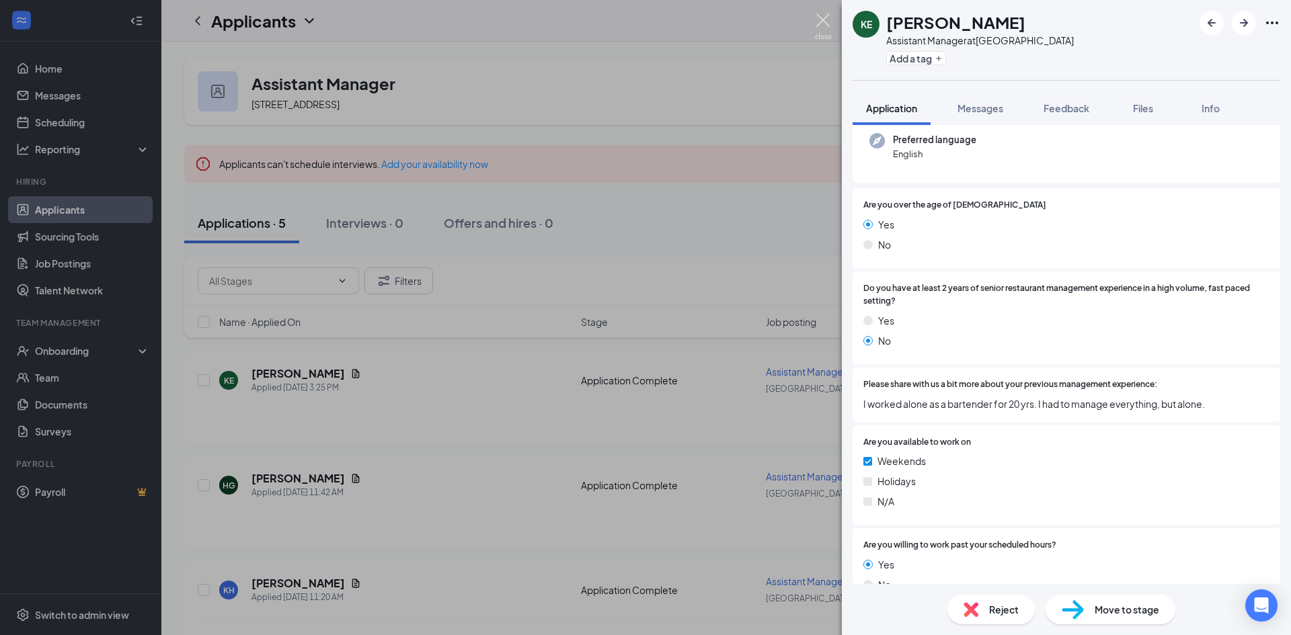
click at [831, 19] on img at bounding box center [823, 26] width 17 height 26
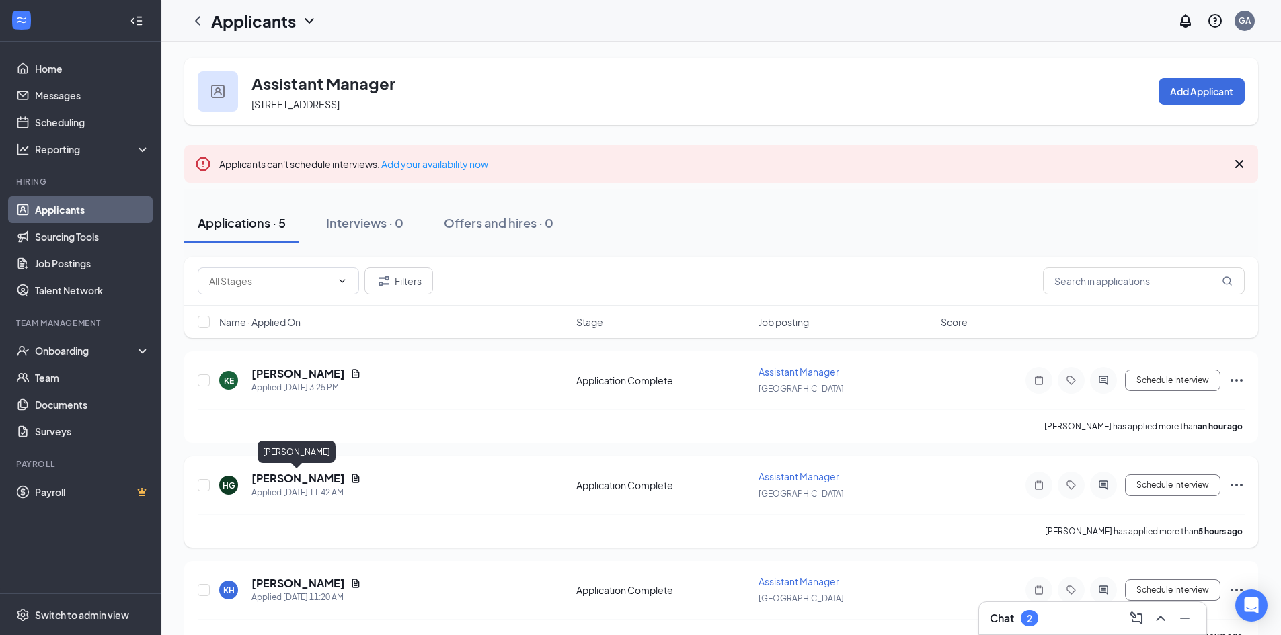
click at [303, 474] on h5 "[PERSON_NAME]" at bounding box center [297, 478] width 93 height 15
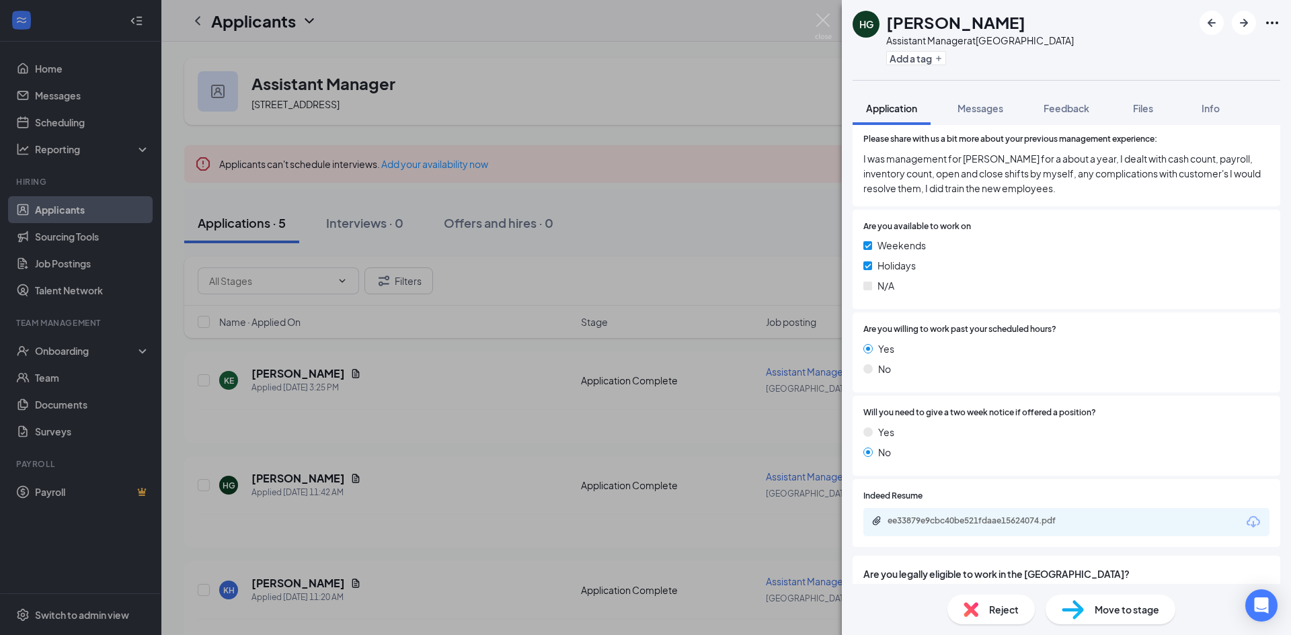
scroll to position [437, 0]
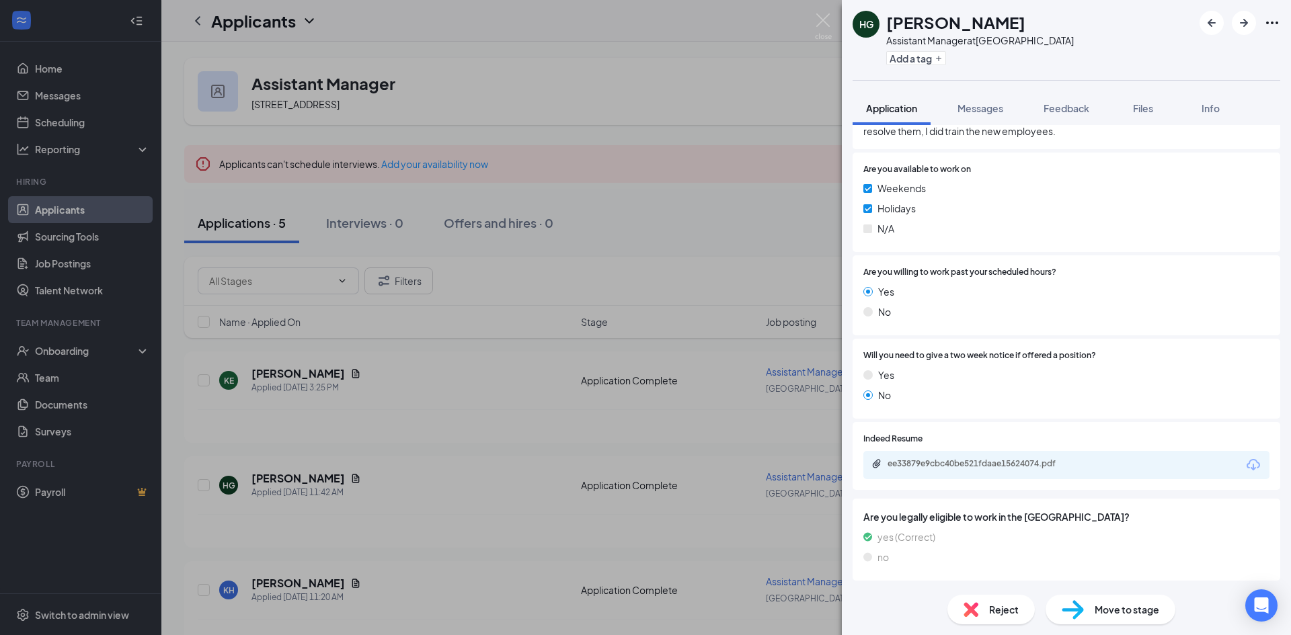
drag, startPoint x: 887, startPoint y: 24, endPoint x: 1013, endPoint y: 29, distance: 126.5
click at [1013, 29] on h1 "[PERSON_NAME]" at bounding box center [955, 22] width 139 height 23
copy h1 "[PERSON_NAME]"
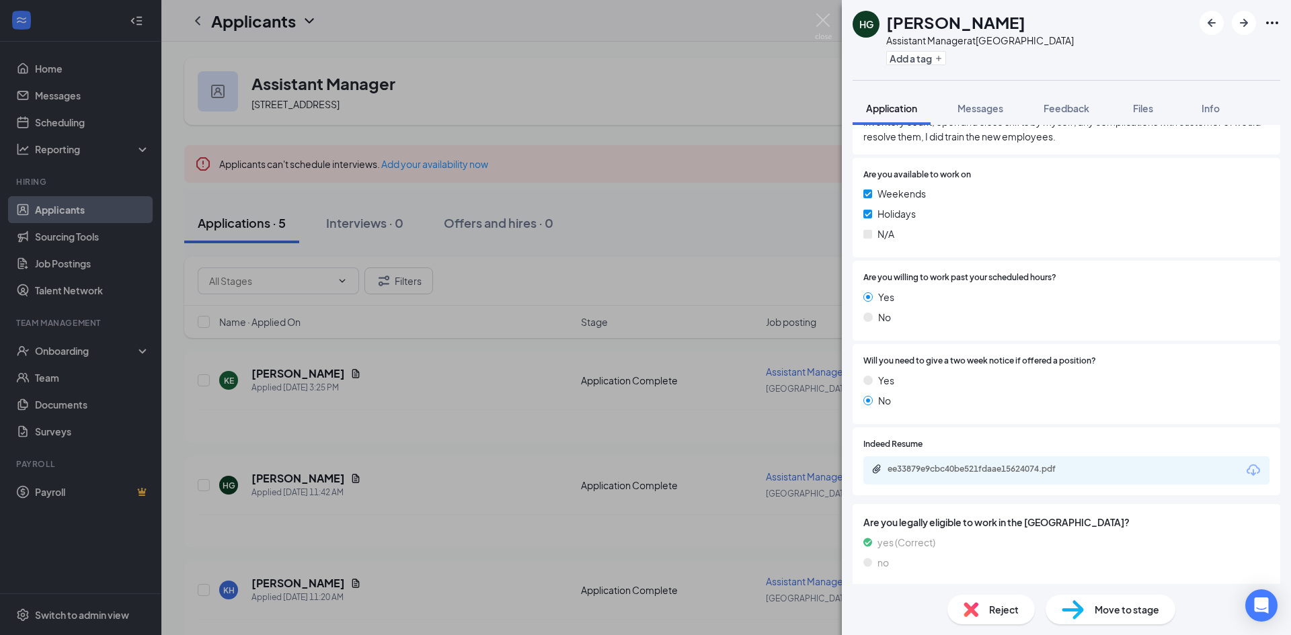
click at [988, 465] on div "ee33879e9cbc40be521fdaae15624074.pdf" at bounding box center [982, 469] width 188 height 11
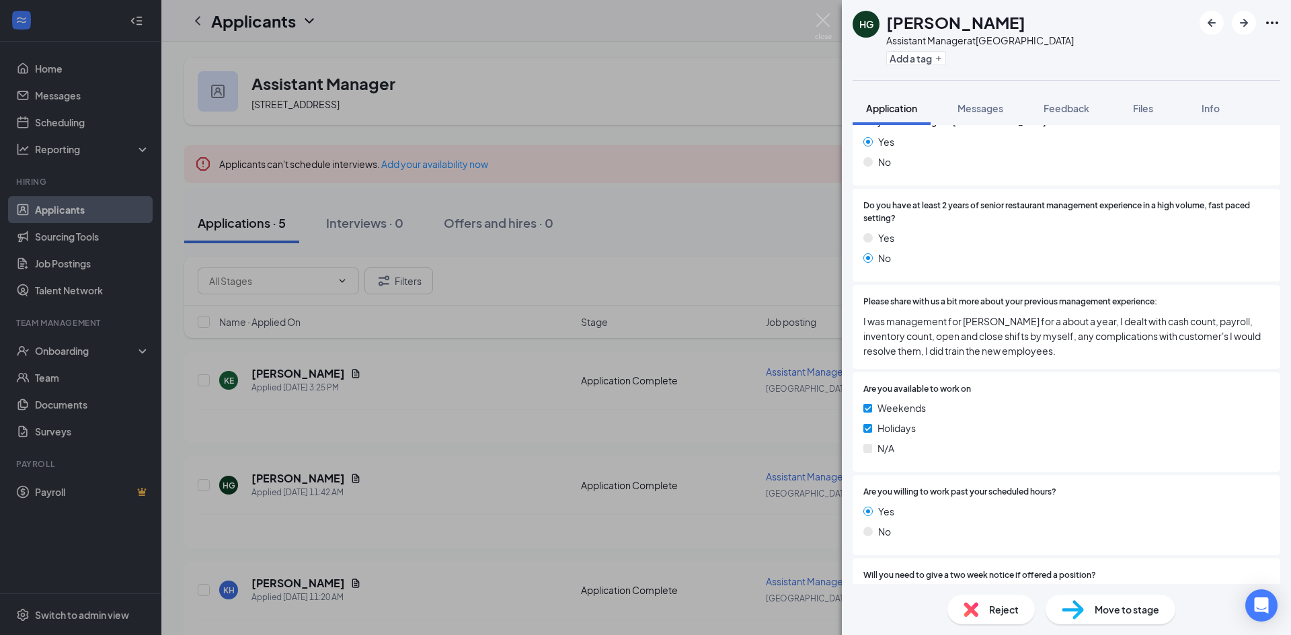
scroll to position [0, 0]
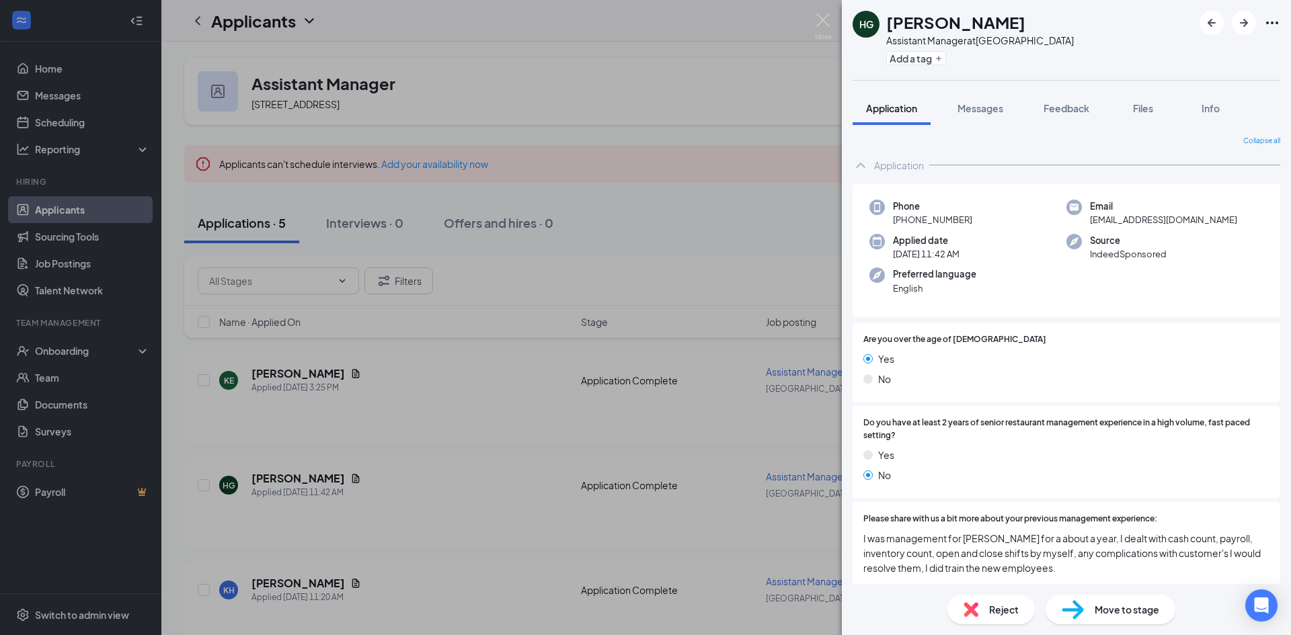
click at [1106, 618] on div "Move to stage" at bounding box center [1111, 610] width 130 height 30
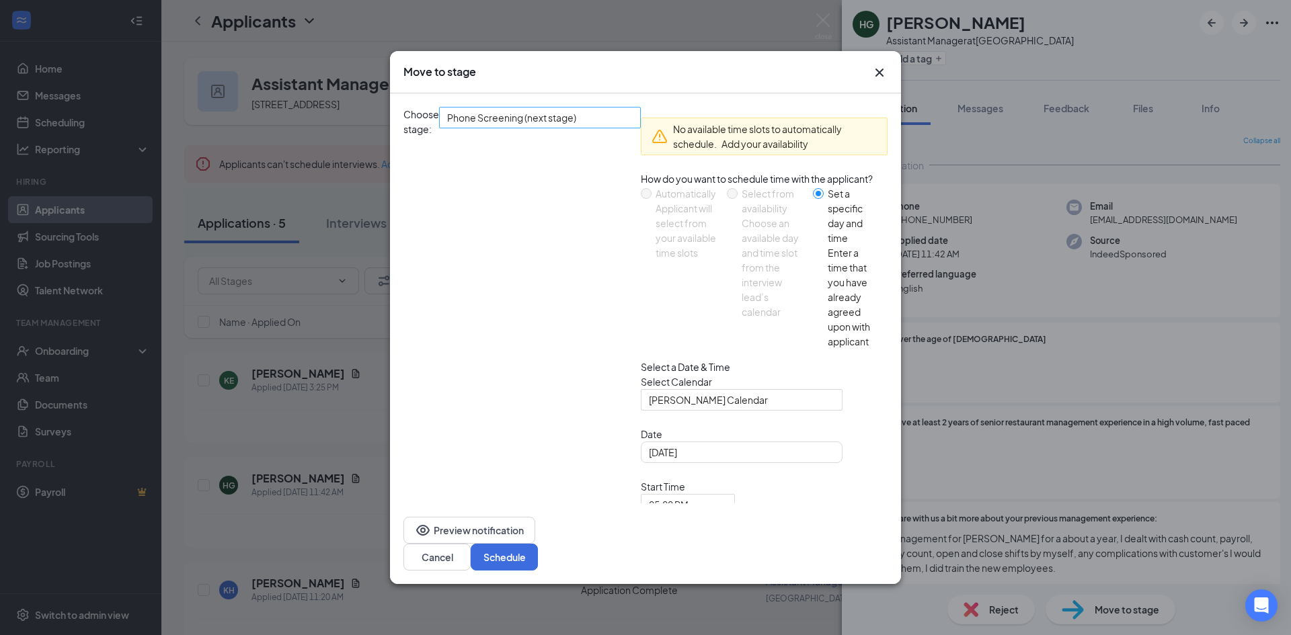
click at [621, 144] on span "Phone Screening (next stage)" at bounding box center [533, 126] width 173 height 36
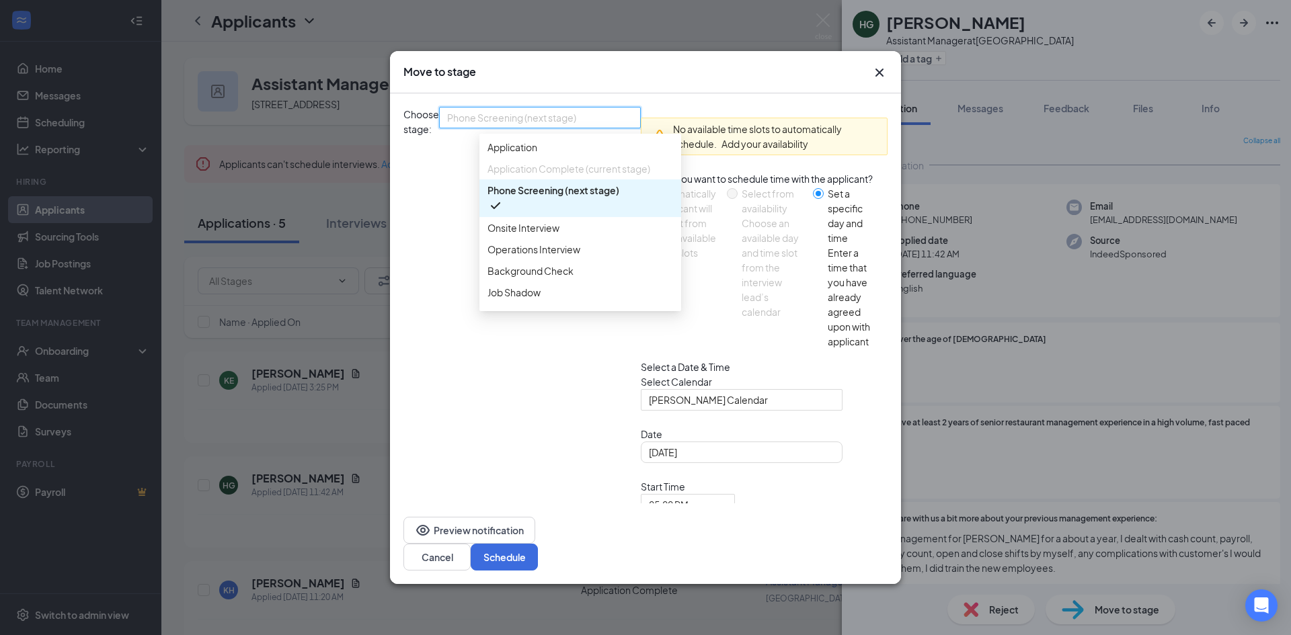
click at [641, 153] on div "Choose stage: Phone Screening (next stage) 3934312 3934315 3934311 Application …" at bounding box center [521, 345] width 237 height 477
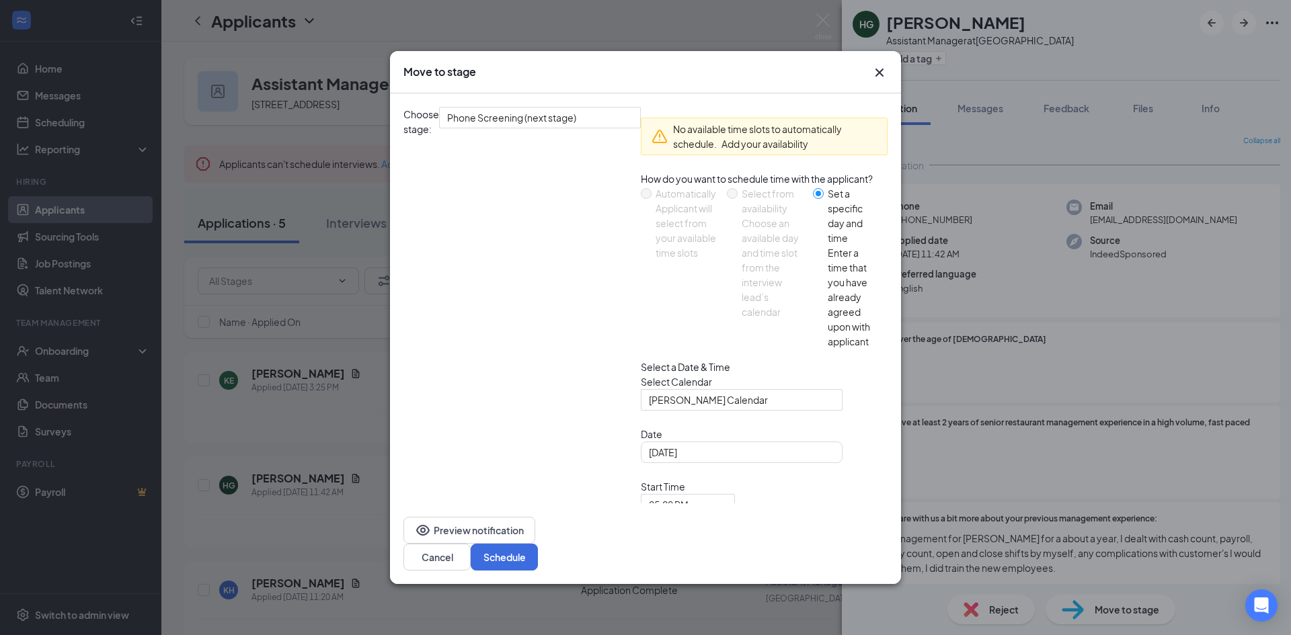
click at [881, 81] on icon "Cross" at bounding box center [879, 73] width 16 height 16
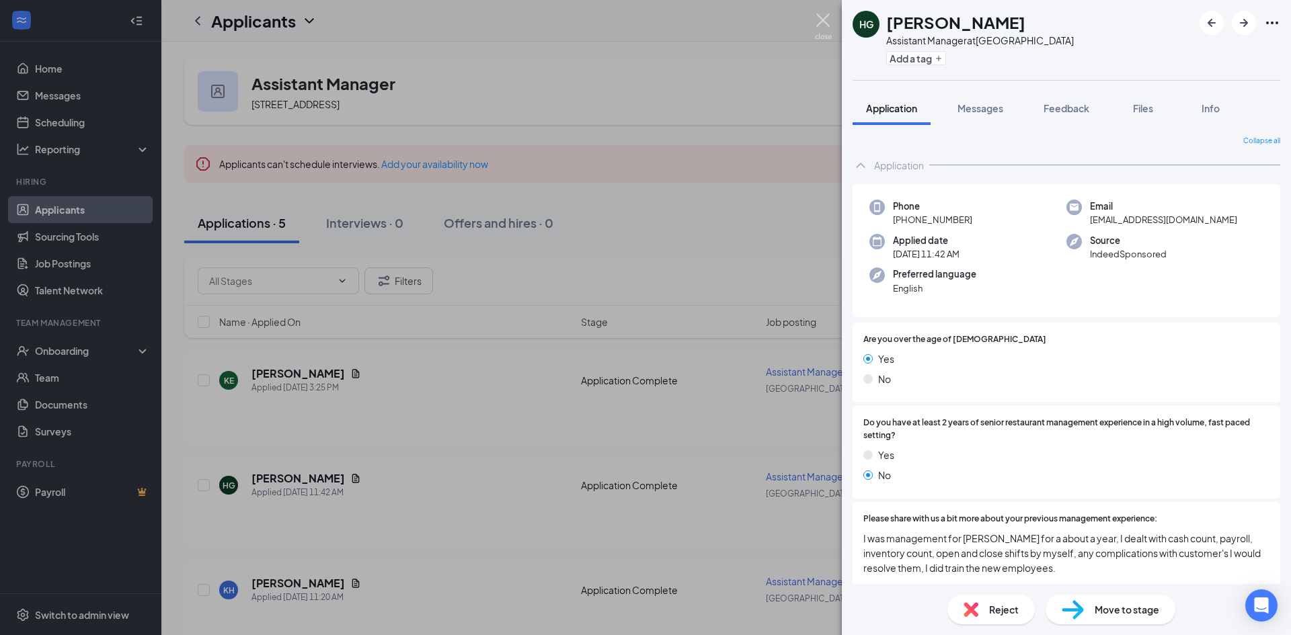
click at [821, 25] on img at bounding box center [823, 26] width 17 height 26
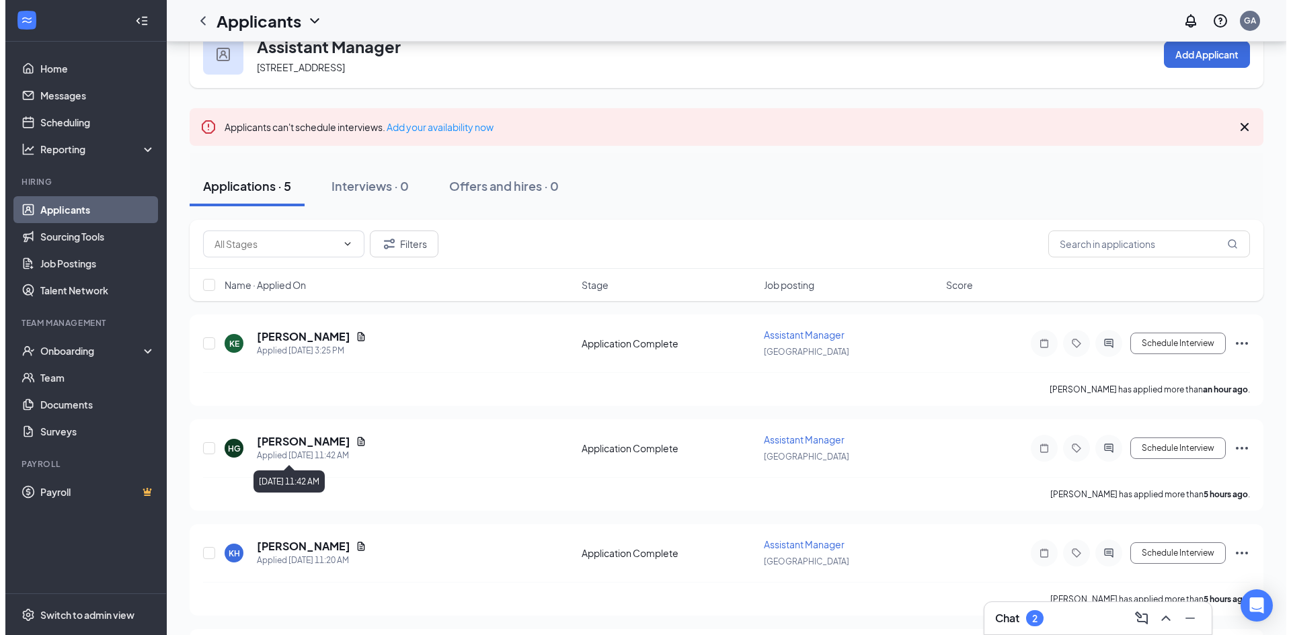
scroll to position [67, 0]
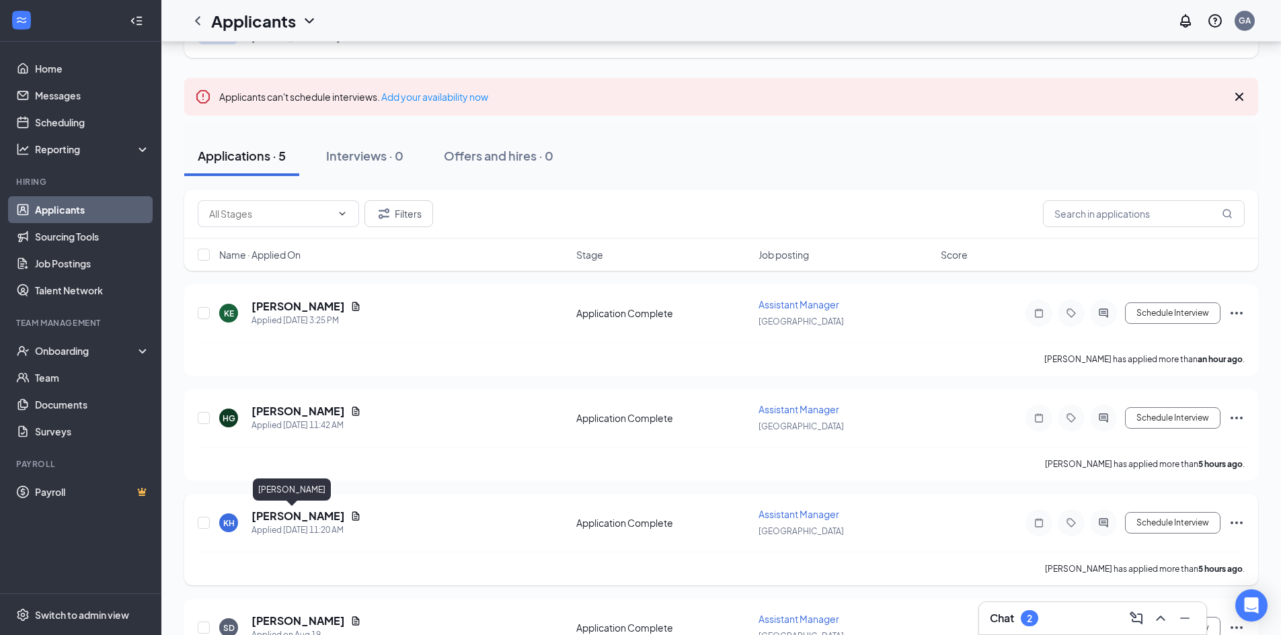
click at [288, 510] on h5 "[PERSON_NAME]" at bounding box center [297, 516] width 93 height 15
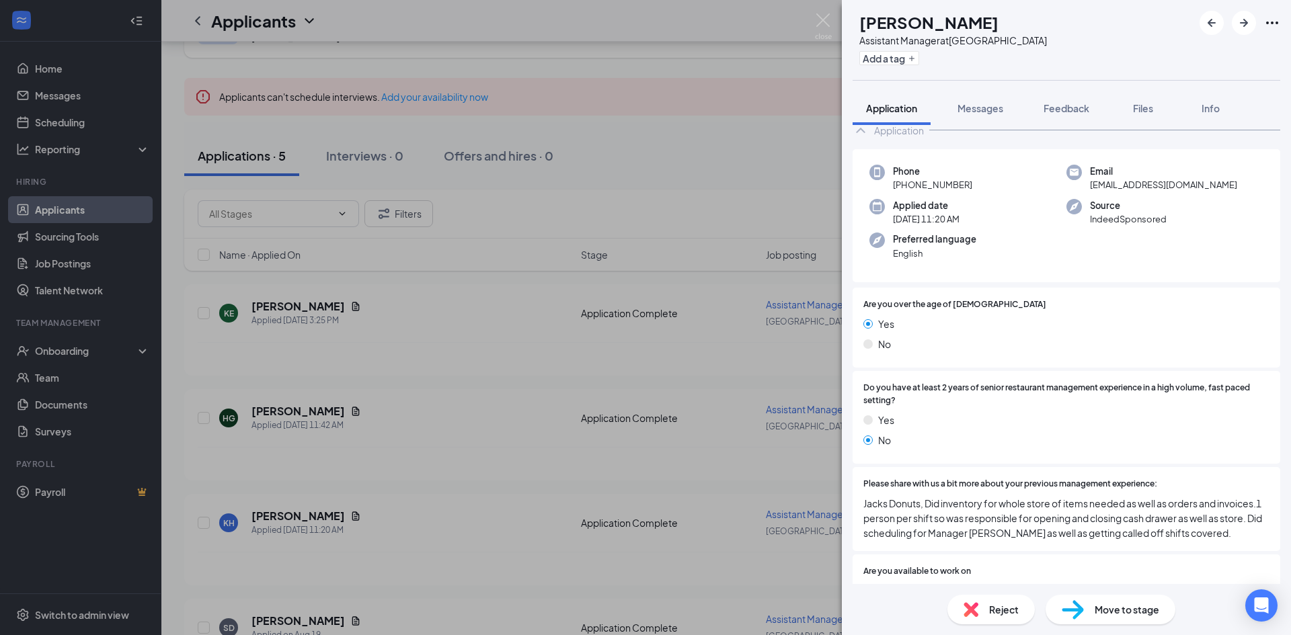
scroll to position [67, 0]
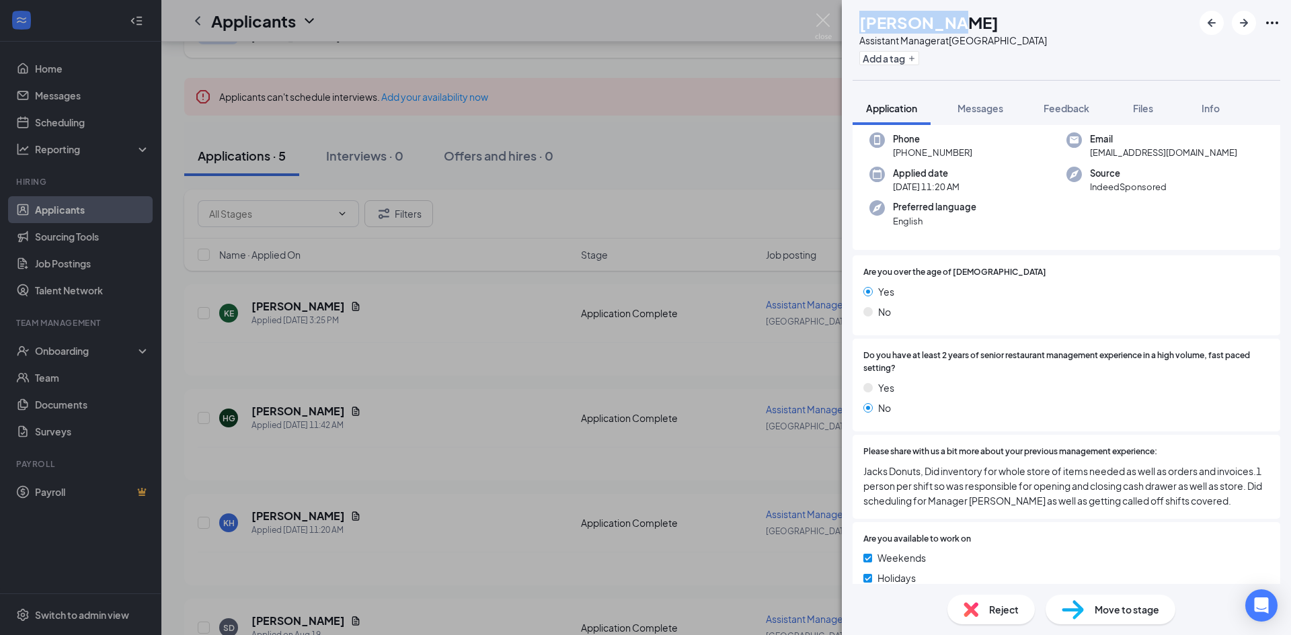
drag, startPoint x: 884, startPoint y: 24, endPoint x: 954, endPoint y: 26, distance: 69.9
click at [954, 26] on div "KH [PERSON_NAME] Assistant Manager at [GEOGRAPHIC_DATA] Add a tag" at bounding box center [950, 40] width 194 height 58
copy h1 "[PERSON_NAME]"
click at [972, 604] on img at bounding box center [971, 609] width 15 height 15
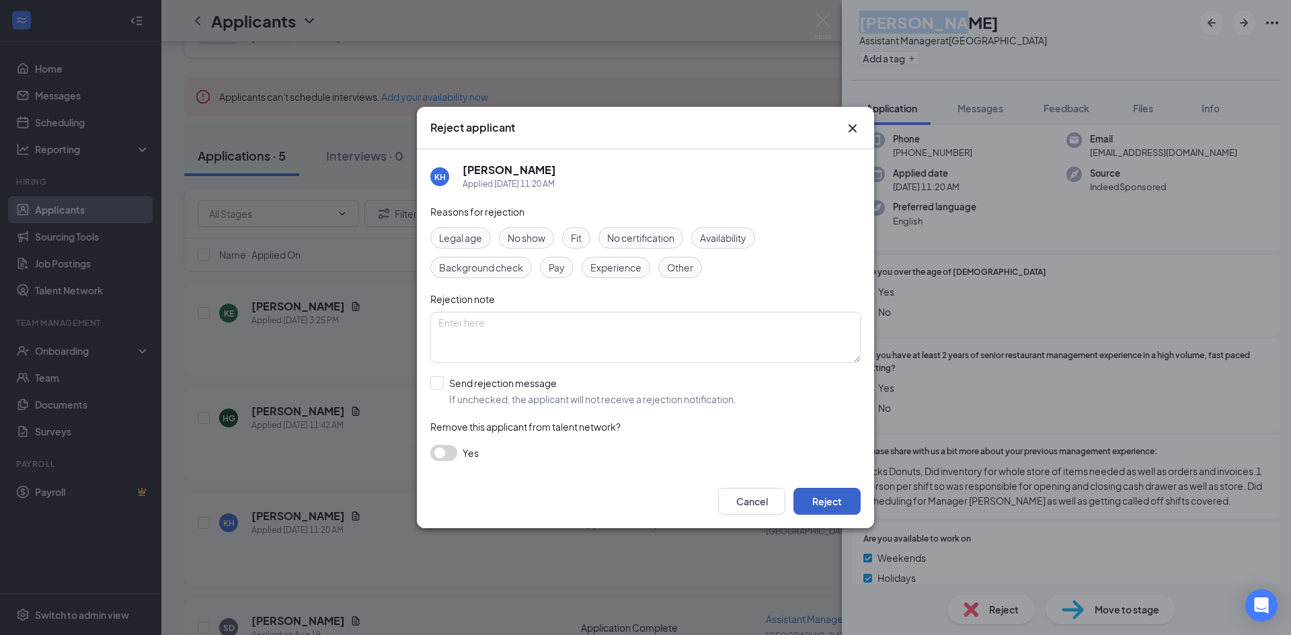
click at [847, 500] on button "Reject" at bounding box center [826, 501] width 67 height 27
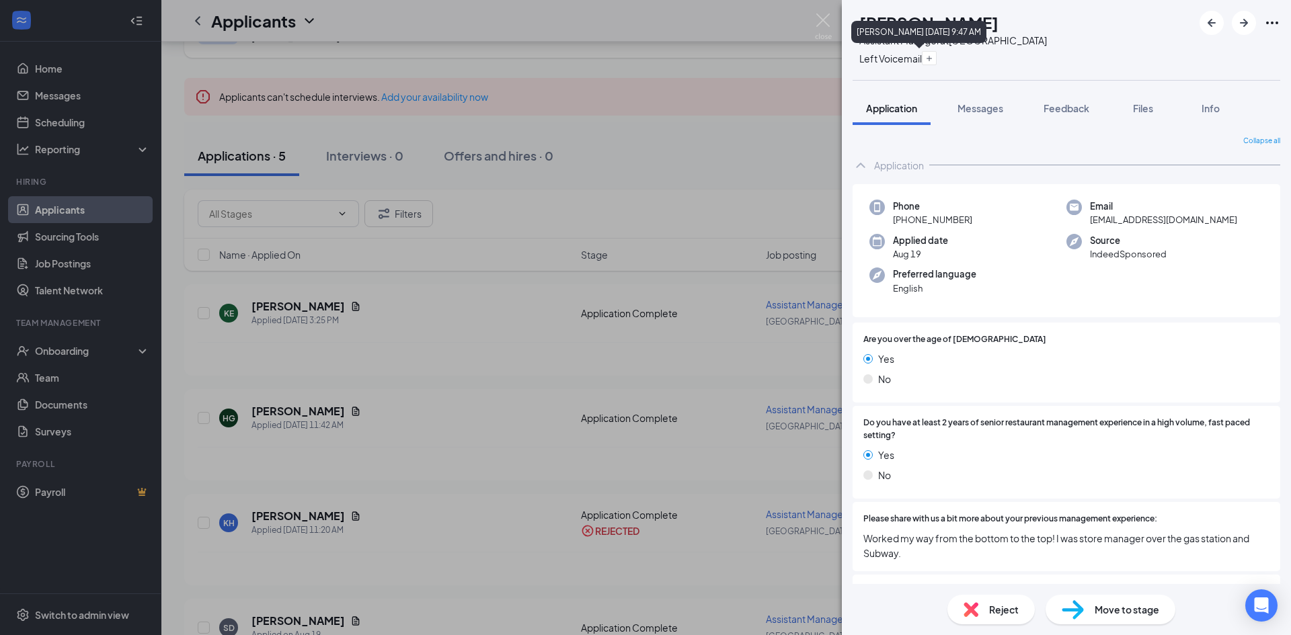
click at [884, 22] on div "[PERSON_NAME] [DATE] 9:47 AM" at bounding box center [918, 32] width 135 height 22
drag, startPoint x: 1020, startPoint y: 21, endPoint x: 890, endPoint y: 22, distance: 129.8
click at [890, 22] on div "[PERSON_NAME]" at bounding box center [953, 22] width 188 height 23
copy h1 "[PERSON_NAME]"
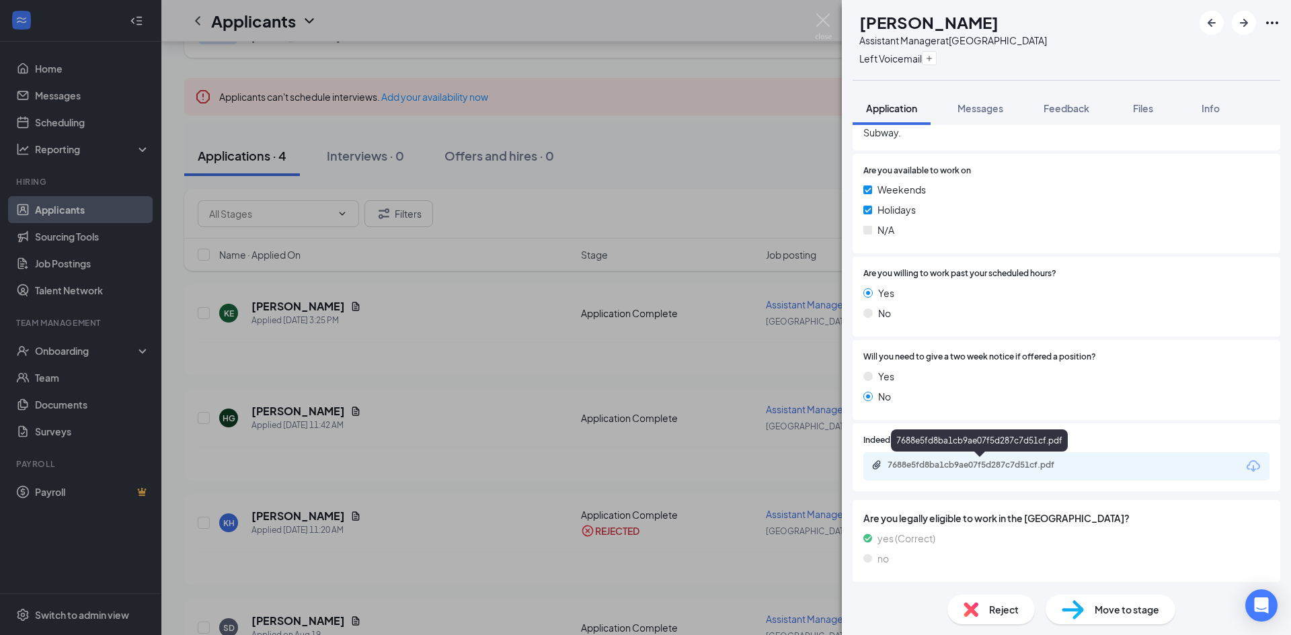
scroll to position [422, 0]
click at [943, 463] on div "7688e5fd8ba1cb9ae07f5d287c7d51cf.pdf" at bounding box center [982, 464] width 188 height 11
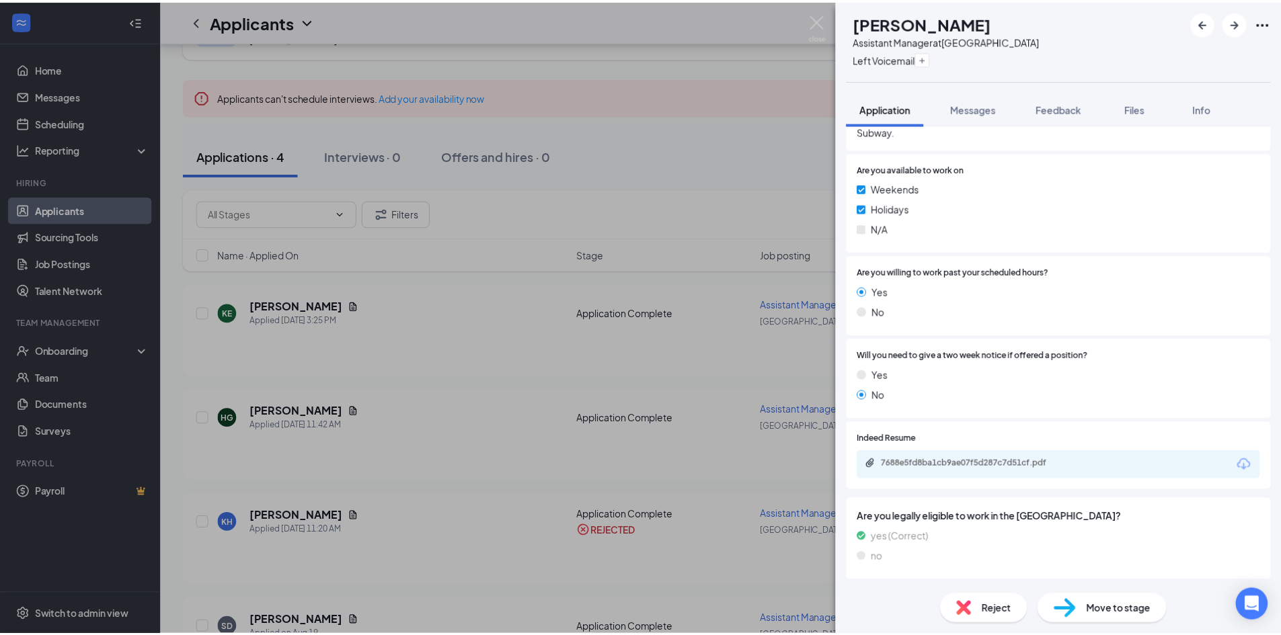
scroll to position [417, 0]
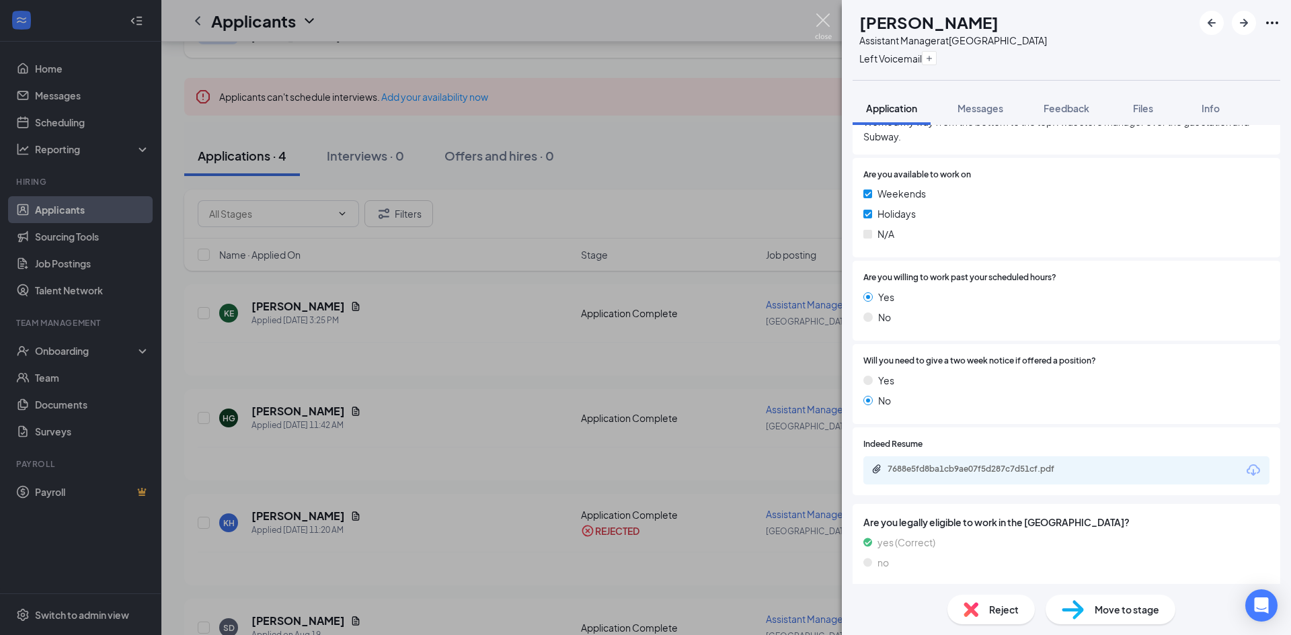
click at [822, 20] on img at bounding box center [823, 26] width 17 height 26
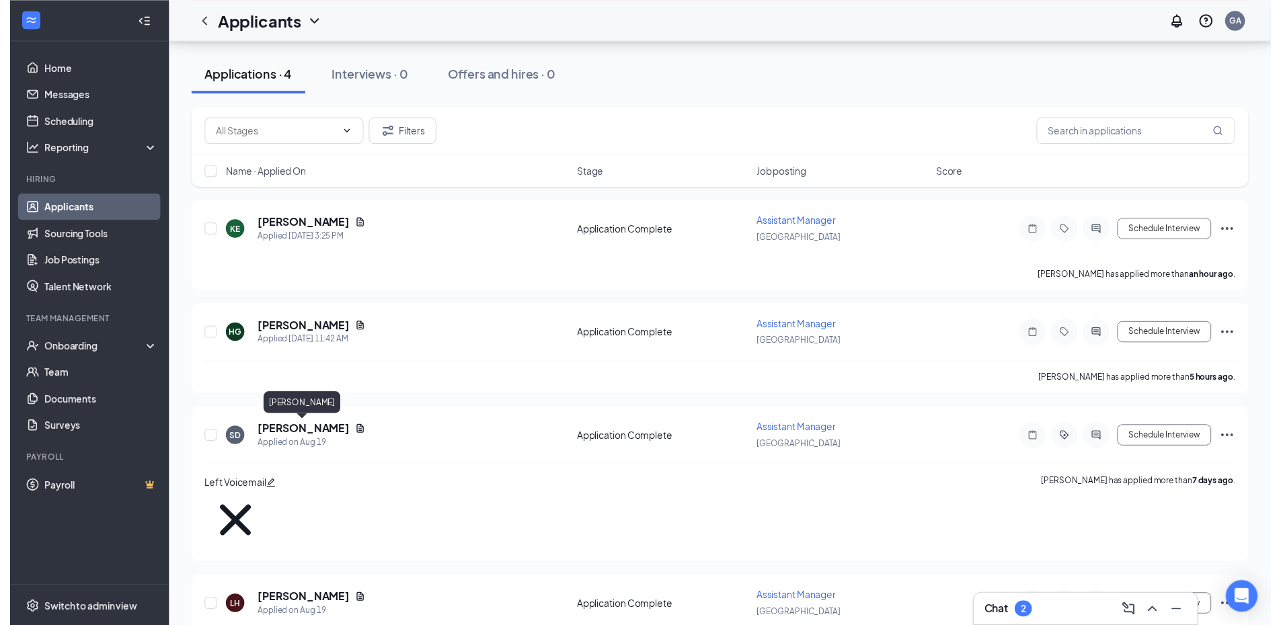
scroll to position [152, 0]
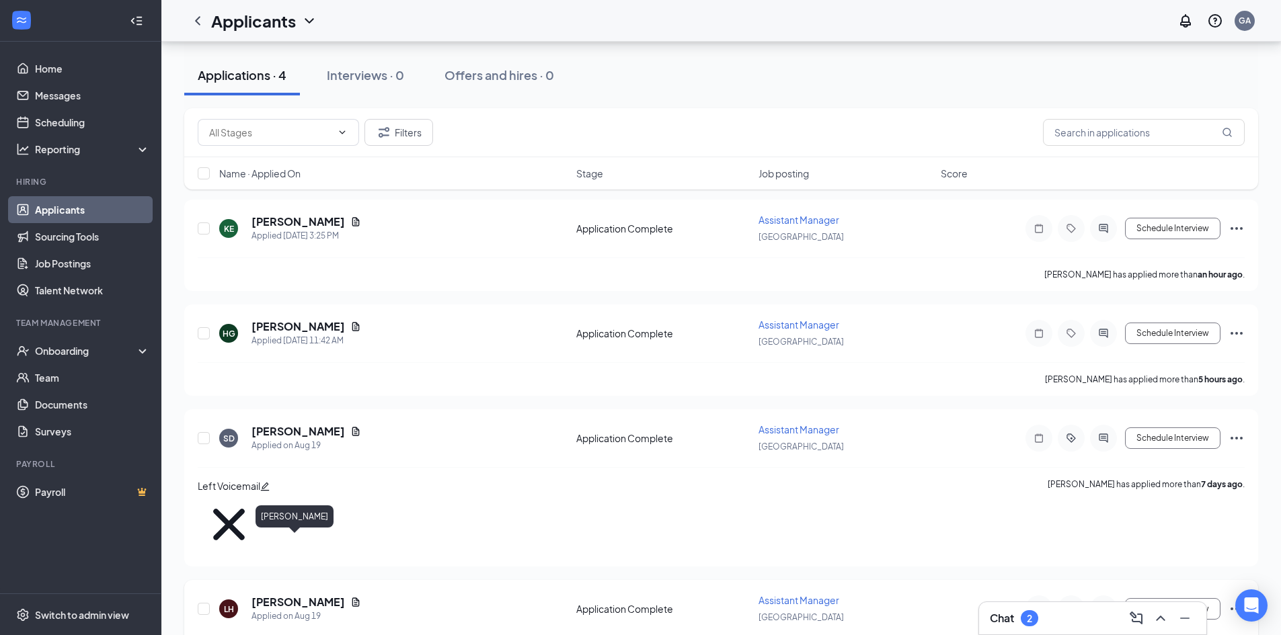
click at [280, 595] on h5 "[PERSON_NAME]" at bounding box center [297, 602] width 93 height 15
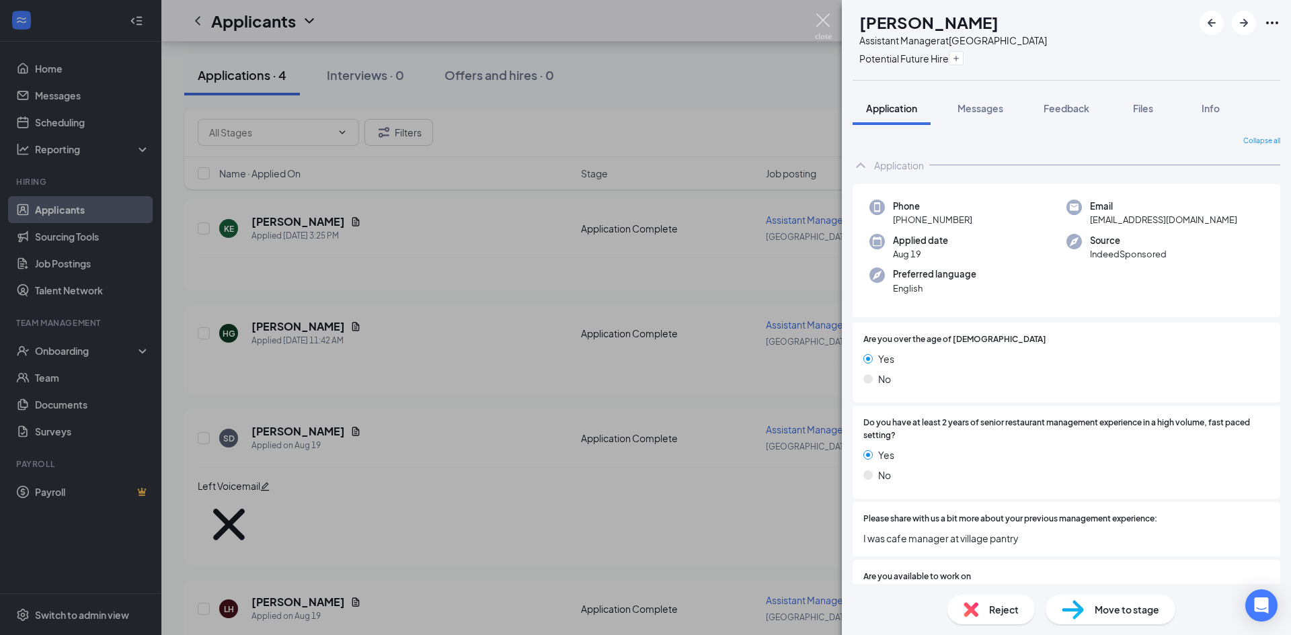
click at [823, 31] on img at bounding box center [823, 26] width 17 height 26
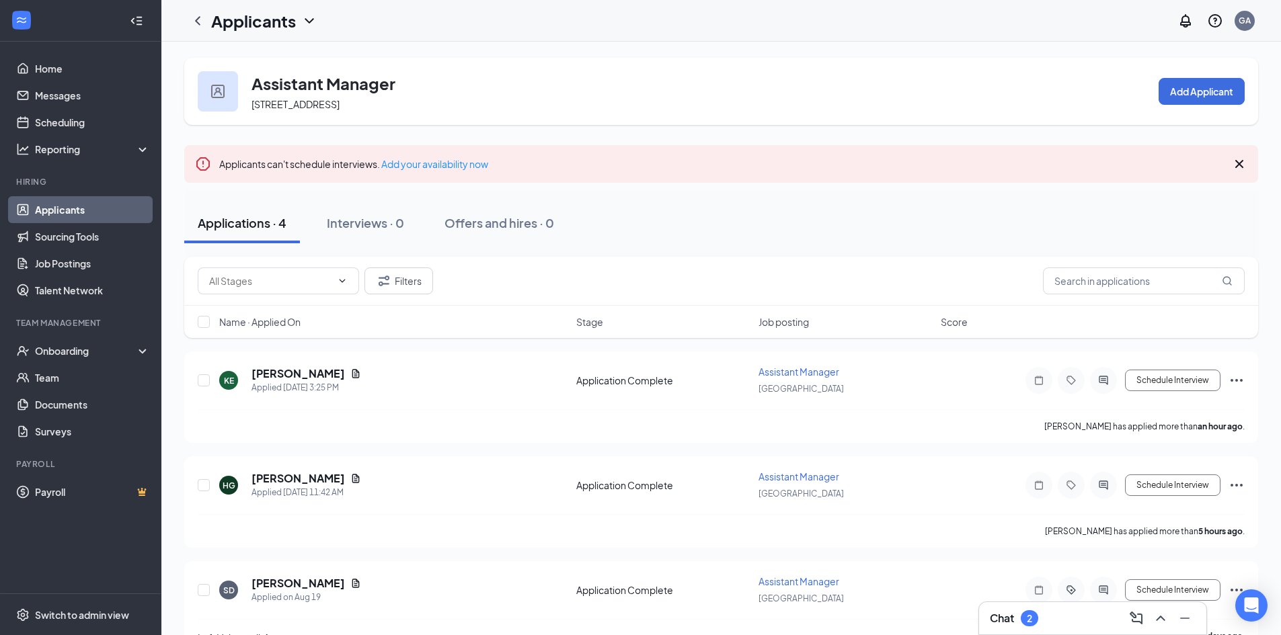
click at [62, 204] on link "Applicants" at bounding box center [92, 209] width 115 height 27
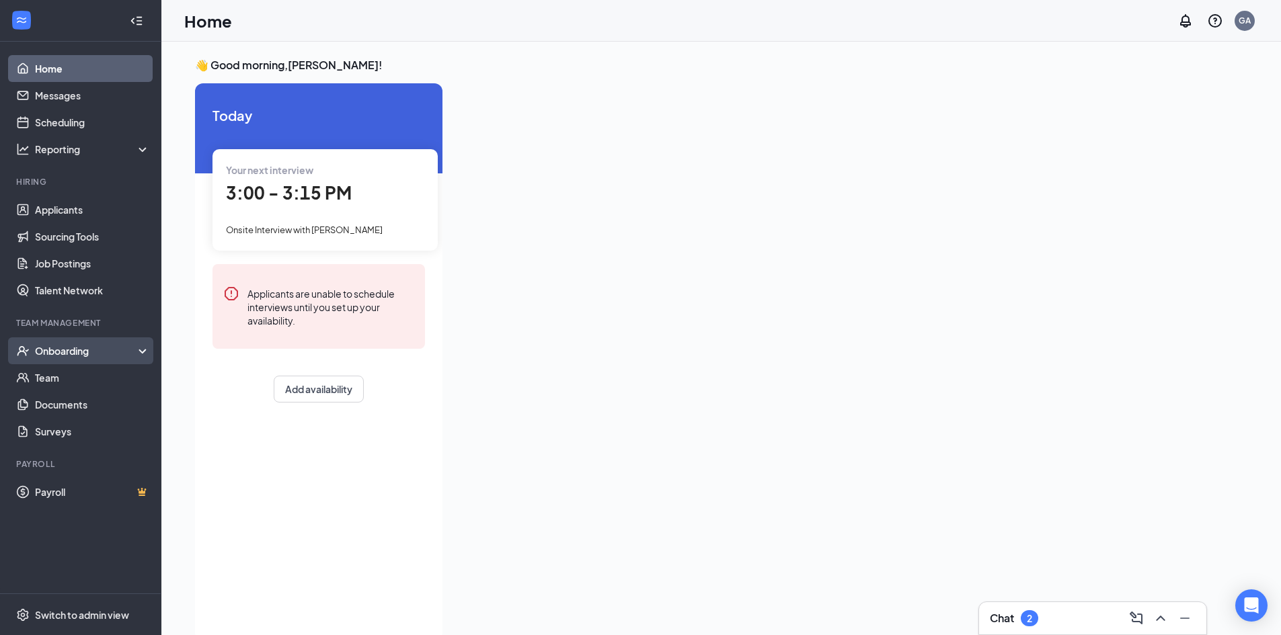
click at [67, 354] on div "Onboarding" at bounding box center [87, 350] width 104 height 13
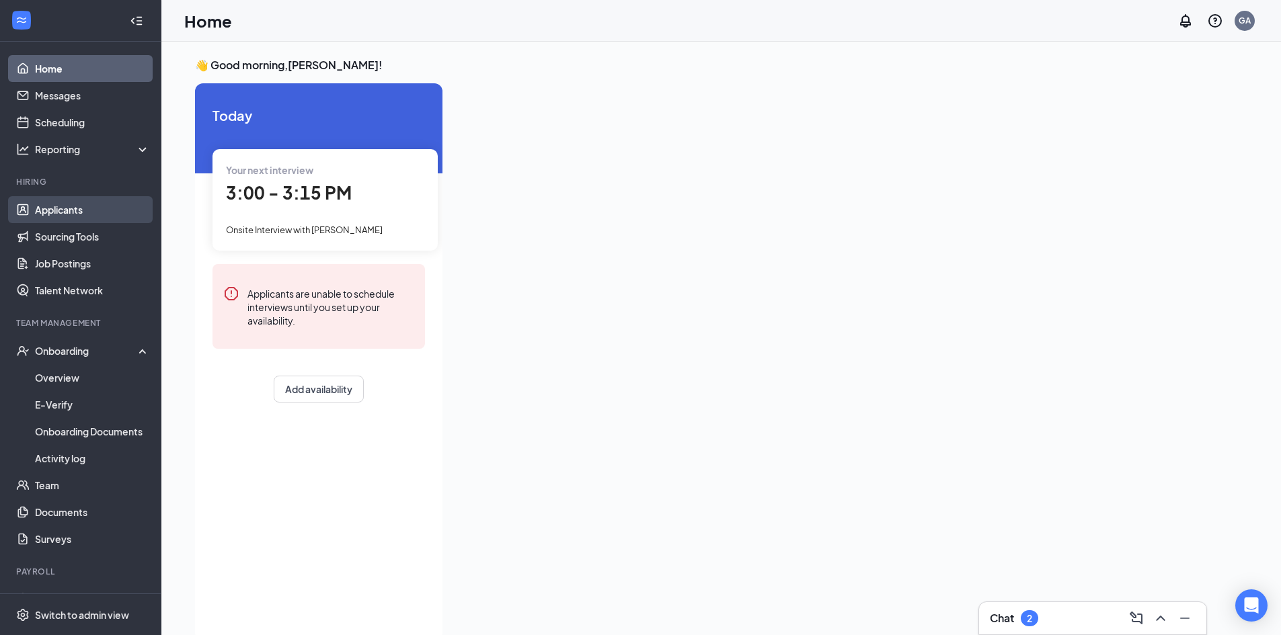
click at [50, 210] on link "Applicants" at bounding box center [92, 209] width 115 height 27
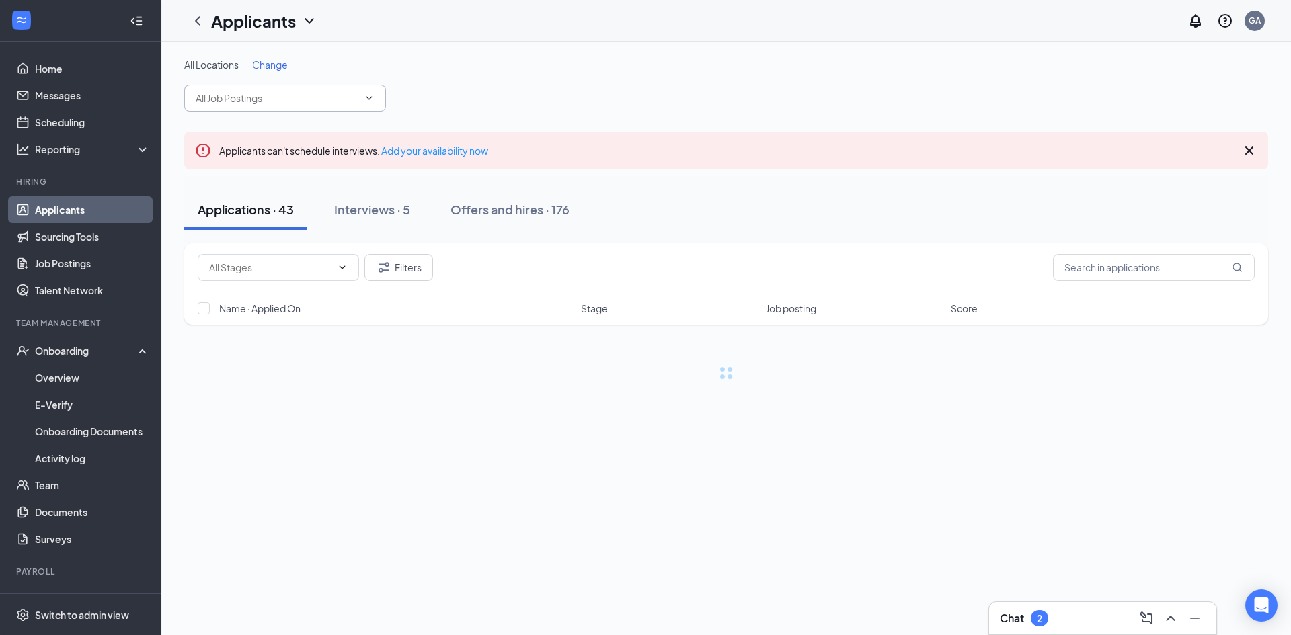
click at [357, 96] on input "text" at bounding box center [277, 98] width 163 height 15
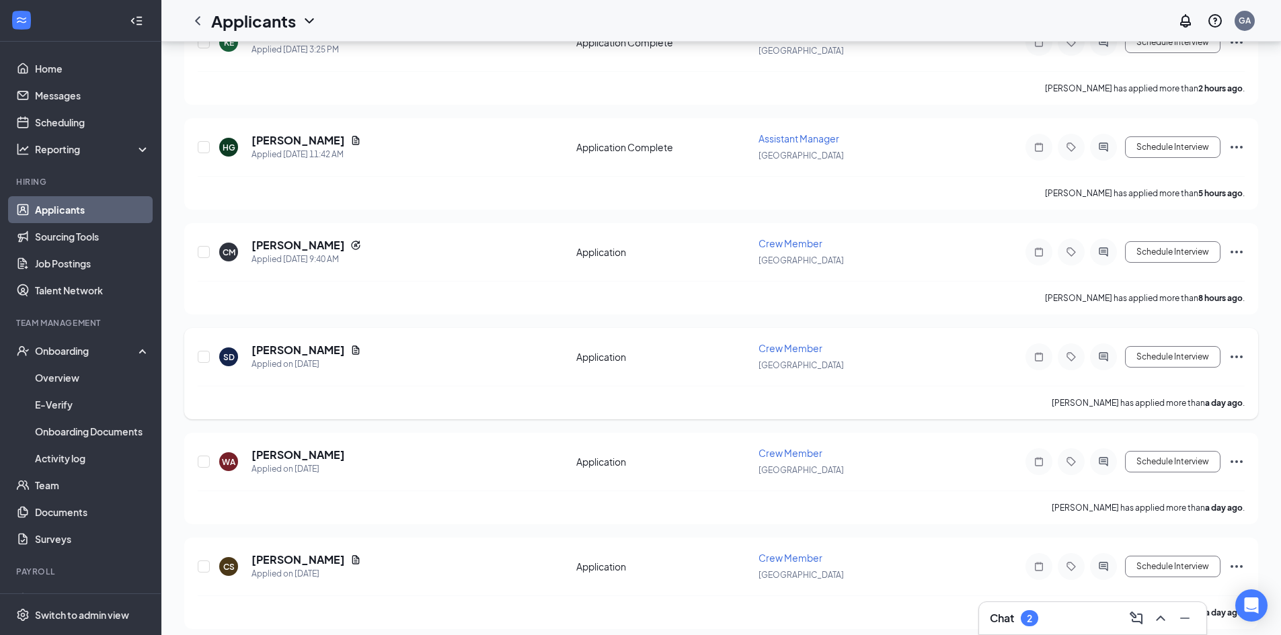
scroll to position [134, 0]
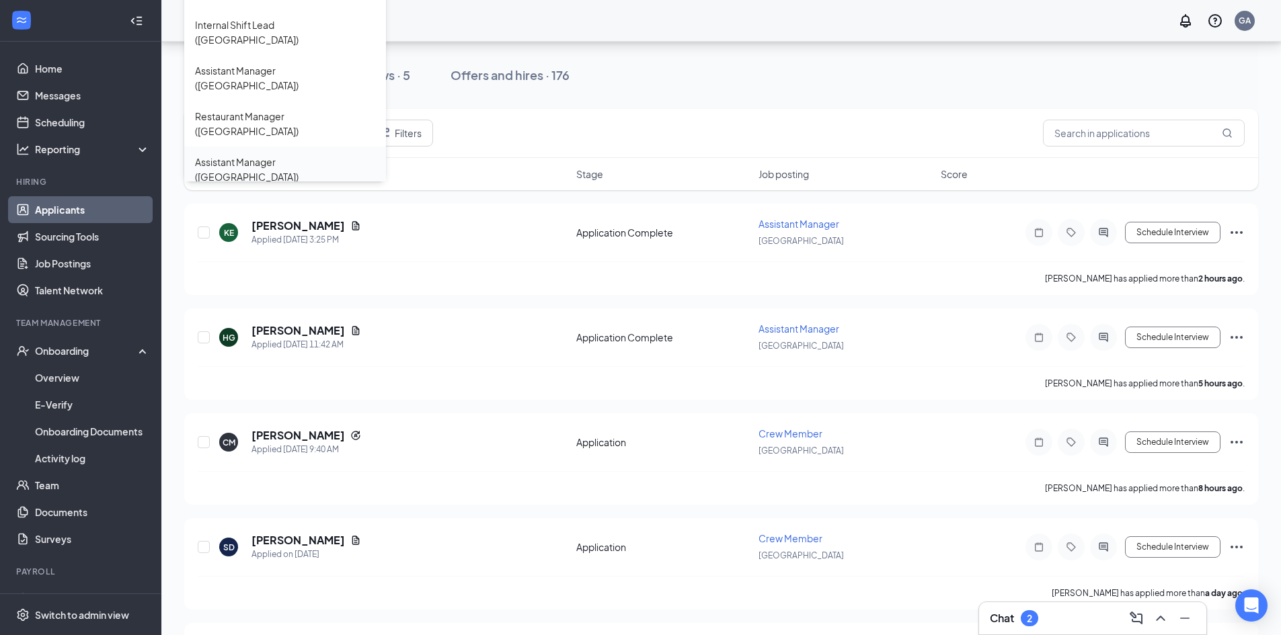
click at [264, 155] on div "Assistant Manager ([GEOGRAPHIC_DATA])" at bounding box center [285, 170] width 180 height 30
type input "Assistant Manager ([GEOGRAPHIC_DATA])"
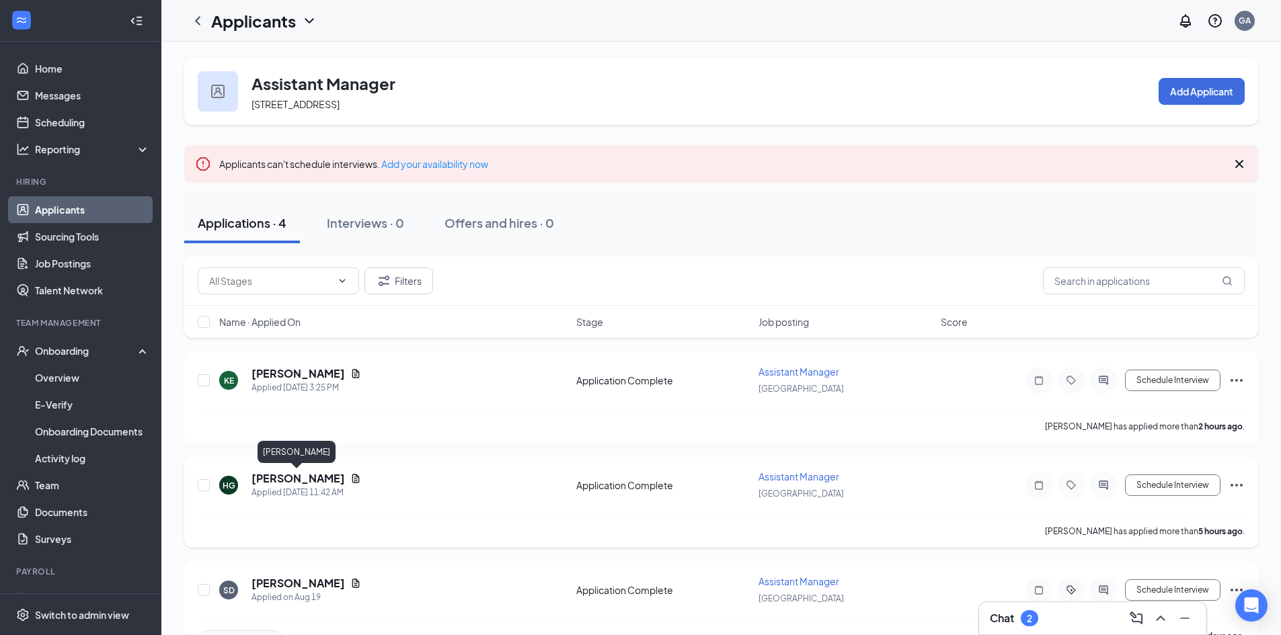
click at [309, 475] on h5 "[PERSON_NAME]" at bounding box center [297, 478] width 93 height 15
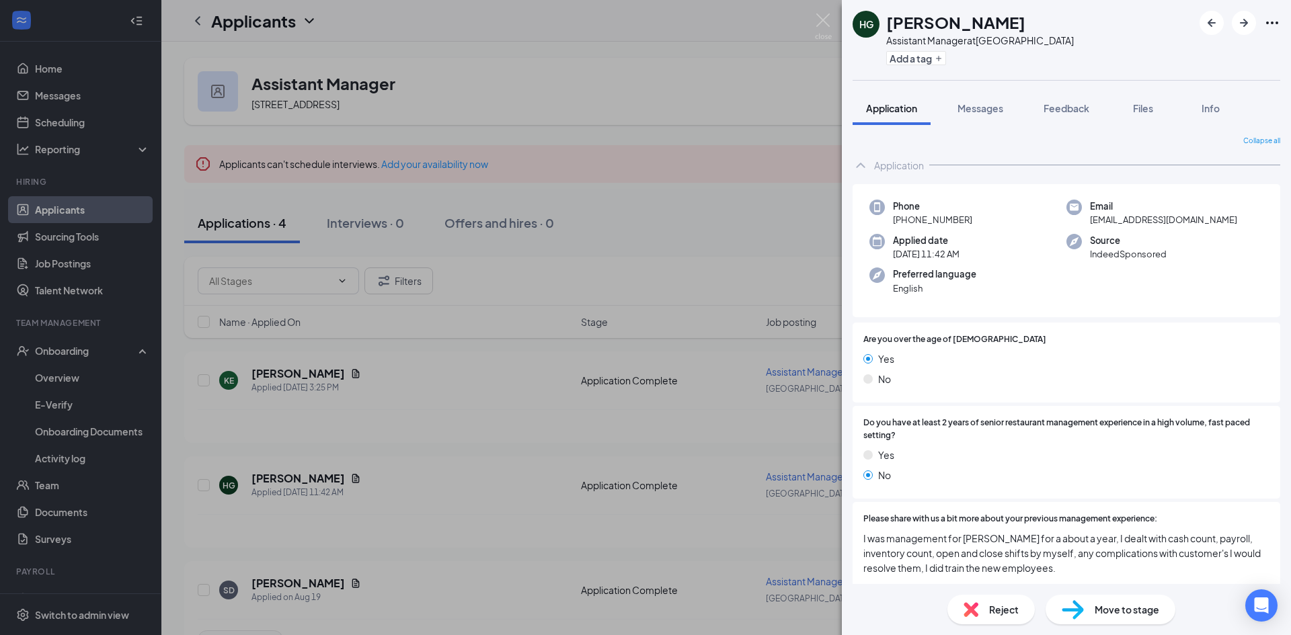
click at [1085, 618] on div "Move to stage" at bounding box center [1111, 610] width 130 height 30
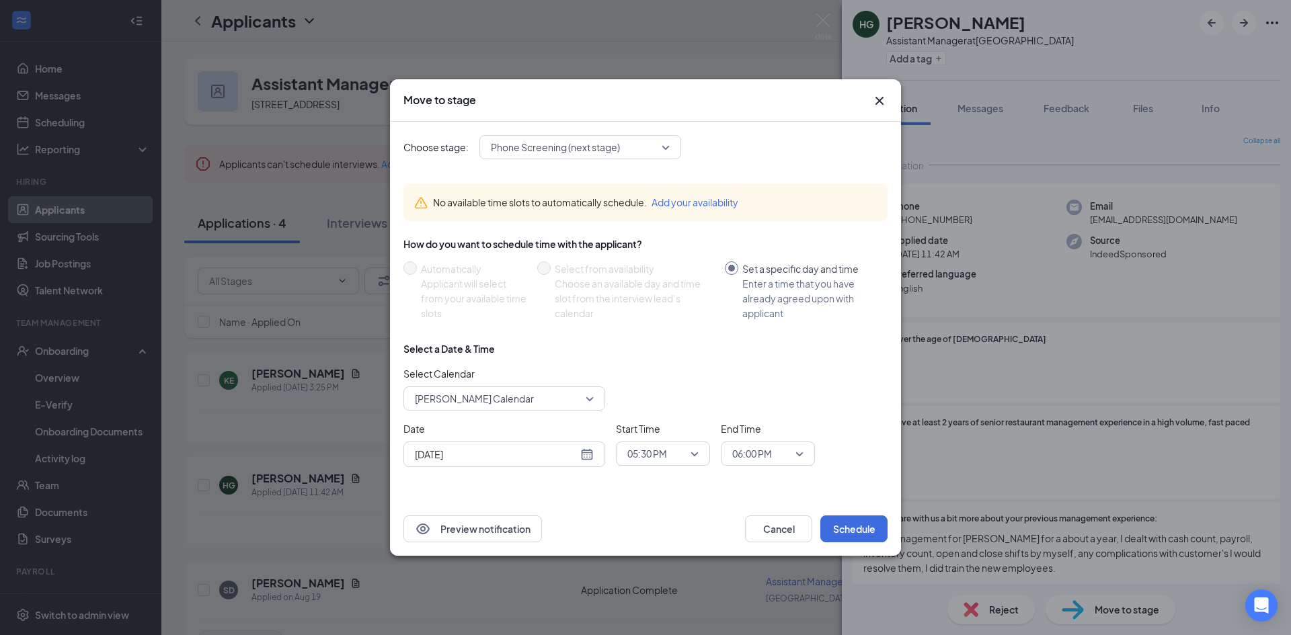
click at [562, 401] on span "[PERSON_NAME] Calendar" at bounding box center [498, 399] width 167 height 20
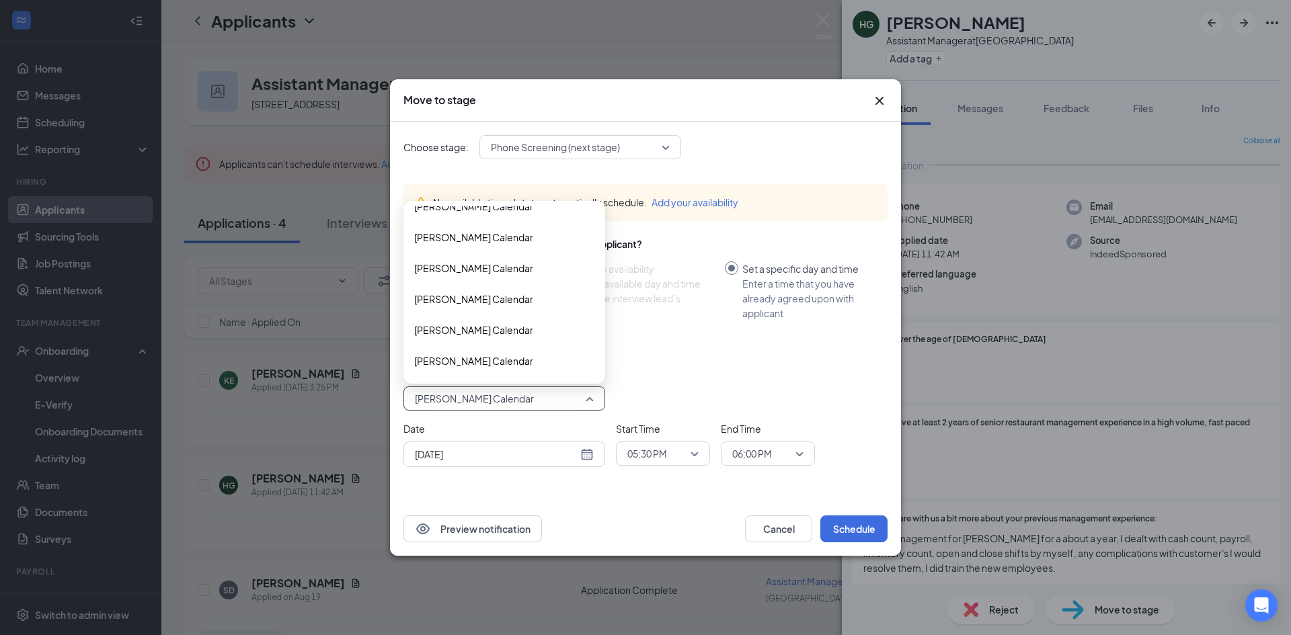
scroll to position [2464, 0]
click at [487, 323] on span "[PERSON_NAME] Calendar" at bounding box center [473, 326] width 119 height 15
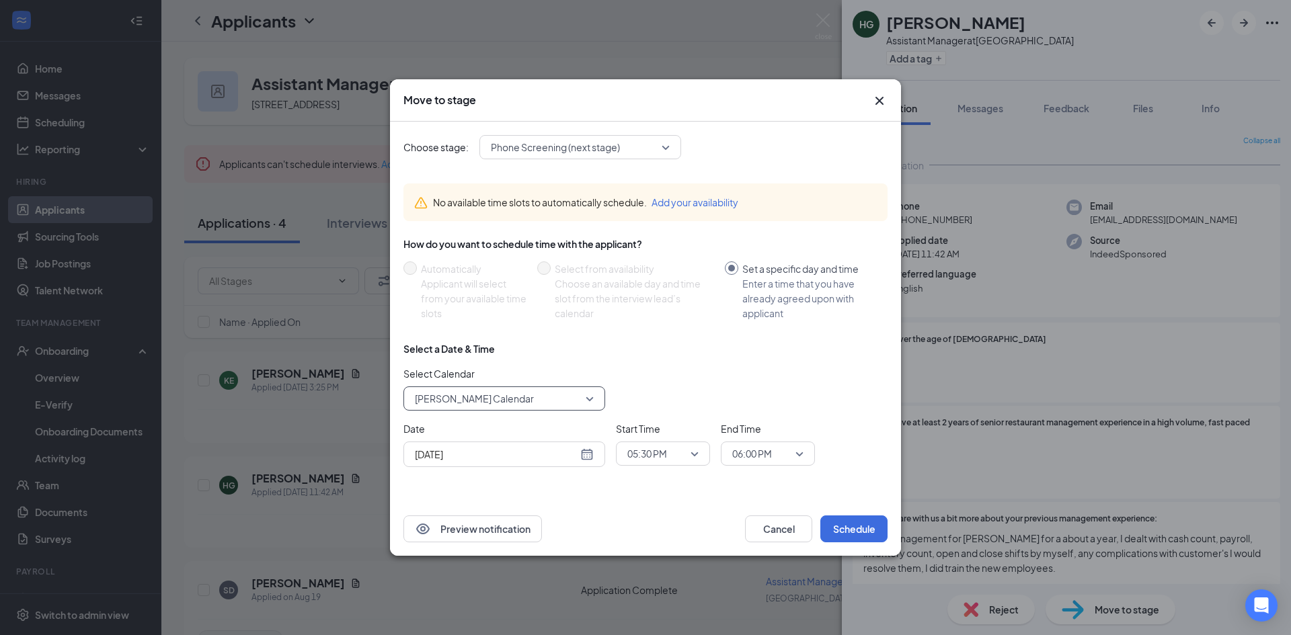
click at [666, 146] on span "Phone Screening (next stage)" at bounding box center [580, 147] width 179 height 20
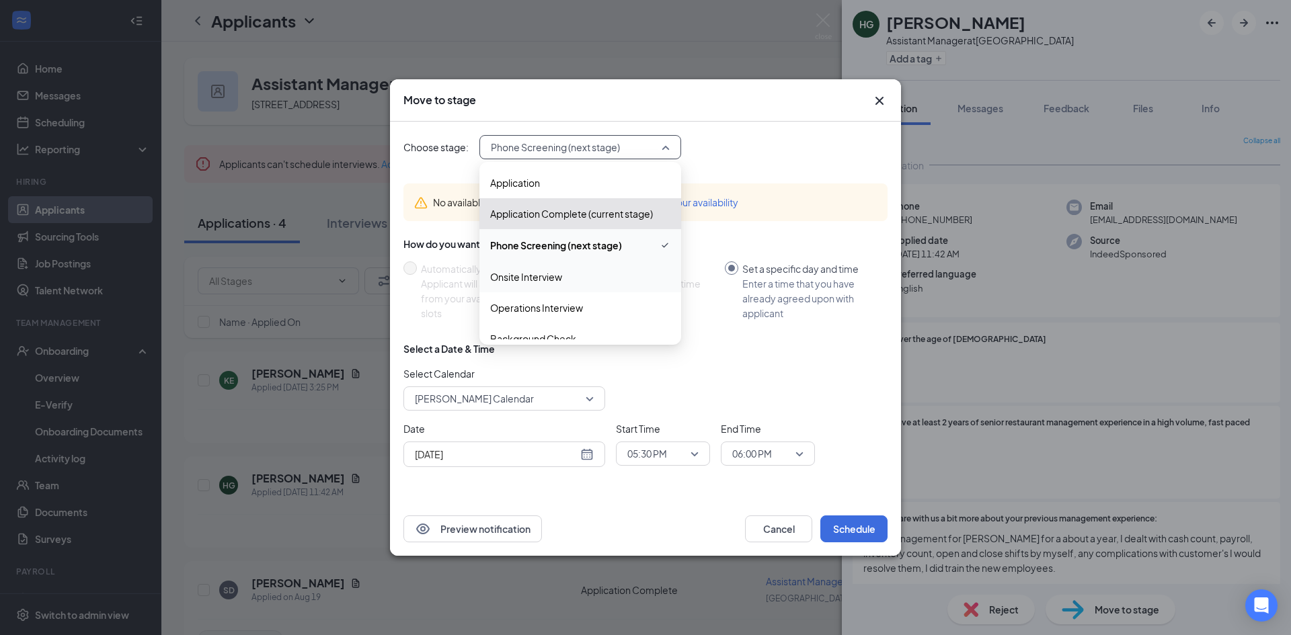
click at [585, 272] on span "Onsite Interview" at bounding box center [580, 277] width 180 height 15
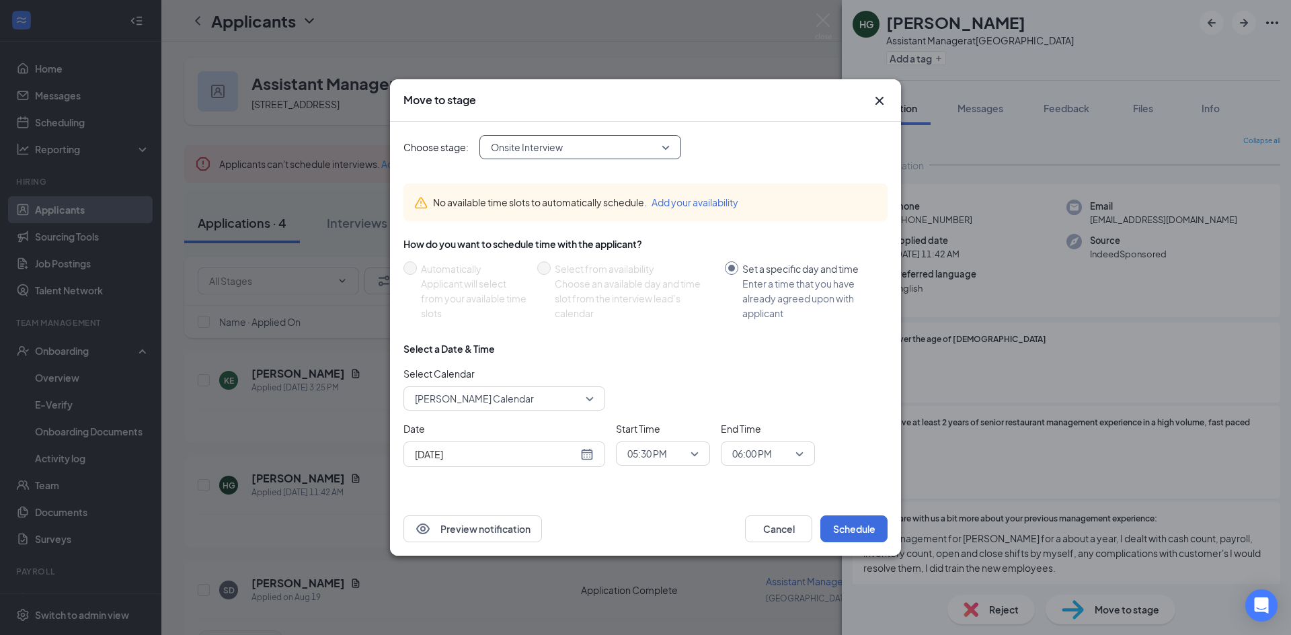
click at [576, 393] on span "[PERSON_NAME] Calendar" at bounding box center [498, 399] width 167 height 20
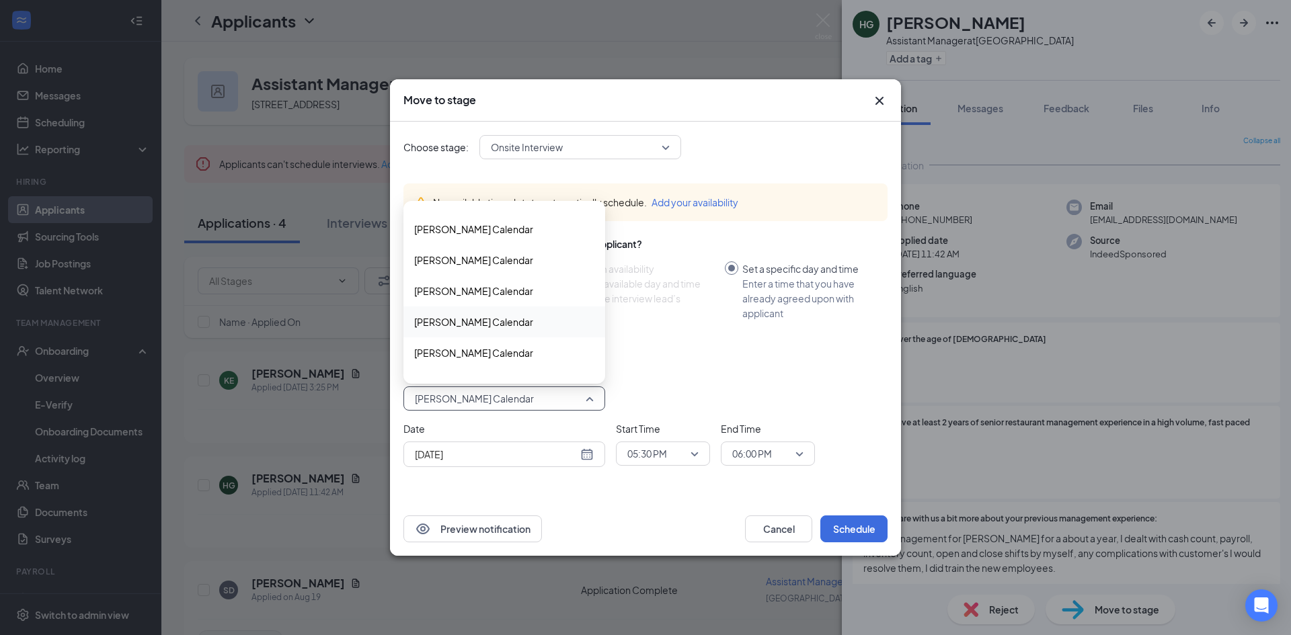
scroll to position [2531, 0]
click at [454, 266] on span "[PERSON_NAME] Calendar" at bounding box center [473, 259] width 119 height 15
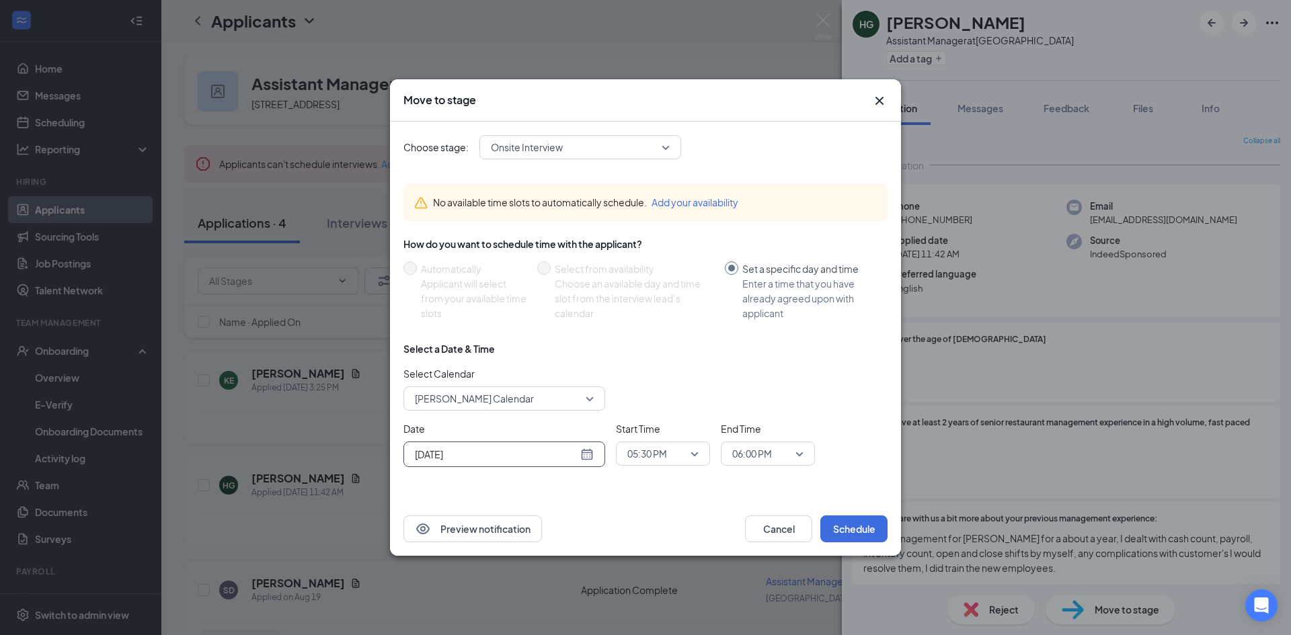
click at [586, 455] on div "[DATE]" at bounding box center [504, 454] width 179 height 15
type input "[DATE]"
click at [492, 401] on div "27" at bounding box center [496, 403] width 16 height 16
click at [692, 456] on span "05:30 PM" at bounding box center [662, 454] width 71 height 20
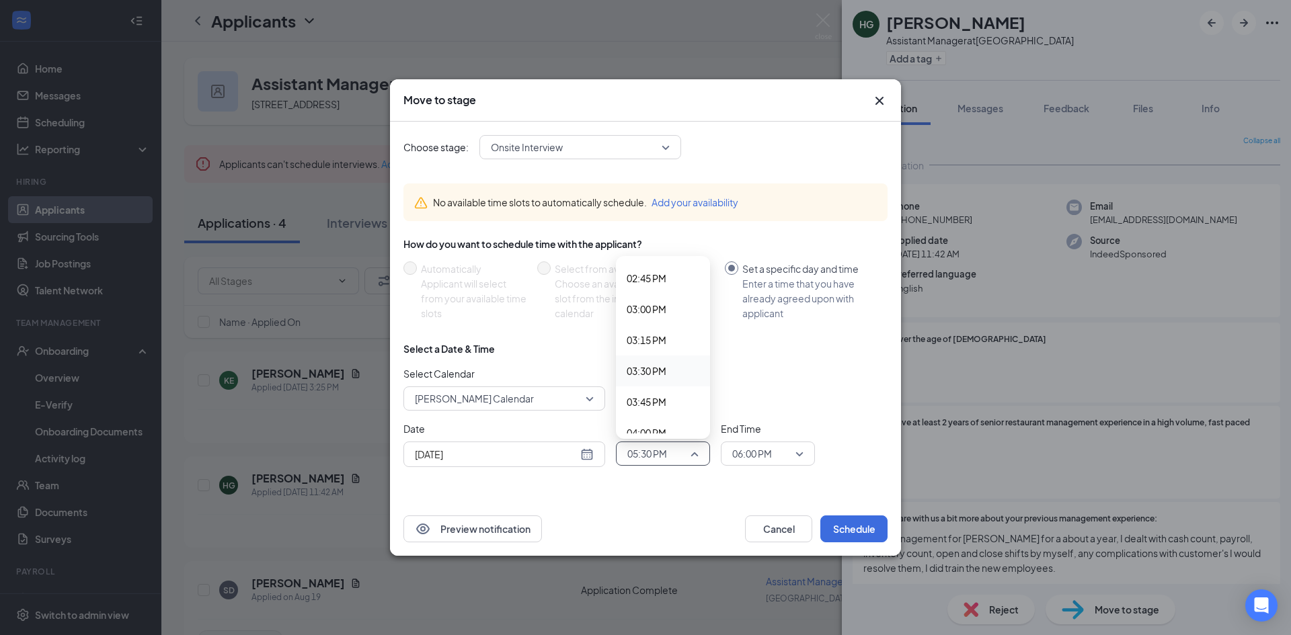
click at [656, 373] on span "03:30 PM" at bounding box center [647, 371] width 40 height 15
click at [748, 460] on span "06:00 PM" at bounding box center [752, 454] width 40 height 20
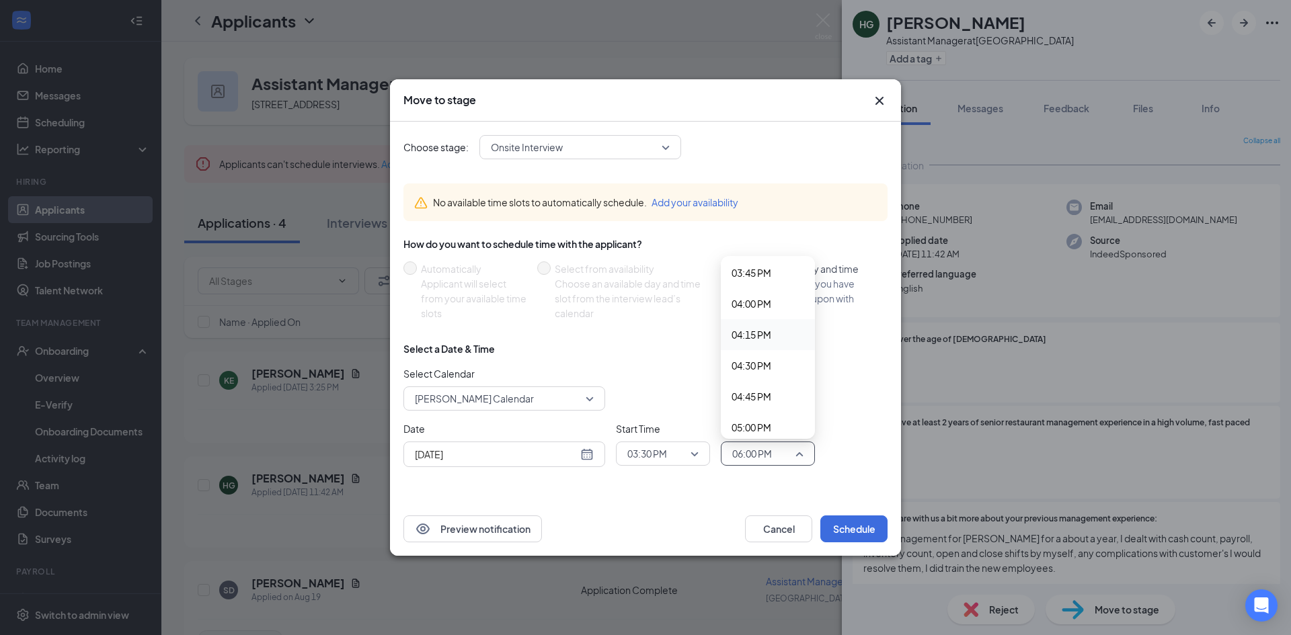
scroll to position [1885, 0]
click at [763, 337] on span "03:45 PM" at bounding box center [752, 340] width 40 height 15
click at [837, 520] on button "Schedule" at bounding box center [853, 529] width 67 height 27
